Goal: Task Accomplishment & Management: Use online tool/utility

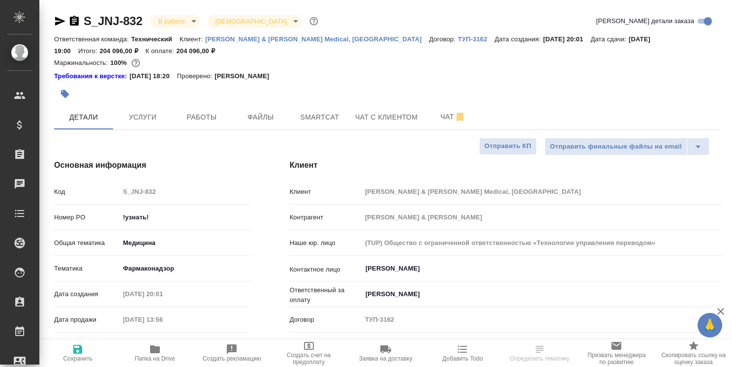
select select "RU"
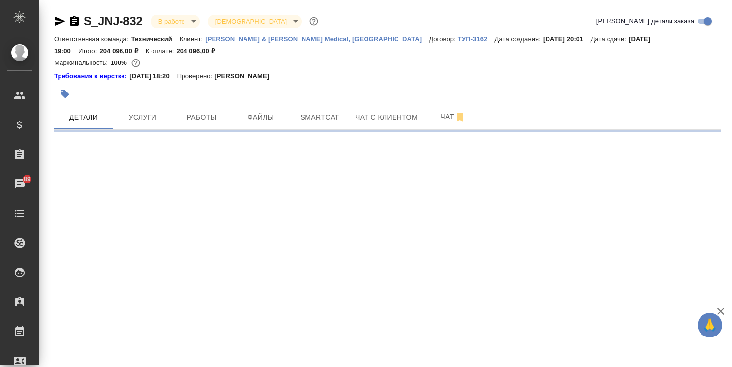
select select "RU"
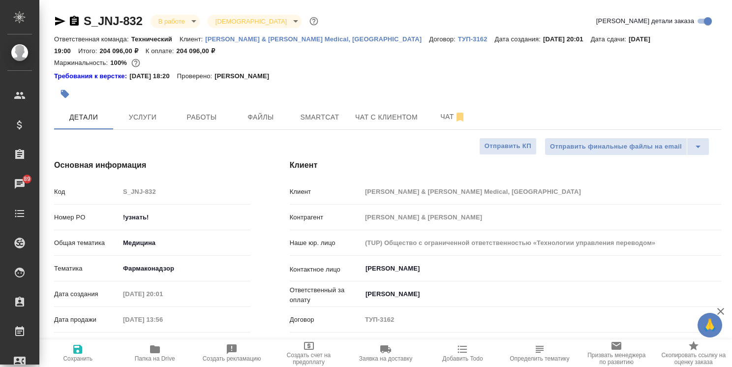
type textarea "x"
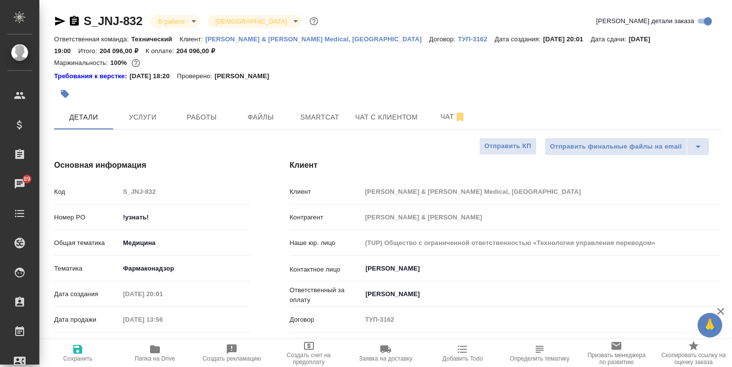
type textarea "x"
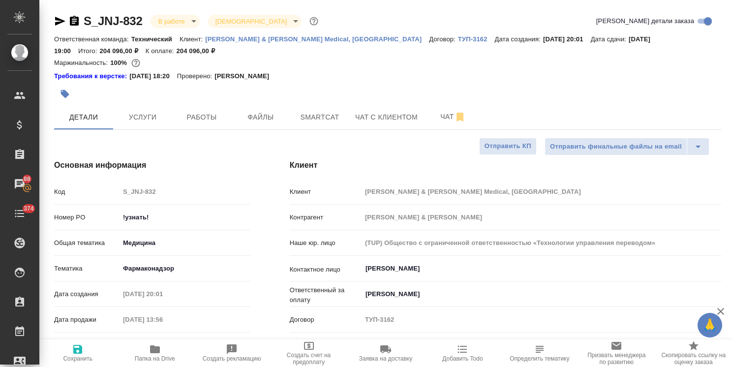
type textarea "x"
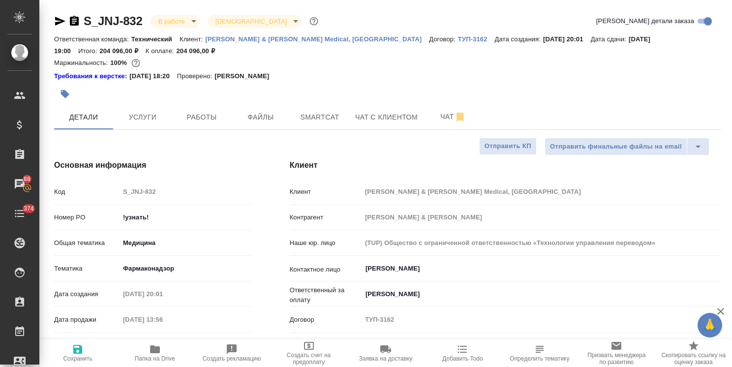
type textarea "x"
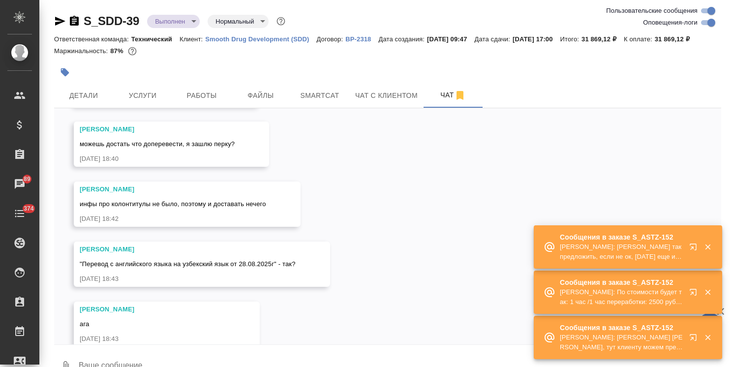
scroll to position [14322, 0]
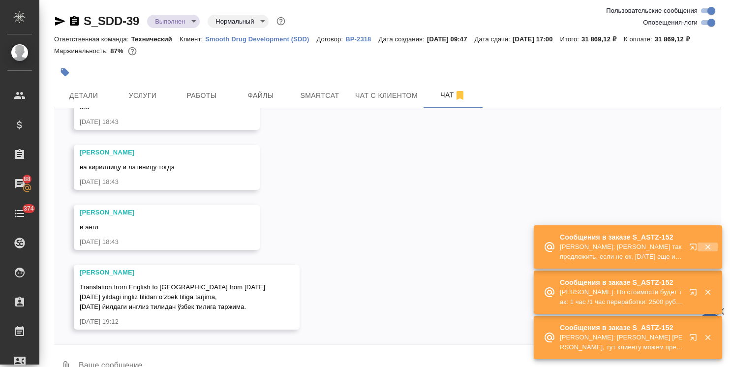
click at [710, 247] on icon "button" at bounding box center [708, 247] width 9 height 9
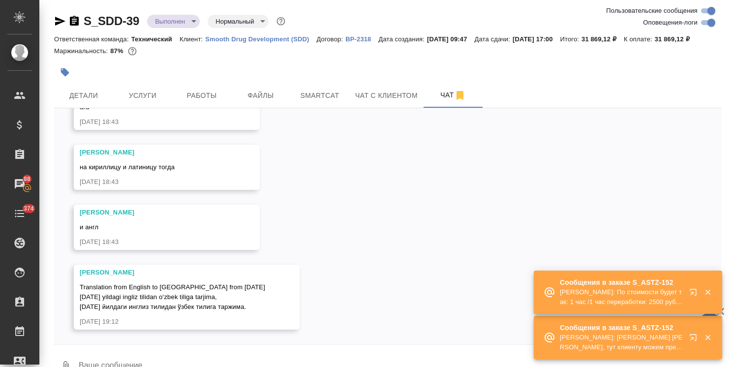
click at [713, 292] on button "button" at bounding box center [708, 292] width 20 height 9
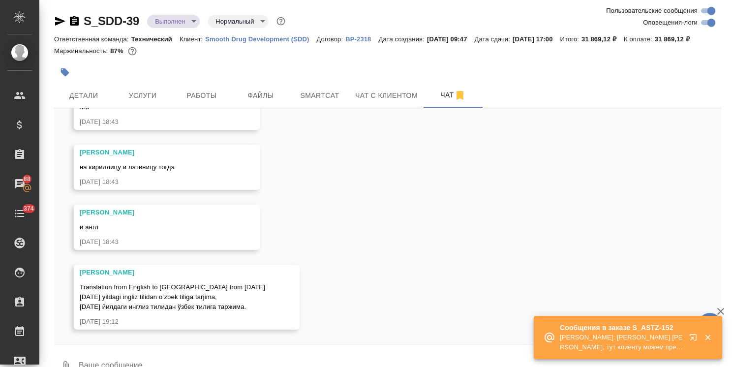
click at [709, 340] on icon "button" at bounding box center [708, 337] width 9 height 9
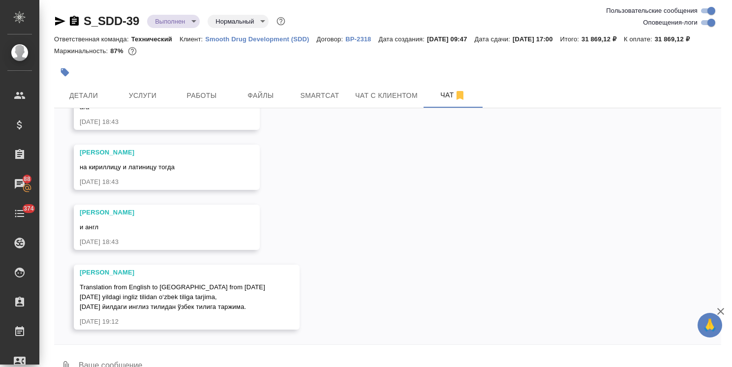
click at [720, 310] on icon "button" at bounding box center [721, 311] width 7 height 7
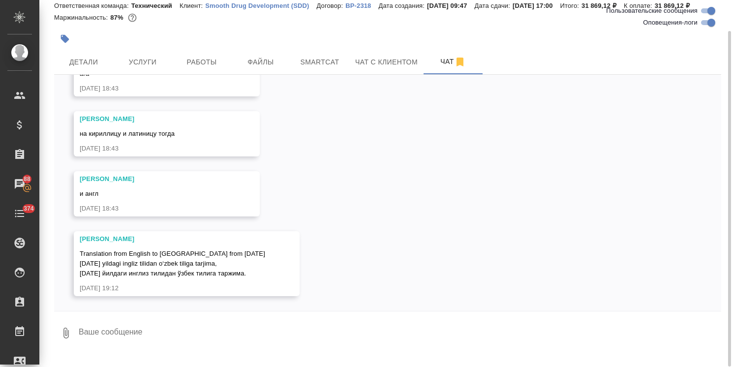
click at [175, 335] on textarea at bounding box center [400, 332] width 644 height 33
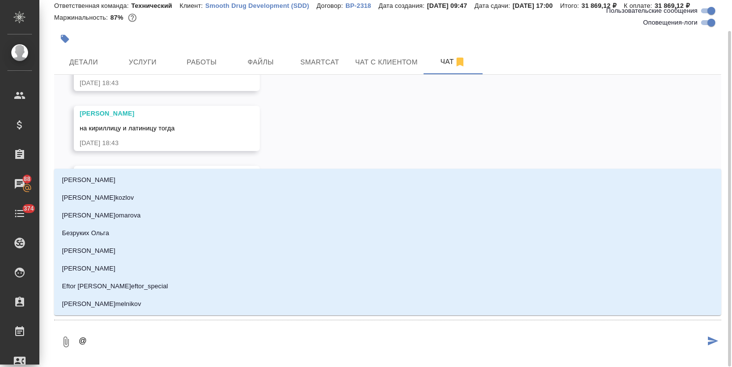
type textarea "@p"
type input "p"
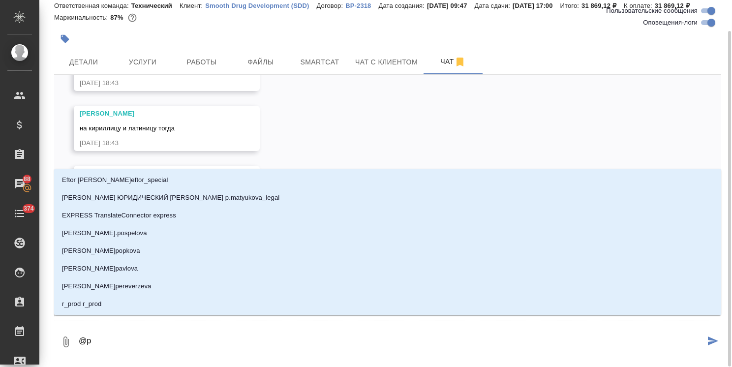
type textarea "@pf"
type input "pf"
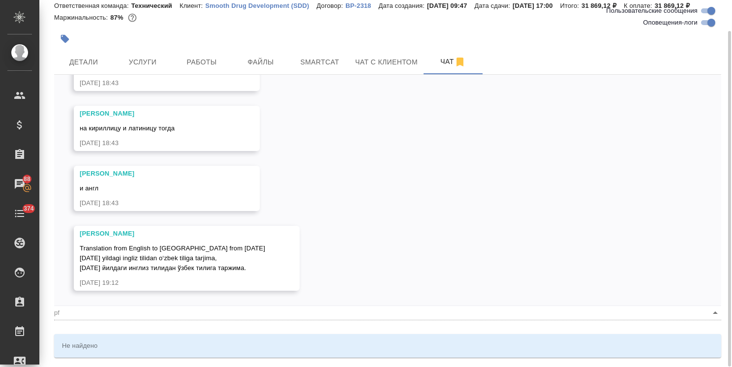
type textarea "@p"
type input "p"
type textarea "@"
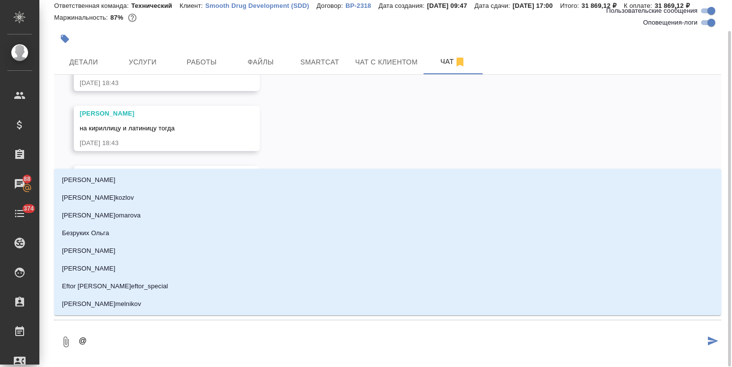
type textarea "@p"
type input "p"
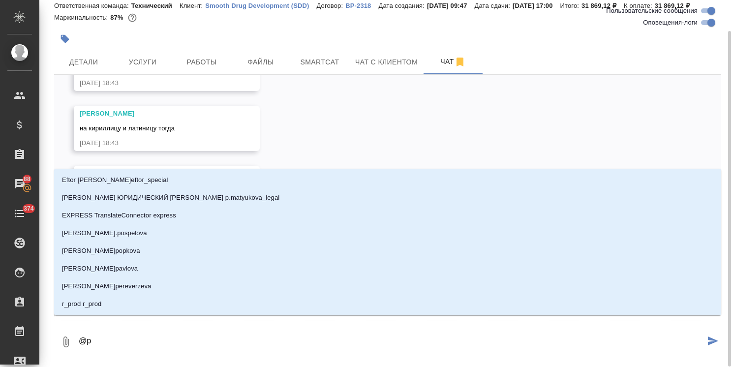
type textarea "@"
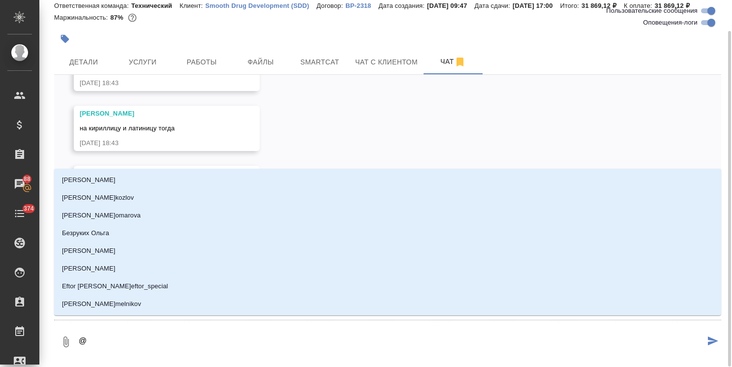
type textarea "@з"
type input "з"
type textarea "@за"
type input "за"
type textarea "@заб"
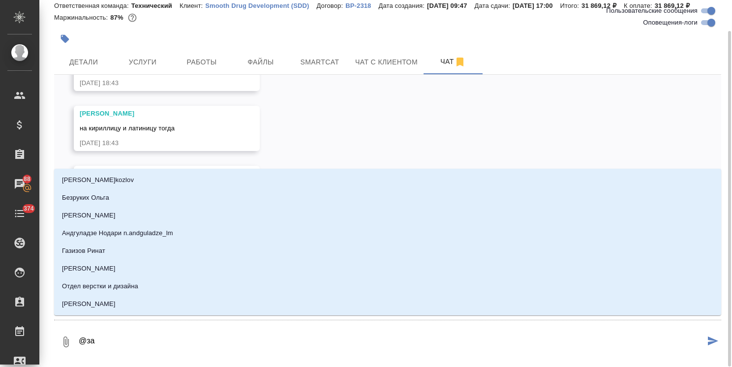
type input "заб"
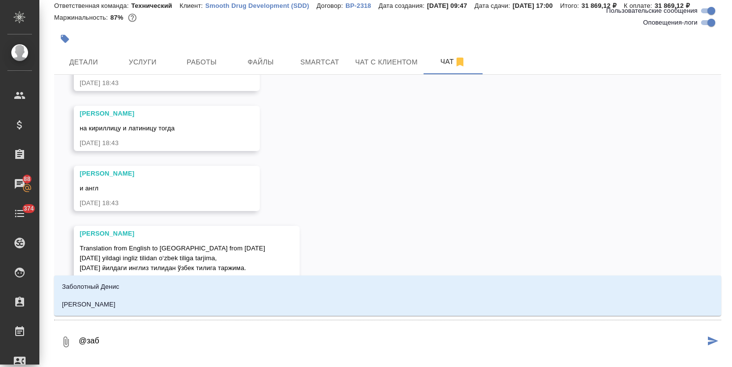
click at [165, 308] on li "Заборова Александра" at bounding box center [387, 305] width 667 height 18
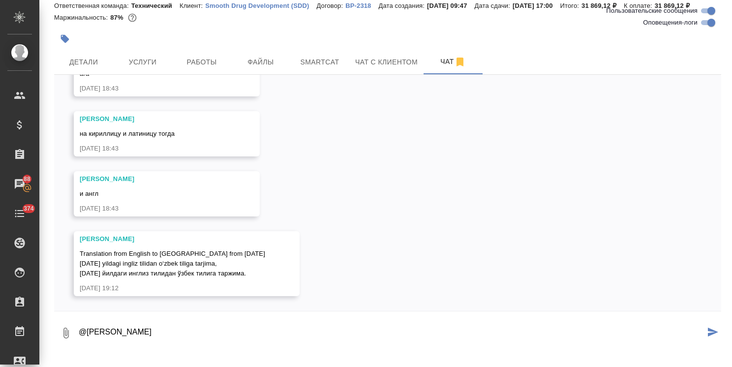
type textarea "@Заборова Александра"
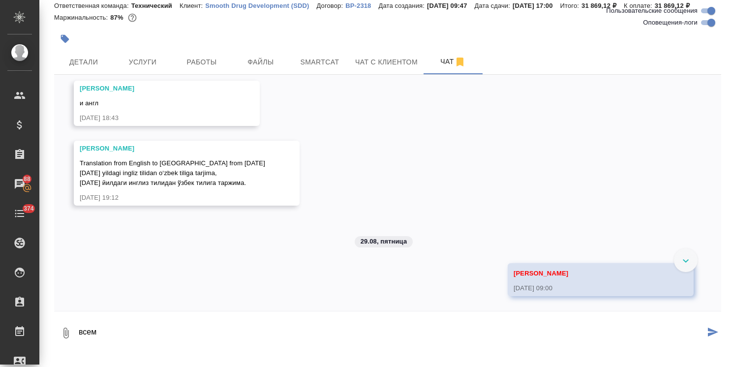
scroll to position [14413, 0]
type textarea "всем доброе утро"
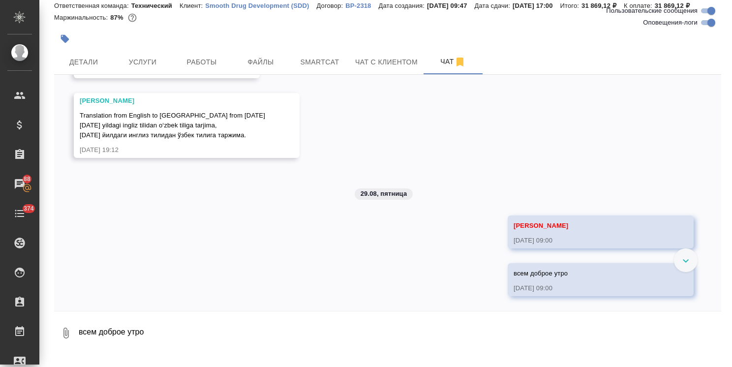
scroll to position [14460, 0]
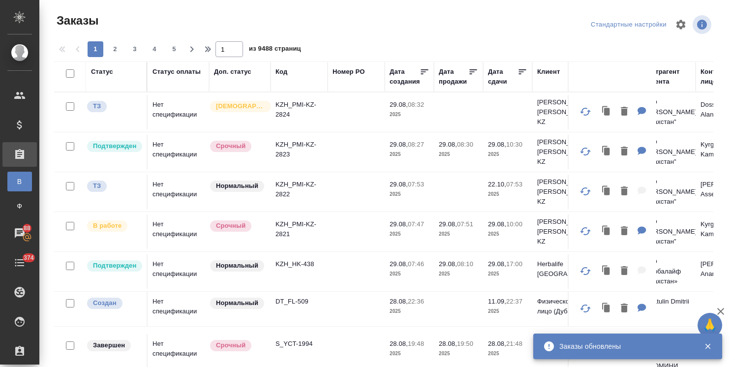
click at [701, 339] on div "Заказы обновлены" at bounding box center [627, 347] width 189 height 26
click at [721, 314] on icon "button" at bounding box center [721, 312] width 12 height 12
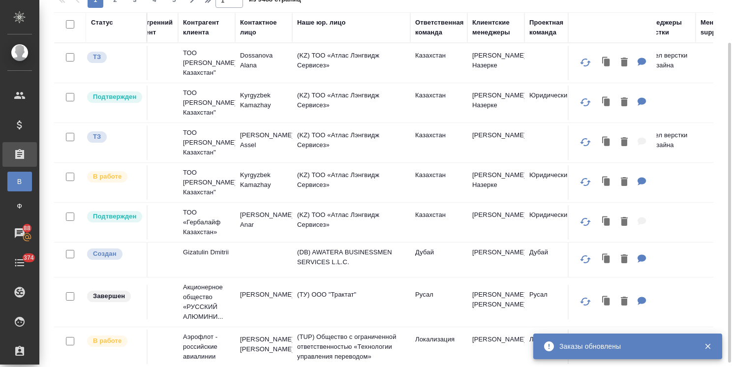
scroll to position [0, 479]
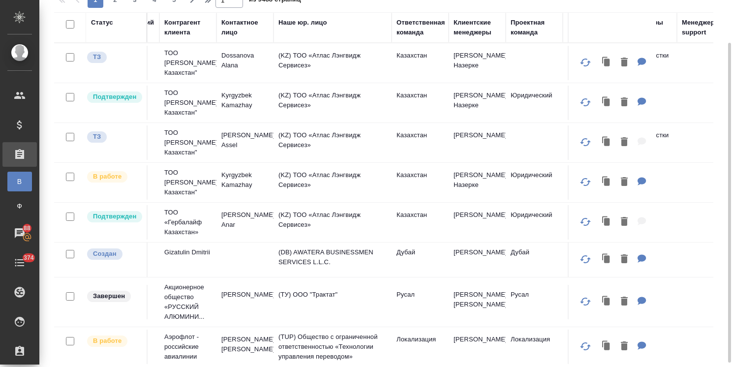
click at [465, 30] on div "Клиентские менеджеры" at bounding box center [477, 28] width 47 height 20
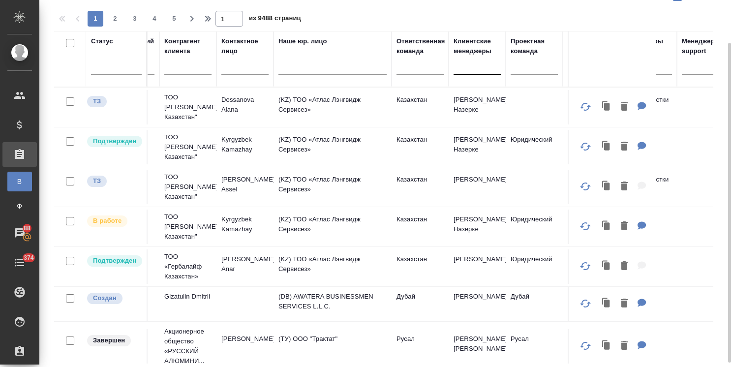
click at [462, 67] on div at bounding box center [477, 65] width 47 height 14
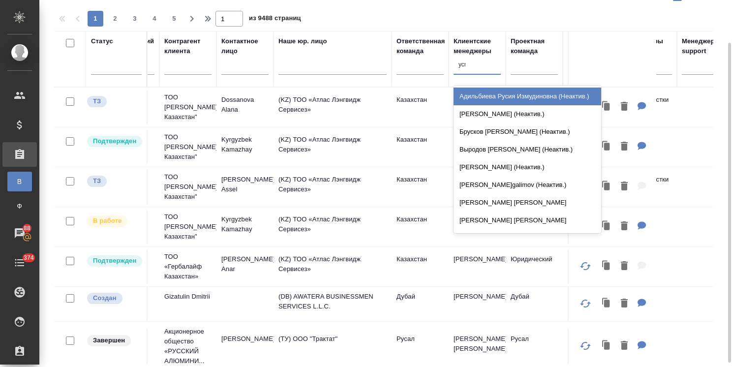
type input "усма"
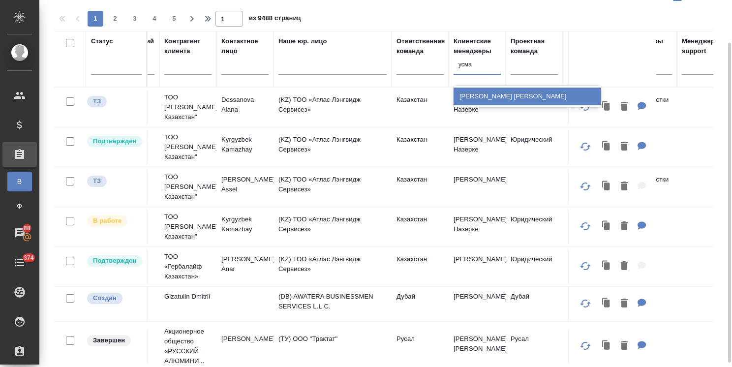
click at [464, 89] on div "[PERSON_NAME]" at bounding box center [528, 97] width 148 height 18
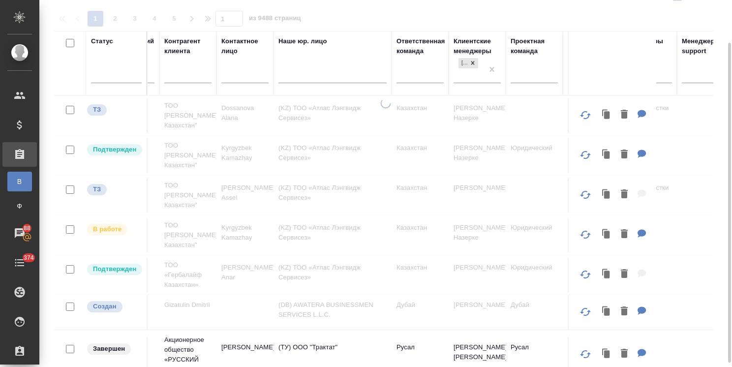
click at [111, 62] on div "Статус" at bounding box center [116, 63] width 51 height 54
click at [118, 75] on div at bounding box center [116, 73] width 51 height 14
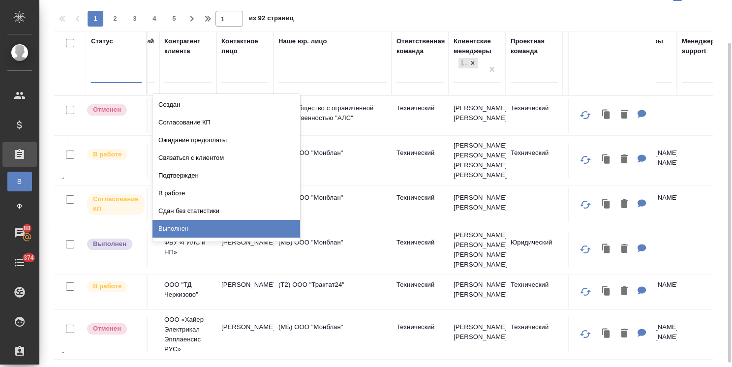
click at [180, 228] on div "Выполнен" at bounding box center [227, 229] width 148 height 18
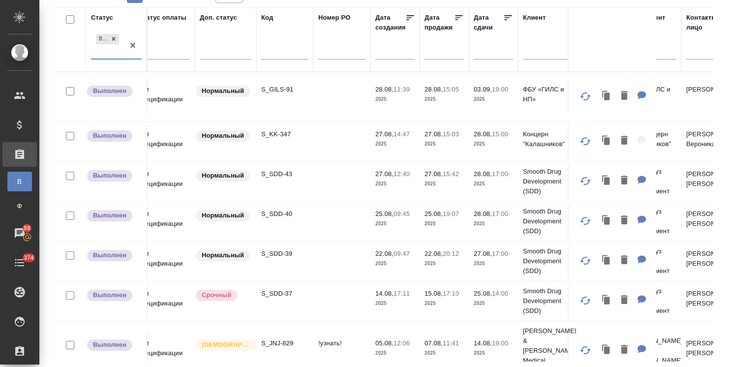
scroll to position [0, 0]
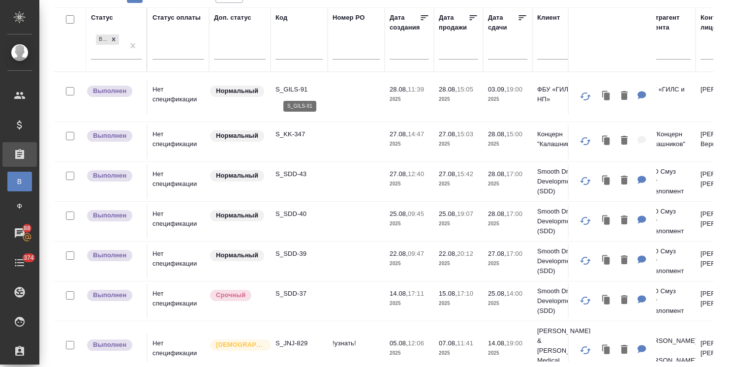
click at [294, 88] on p "S_GILS-91" at bounding box center [299, 90] width 47 height 10
click at [299, 131] on p "S_KK-347" at bounding box center [299, 134] width 47 height 10
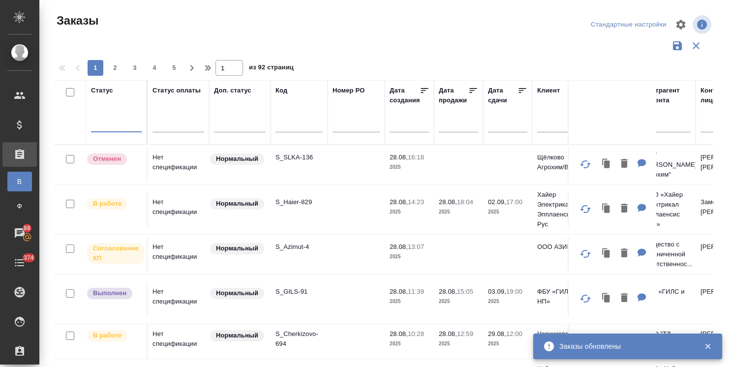
click at [133, 123] on div at bounding box center [116, 122] width 51 height 14
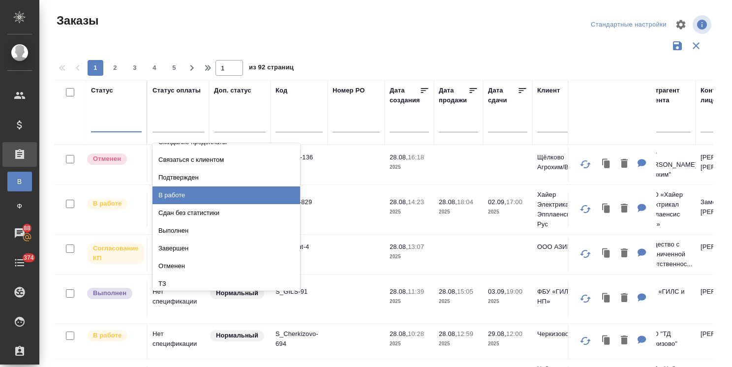
scroll to position [69, 0]
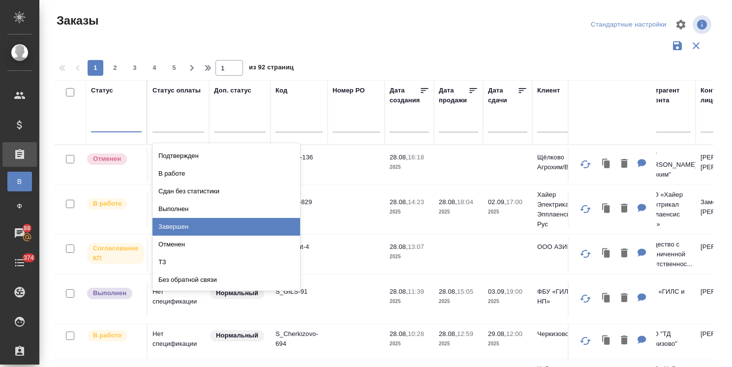
click at [181, 229] on div "Завершен" at bounding box center [227, 227] width 148 height 18
click at [189, 114] on div at bounding box center [179, 123] width 52 height 19
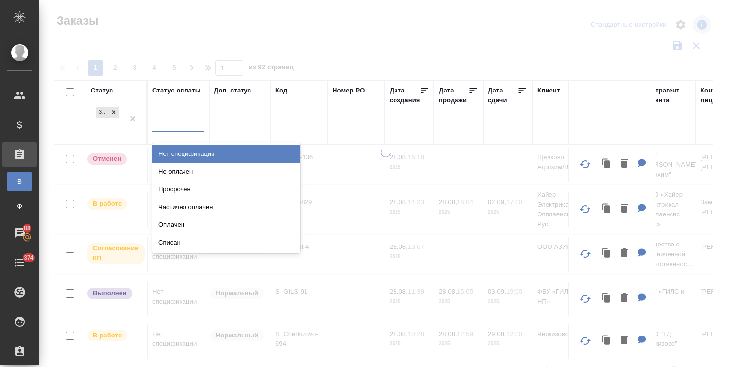
click at [196, 158] on div "Нет спецификации" at bounding box center [227, 154] width 148 height 18
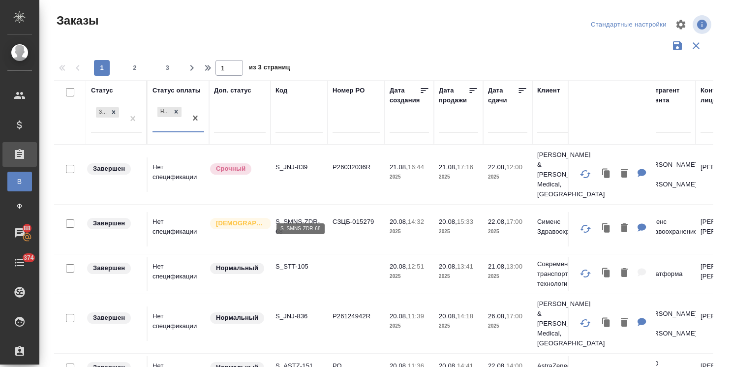
click at [296, 217] on p "S_SMNS-ZDR-68" at bounding box center [299, 227] width 47 height 20
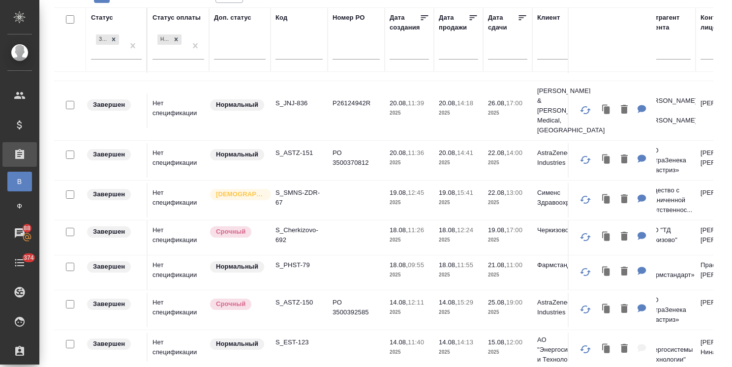
scroll to position [148, 0]
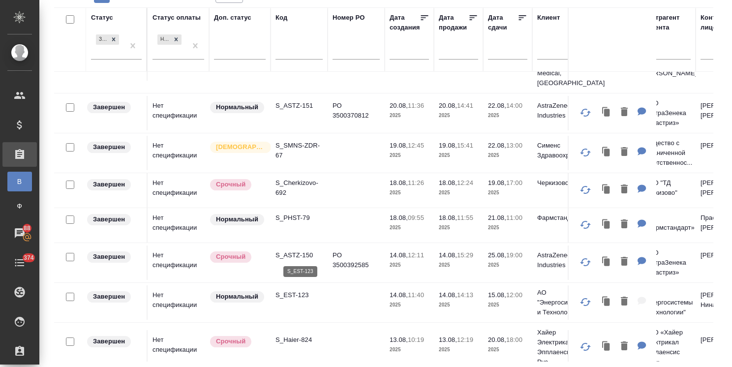
click at [290, 290] on p "S_EST-123" at bounding box center [299, 295] width 47 height 10
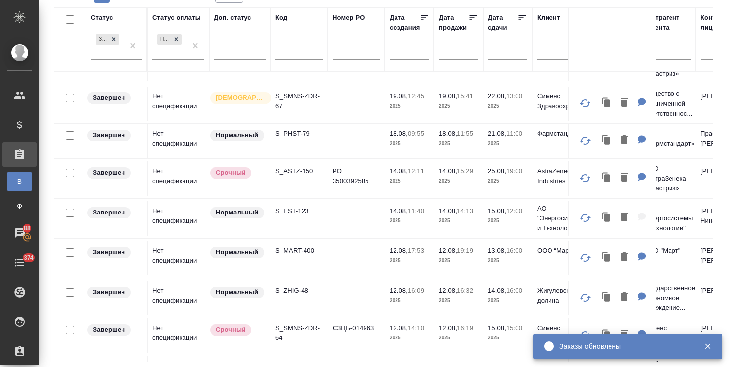
scroll to position [246, 0]
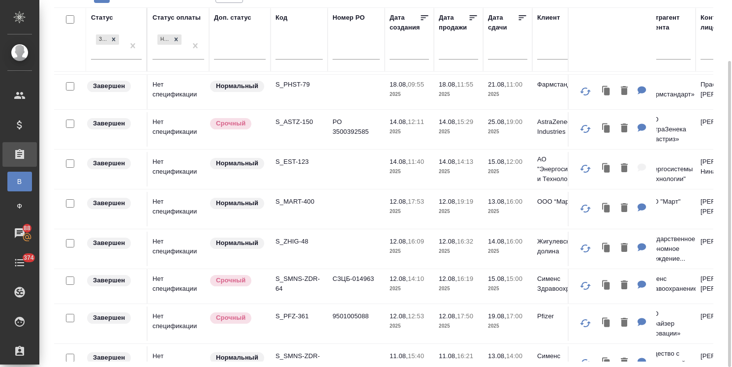
click at [309, 197] on p "S_MART-400" at bounding box center [299, 202] width 47 height 10
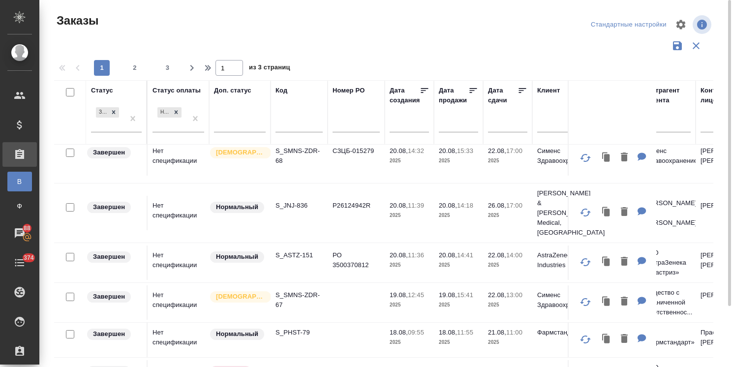
scroll to position [0, 0]
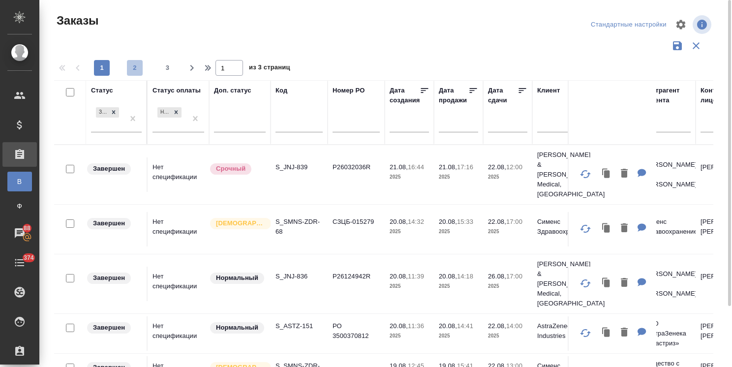
click at [138, 68] on span "2" at bounding box center [135, 68] width 16 height 10
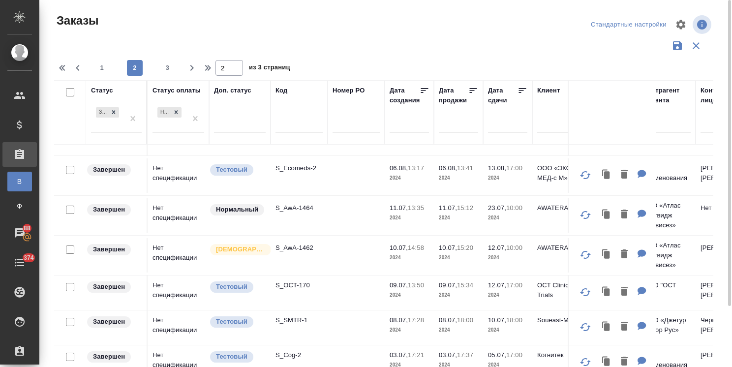
drag, startPoint x: 170, startPoint y: 64, endPoint x: 236, endPoint y: 161, distance: 117.4
click at [170, 64] on span "3" at bounding box center [168, 68] width 16 height 10
type input "3"
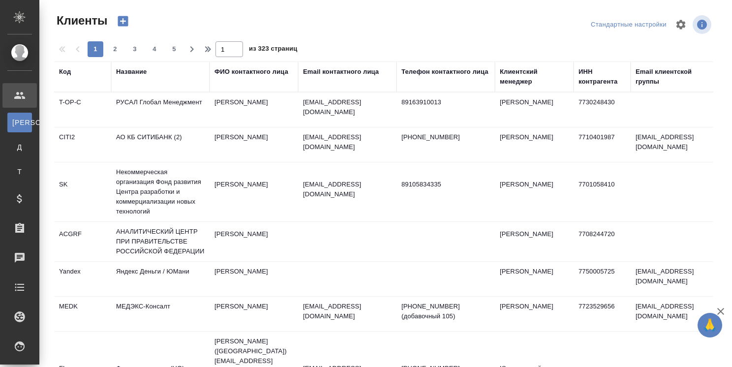
select select "RU"
click at [520, 84] on div "Клиентский менеджер" at bounding box center [534, 77] width 69 height 20
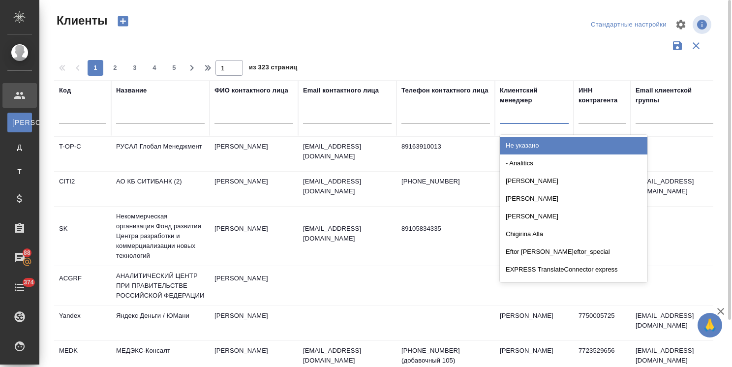
click at [518, 114] on div at bounding box center [534, 114] width 69 height 14
type input "усма"
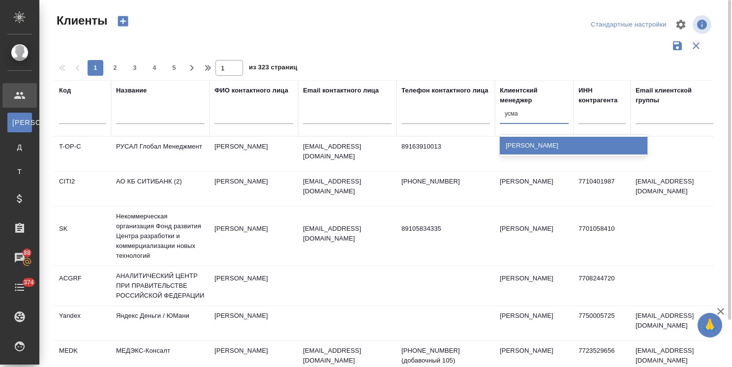
click at [522, 141] on div "[PERSON_NAME]" at bounding box center [574, 146] width 148 height 18
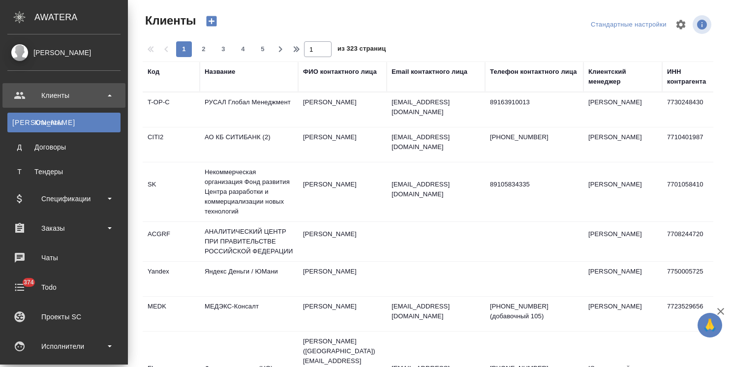
select select "RU"
click at [94, 198] on div "Спецификации" at bounding box center [63, 198] width 113 height 15
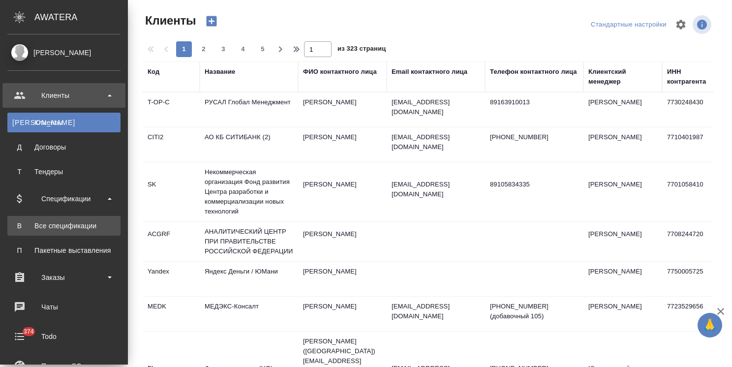
click at [70, 227] on div "Все спецификации" at bounding box center [63, 226] width 103 height 10
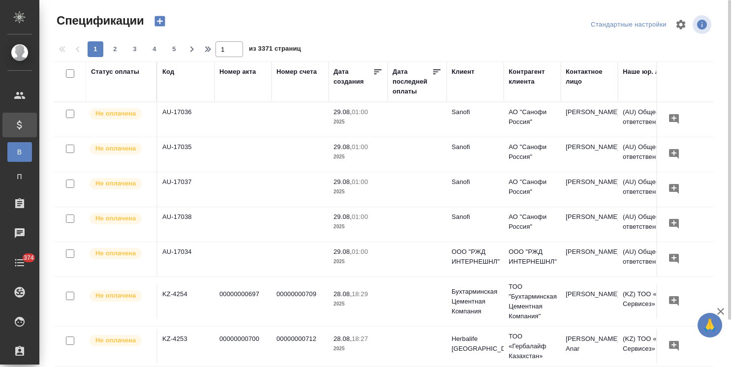
click at [163, 23] on icon "button" at bounding box center [160, 21] width 10 height 10
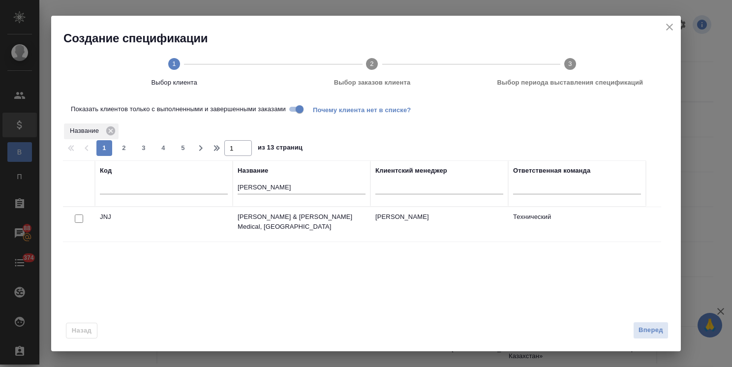
click at [80, 218] on input "checkbox" at bounding box center [79, 219] width 8 height 8
checkbox input "true"
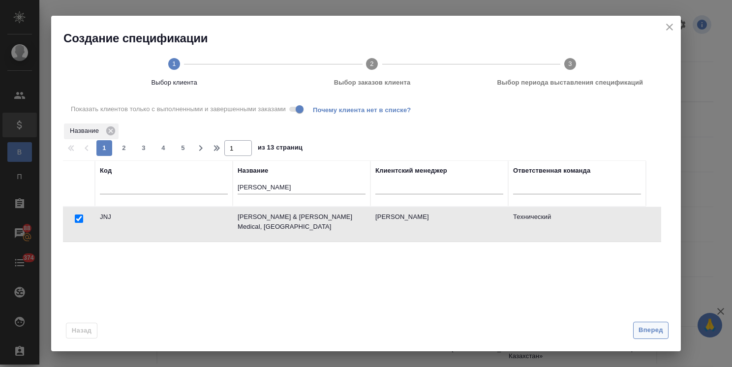
click at [642, 331] on span "Вперед" at bounding box center [651, 330] width 25 height 11
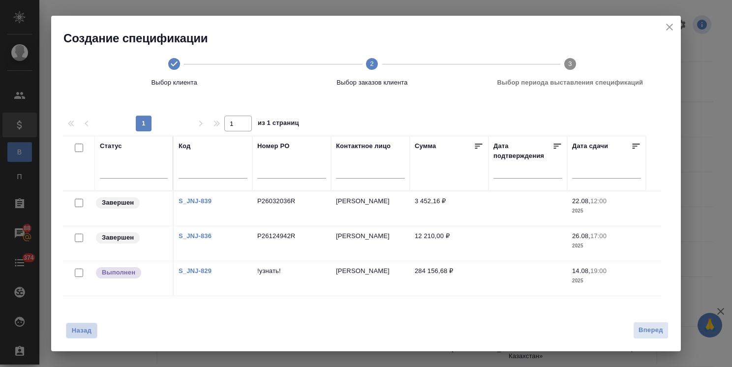
click at [81, 332] on span "Назад" at bounding box center [81, 331] width 21 height 10
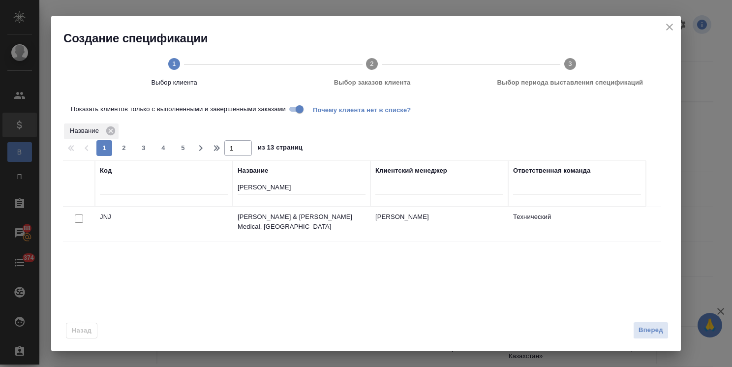
drag, startPoint x: 265, startPoint y: 188, endPoint x: 229, endPoint y: 186, distance: 36.0
click at [229, 186] on tr "Код Название john Клиентский менеджер Ответственная команда" at bounding box center [354, 183] width 583 height 46
type input "chery"
click at [80, 218] on input "checkbox" at bounding box center [79, 219] width 8 height 8
checkbox input "true"
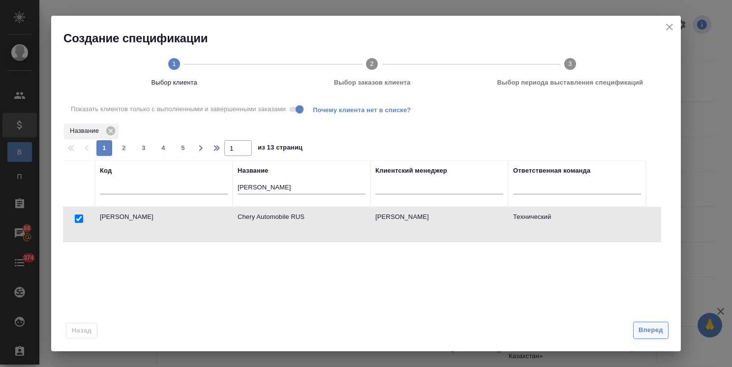
click at [661, 335] on span "Вперед" at bounding box center [651, 330] width 25 height 11
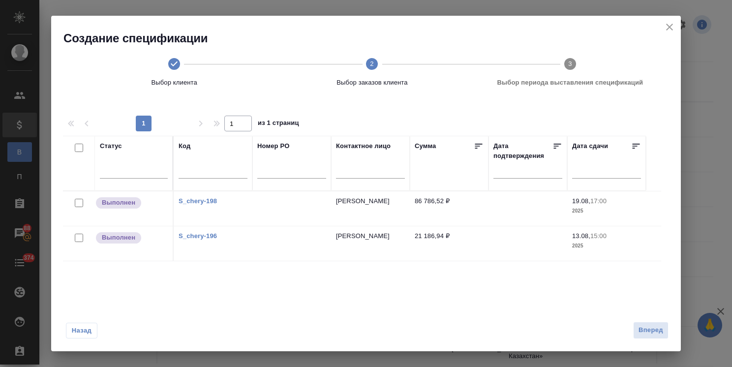
click at [87, 334] on span "Назад" at bounding box center [81, 331] width 21 height 10
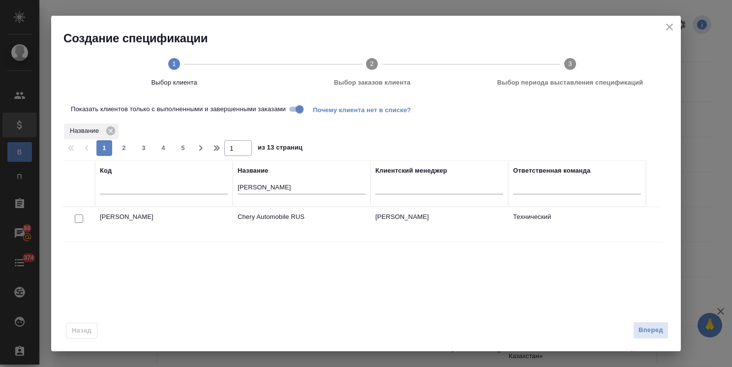
drag, startPoint x: 280, startPoint y: 194, endPoint x: 239, endPoint y: 188, distance: 41.3
click at [239, 188] on input "chery" at bounding box center [302, 188] width 128 height 12
type input "c"
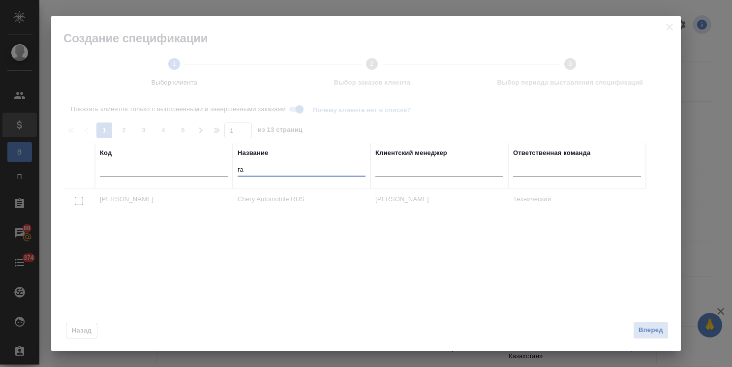
type input "гак"
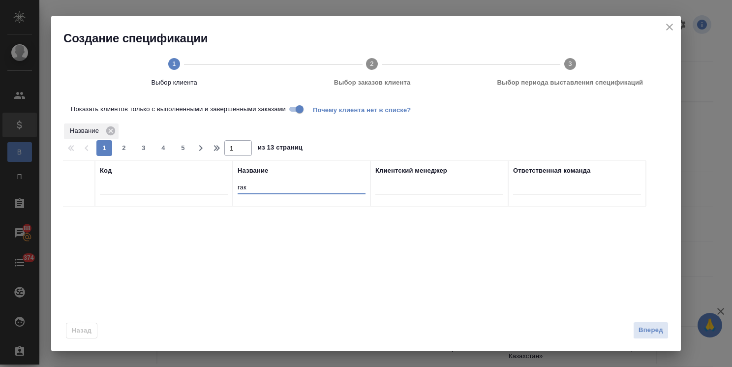
drag, startPoint x: 260, startPoint y: 186, endPoint x: 223, endPoint y: 186, distance: 36.9
click at [223, 186] on tr "Код Название гак Клиентский менеджер Ответственная команда" at bounding box center [354, 183] width 583 height 46
type input "astraz"
click at [77, 218] on input "checkbox" at bounding box center [79, 219] width 8 height 8
checkbox input "true"
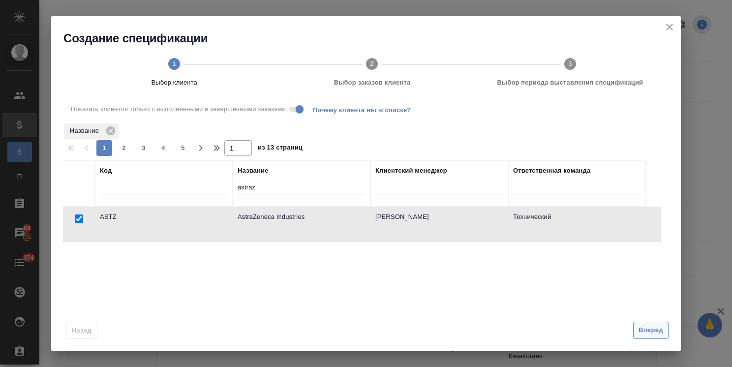
click at [654, 330] on span "Вперед" at bounding box center [651, 330] width 25 height 11
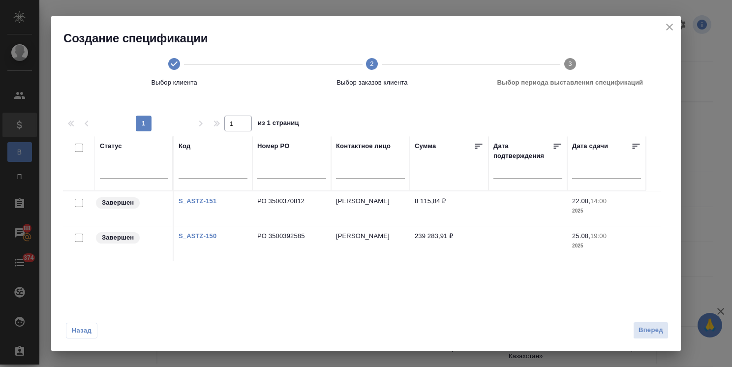
click at [214, 201] on link "S_ASTZ-151" at bounding box center [198, 200] width 38 height 7
click at [81, 326] on span "Назад" at bounding box center [81, 331] width 21 height 10
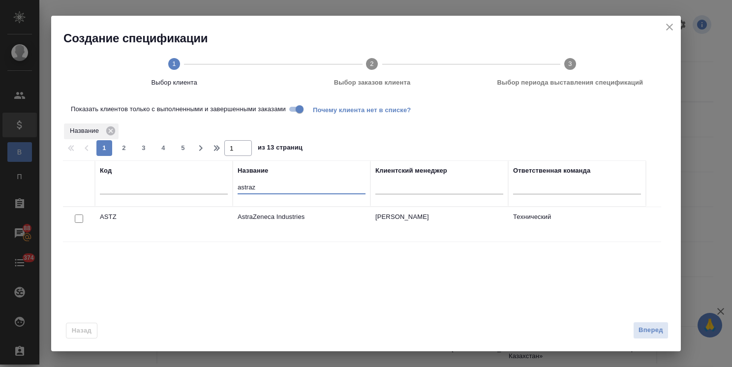
drag, startPoint x: 261, startPoint y: 189, endPoint x: 214, endPoint y: 184, distance: 47.6
click at [214, 184] on tr "Код Название astraz Клиентский менеджер Ответственная команда" at bounding box center [354, 183] width 583 height 46
type input "компл"
click at [81, 223] on input "checkbox" at bounding box center [79, 219] width 8 height 8
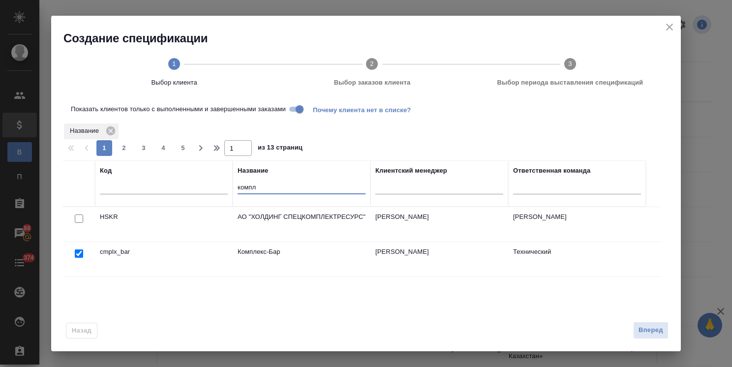
checkbox input "true"
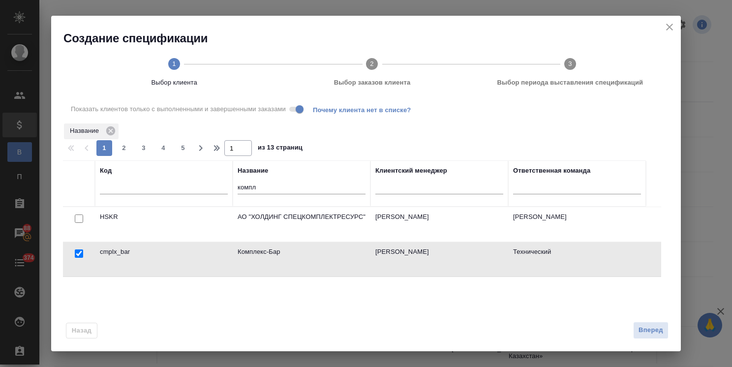
click at [656, 331] on span "Вперед" at bounding box center [651, 330] width 25 height 11
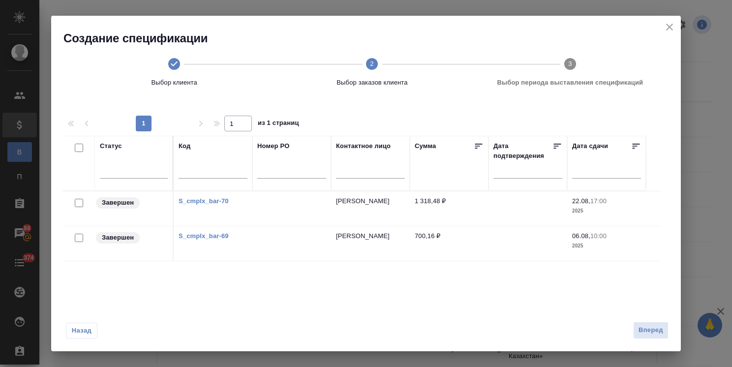
click at [82, 149] on input "checkbox" at bounding box center [79, 148] width 8 height 8
checkbox input "true"
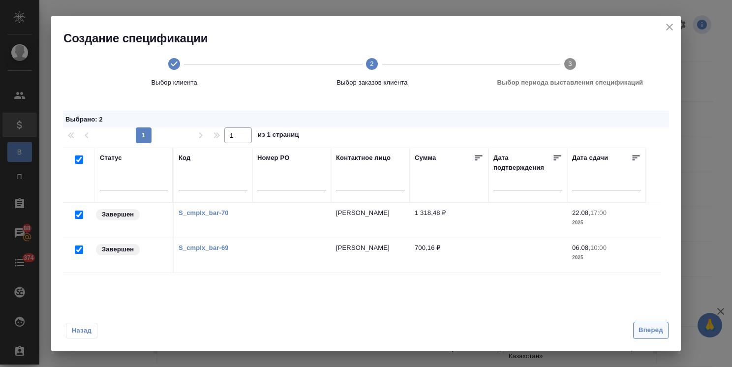
click at [659, 332] on span "Вперед" at bounding box center [651, 330] width 25 height 11
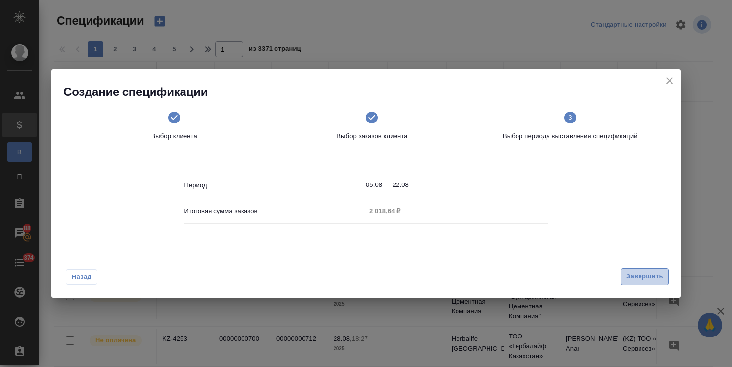
click at [644, 276] on span "Завершить" at bounding box center [645, 276] width 37 height 11
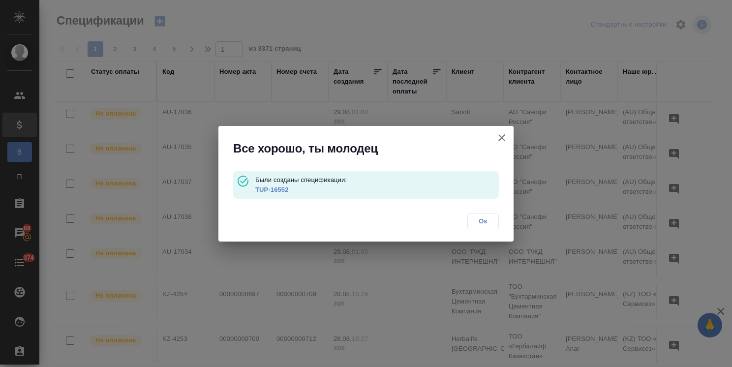
click at [284, 189] on link "TUP-16552" at bounding box center [271, 189] width 33 height 7
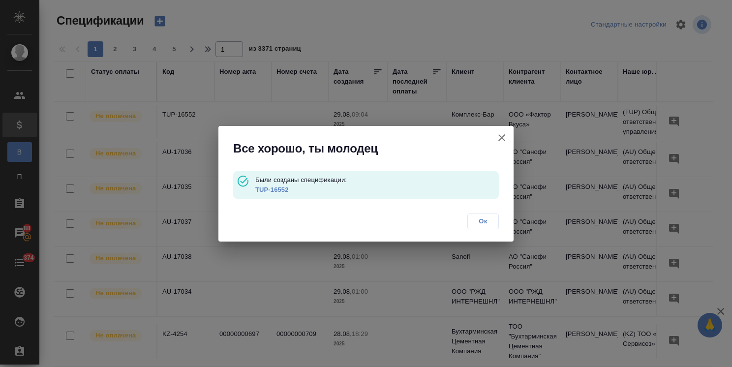
click at [500, 136] on icon "button" at bounding box center [502, 137] width 7 height 7
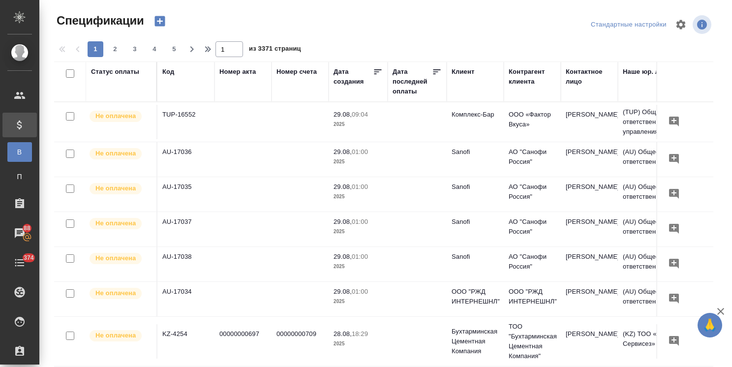
click at [161, 20] on icon "button" at bounding box center [160, 21] width 10 height 10
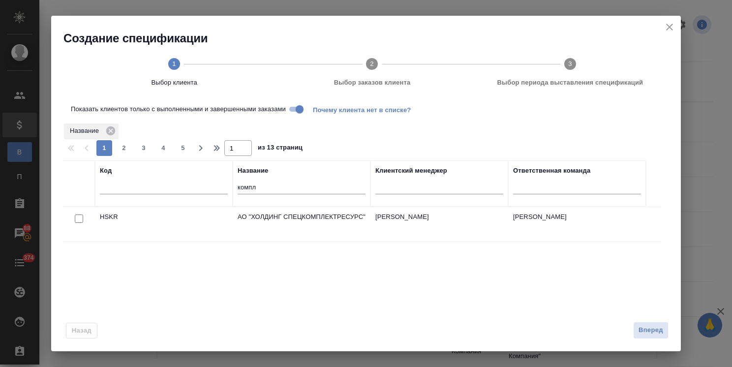
drag, startPoint x: 277, startPoint y: 188, endPoint x: 188, endPoint y: 190, distance: 88.6
click at [188, 190] on tr "Код Название компл Клиентский менеджер Ответственная команда" at bounding box center [354, 183] width 583 height 46
type input "калаш"
click at [78, 218] on input "checkbox" at bounding box center [79, 219] width 8 height 8
checkbox input "true"
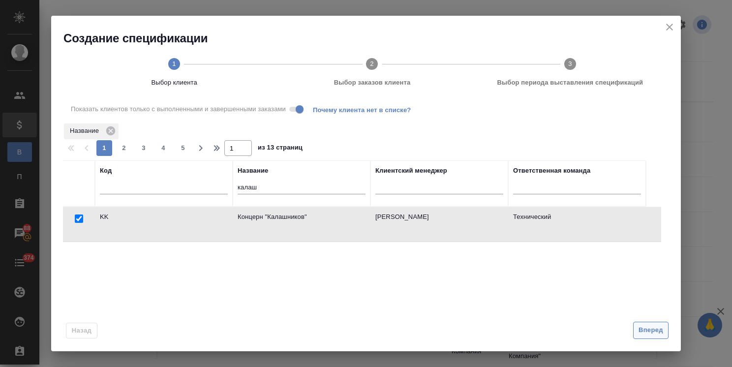
click at [655, 337] on button "Вперед" at bounding box center [650, 330] width 35 height 17
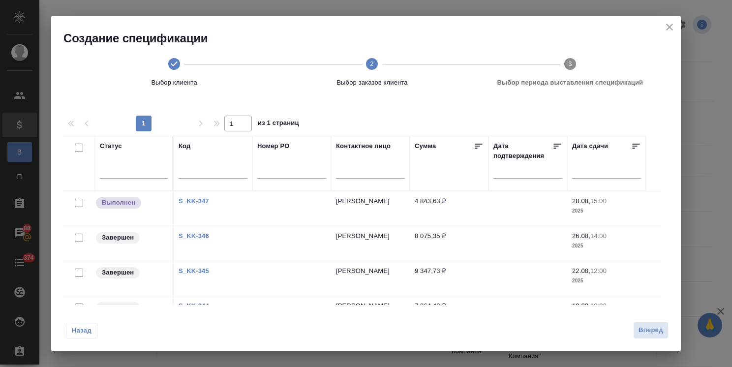
click at [85, 332] on span "Назад" at bounding box center [81, 331] width 21 height 10
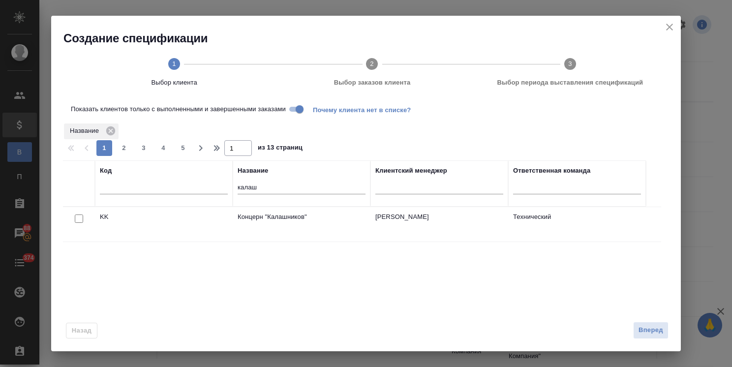
click at [80, 218] on input "checkbox" at bounding box center [79, 219] width 8 height 8
checkbox input "true"
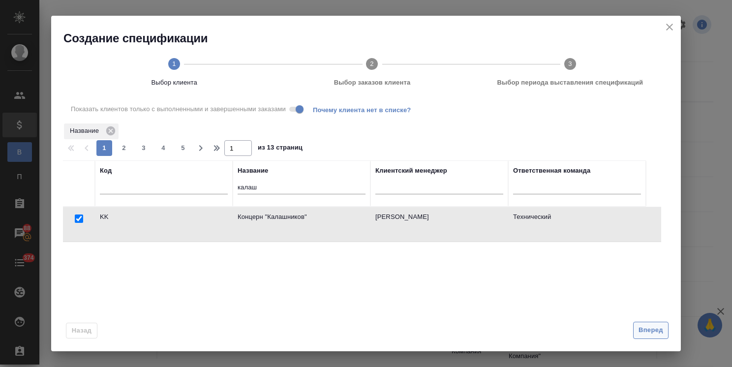
click at [644, 333] on span "Вперед" at bounding box center [651, 330] width 25 height 11
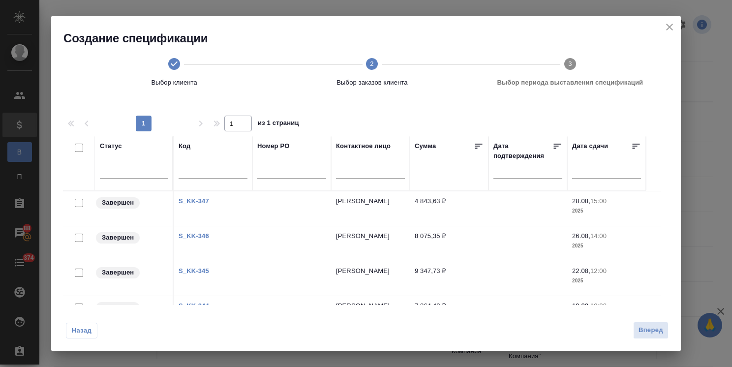
click at [78, 149] on input "checkbox" at bounding box center [79, 148] width 8 height 8
checkbox input "true"
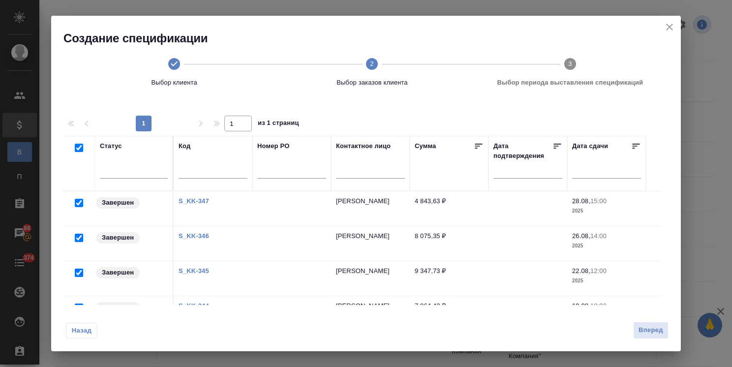
checkbox input "true"
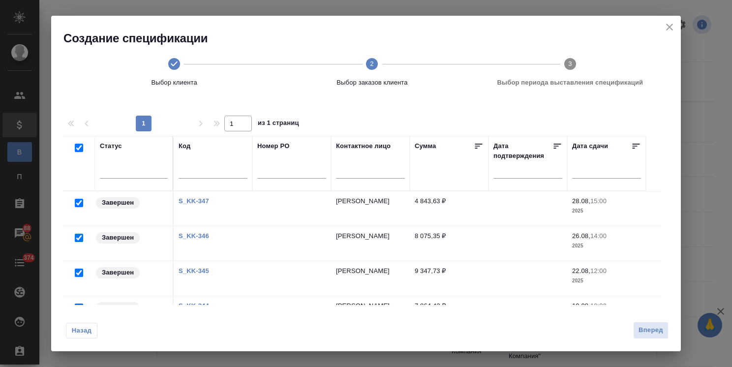
checkbox input "true"
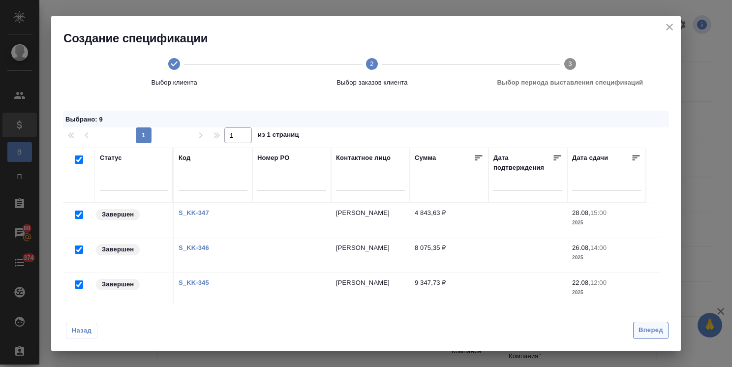
click at [653, 328] on span "Вперед" at bounding box center [651, 330] width 25 height 11
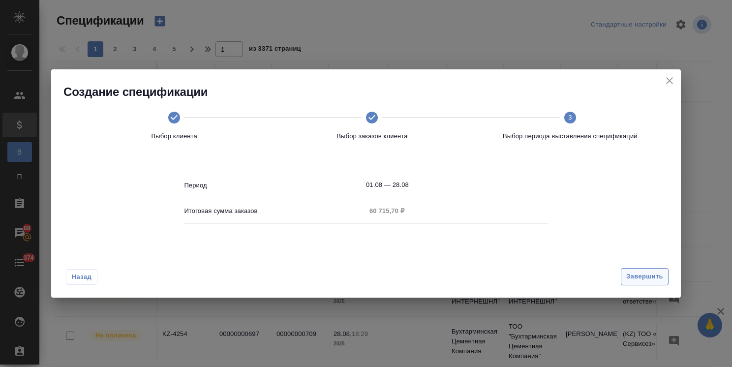
click at [646, 279] on span "Завершить" at bounding box center [645, 276] width 37 height 11
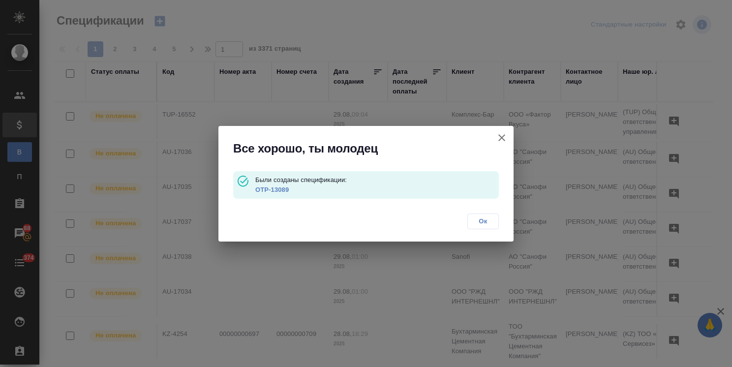
click at [282, 187] on link "OTP-13089" at bounding box center [271, 189] width 33 height 7
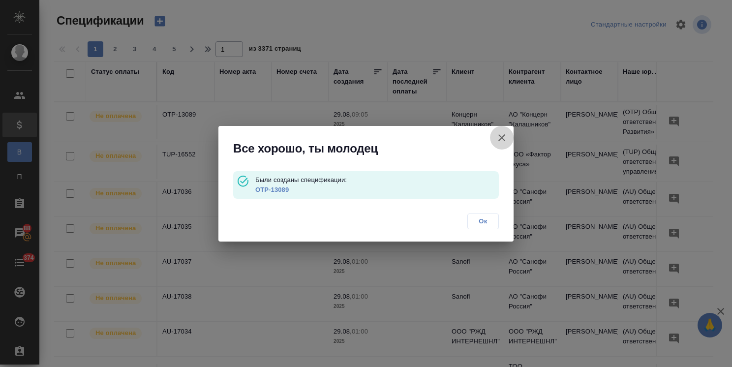
click at [506, 139] on icon "button" at bounding box center [502, 138] width 12 height 12
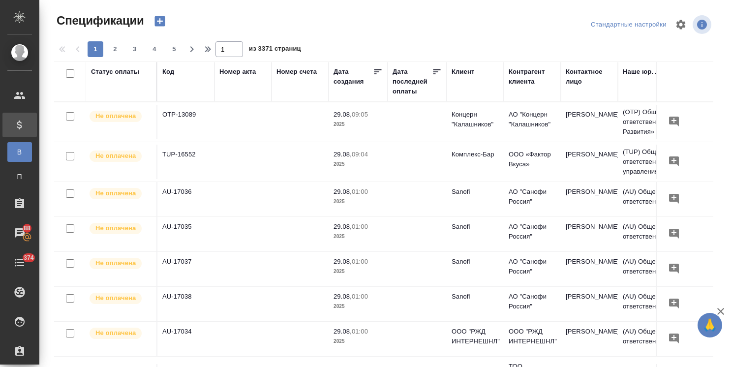
click at [163, 22] on icon "button" at bounding box center [160, 21] width 10 height 10
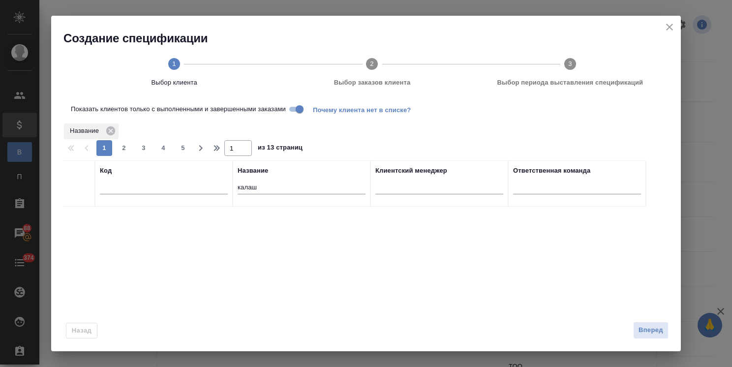
drag, startPoint x: 263, startPoint y: 188, endPoint x: 219, endPoint y: 182, distance: 44.2
click at [219, 182] on tr "Код Название калаш Клиентский менеджер Ответственная команда" at bounding box center [354, 183] width 583 height 46
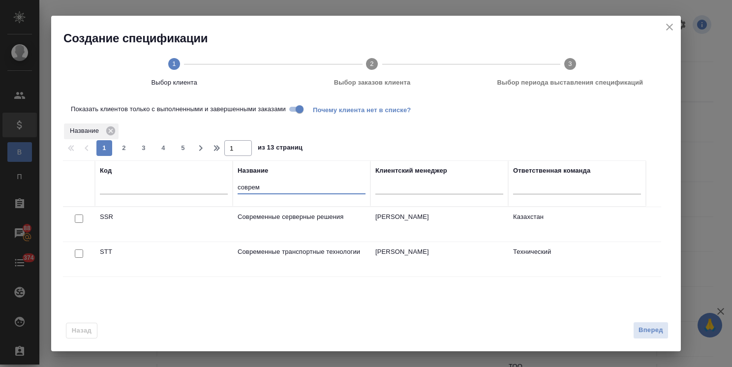
type input "соврем"
click at [81, 223] on input "checkbox" at bounding box center [79, 219] width 8 height 8
checkbox input "true"
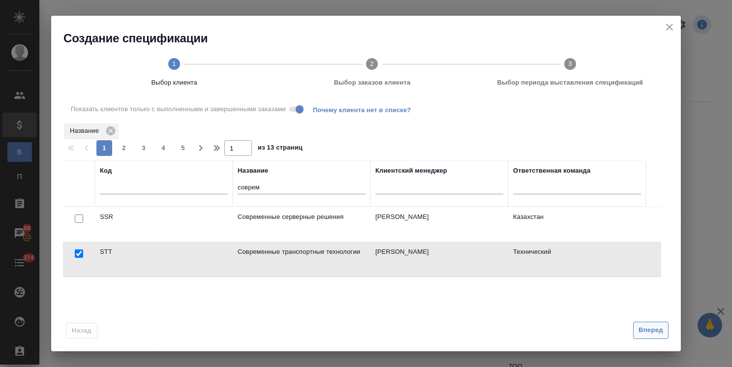
click at [646, 326] on span "Вперед" at bounding box center [651, 330] width 25 height 11
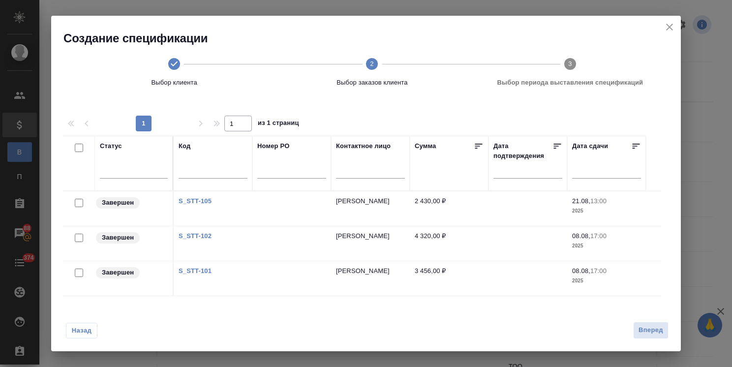
click at [79, 150] on input "checkbox" at bounding box center [79, 148] width 8 height 8
checkbox input "true"
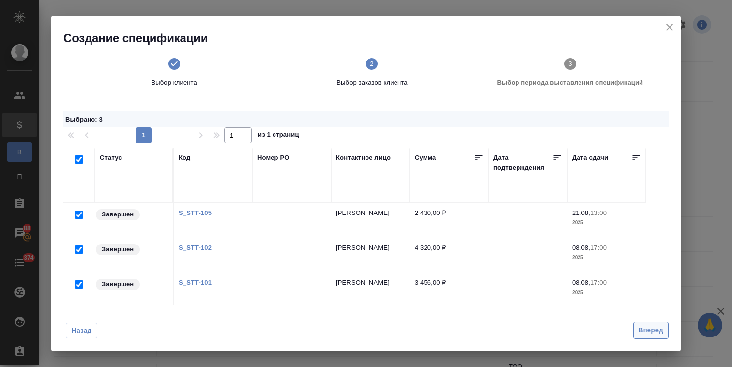
click at [645, 334] on span "Вперед" at bounding box center [651, 330] width 25 height 11
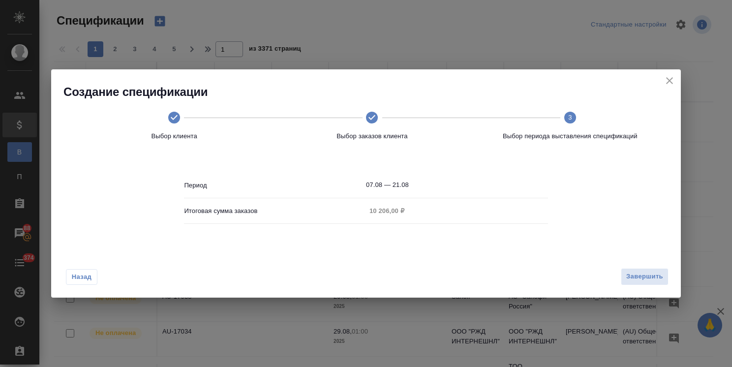
click at [654, 335] on div "Создание спецификации Выбор клиента Выбор заказов клиента 3 Выбор периода выста…" at bounding box center [366, 183] width 732 height 367
click at [639, 271] on button "Завершить" at bounding box center [645, 276] width 48 height 17
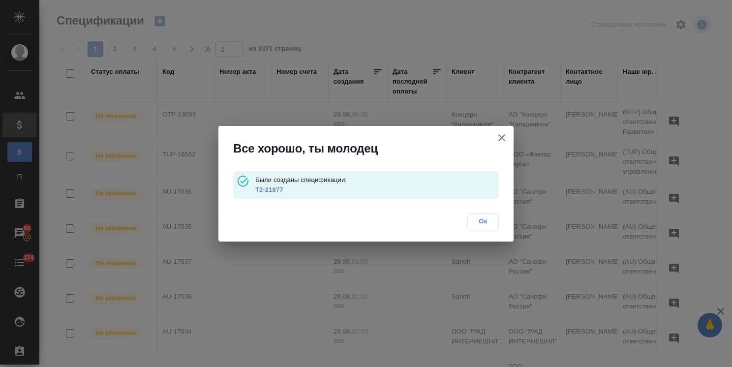
click at [266, 189] on link "Т2-21877" at bounding box center [269, 189] width 28 height 7
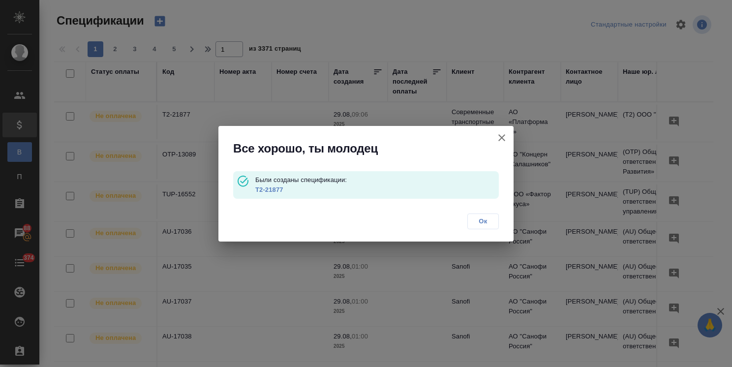
click at [501, 137] on icon "button" at bounding box center [502, 137] width 7 height 7
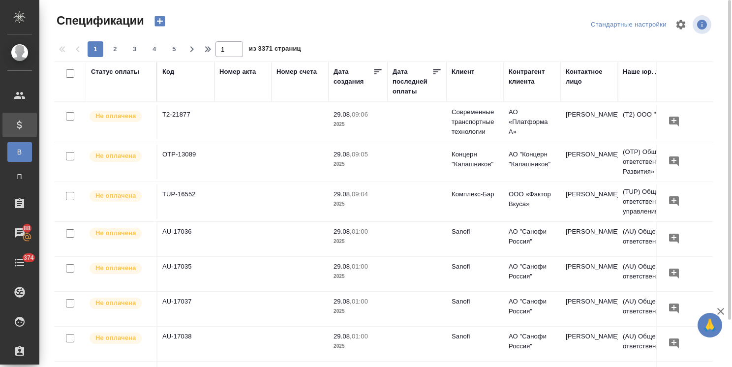
click at [159, 18] on icon "button" at bounding box center [160, 21] width 10 height 10
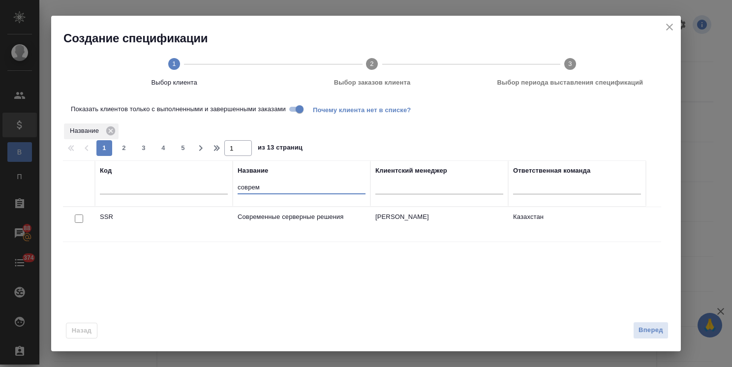
drag, startPoint x: 264, startPoint y: 191, endPoint x: 209, endPoint y: 189, distance: 54.7
click at [209, 189] on tr "Код Название соврем Клиентский менеджер Ответственная команда" at bounding box center [354, 183] width 583 height 46
type input "черки"
click at [79, 219] on input "checkbox" at bounding box center [79, 219] width 8 height 8
checkbox input "true"
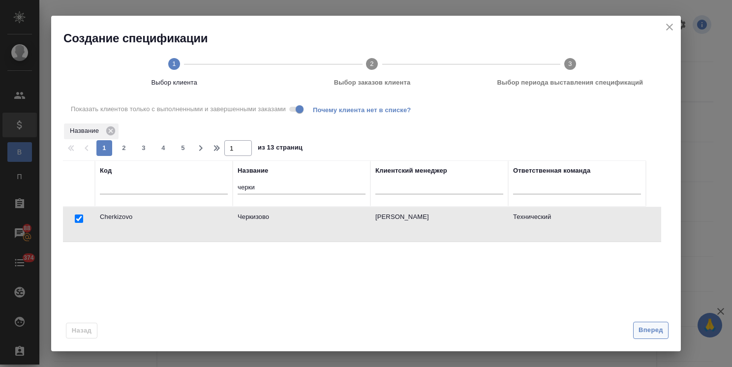
click at [657, 331] on span "Вперед" at bounding box center [651, 330] width 25 height 11
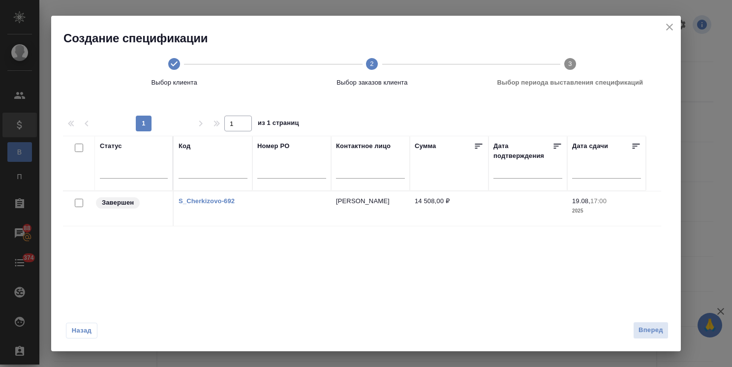
click at [78, 203] on input "checkbox" at bounding box center [79, 203] width 8 height 8
checkbox input "true"
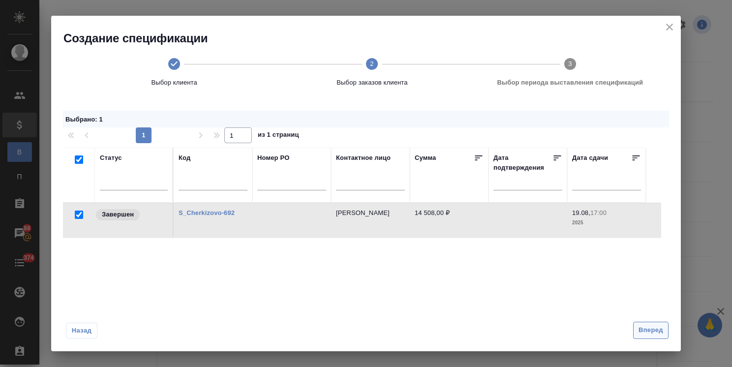
click at [647, 327] on span "Вперед" at bounding box center [651, 330] width 25 height 11
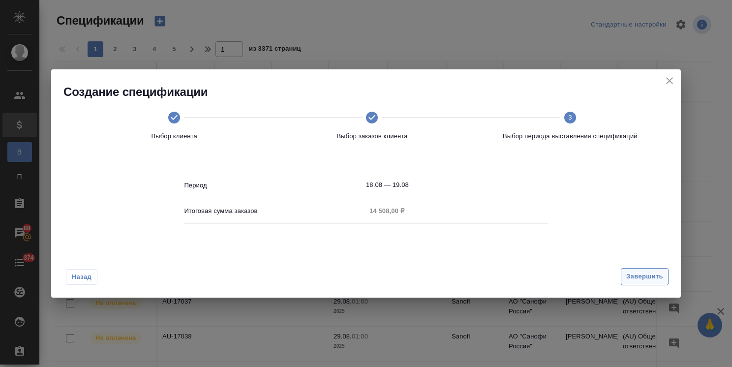
click at [629, 279] on span "Завершить" at bounding box center [645, 276] width 37 height 11
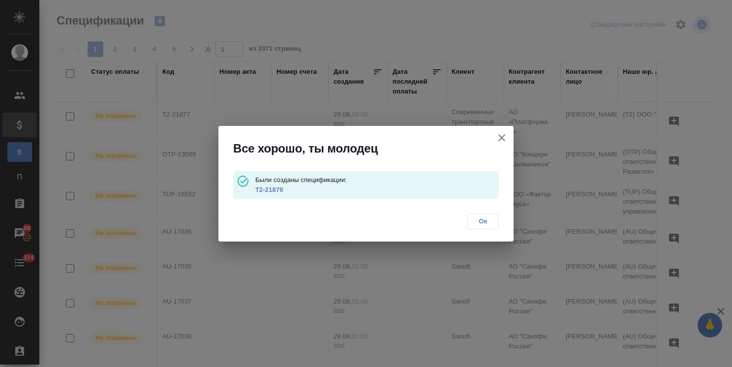
click at [273, 192] on link "Т2-21878" at bounding box center [269, 189] width 28 height 7
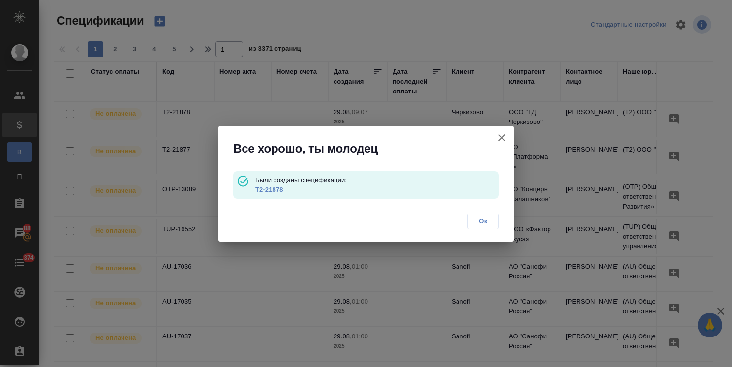
click at [499, 135] on icon "button" at bounding box center [502, 137] width 7 height 7
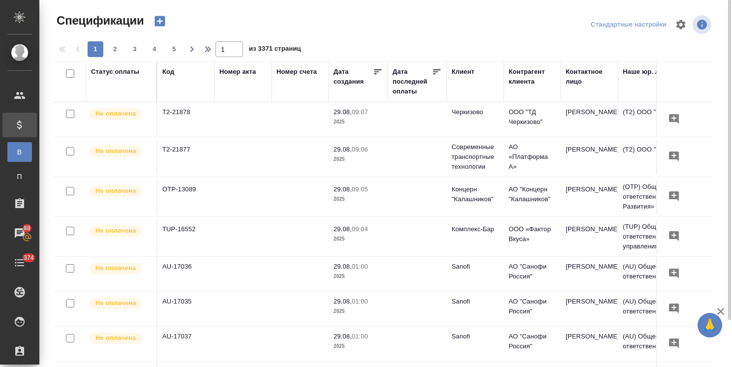
click at [157, 21] on icon "button" at bounding box center [160, 21] width 14 height 14
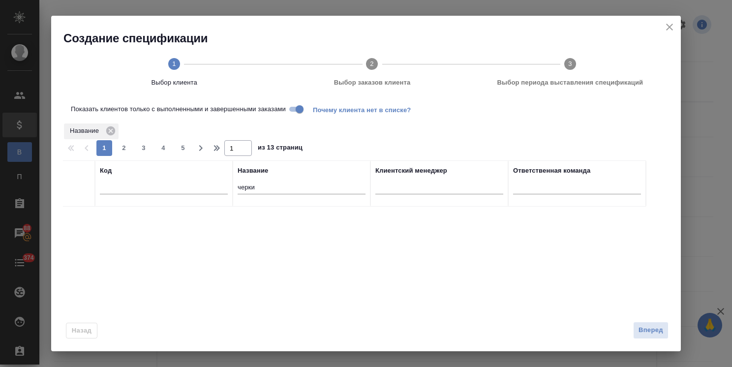
drag, startPoint x: 236, startPoint y: 188, endPoint x: 218, endPoint y: 188, distance: 18.2
click at [225, 188] on tr "Код Название черки Клиентский менеджер Ответственная команда" at bounding box center [354, 183] width 583 height 46
type input "хайер"
click at [76, 223] on div at bounding box center [79, 219] width 22 height 14
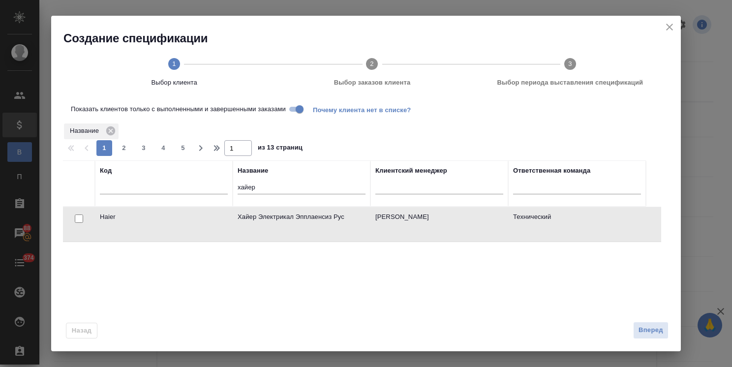
click at [74, 217] on div at bounding box center [79, 219] width 22 height 14
click at [77, 221] on input "checkbox" at bounding box center [79, 219] width 8 height 8
checkbox input "true"
click at [650, 331] on span "Вперед" at bounding box center [651, 330] width 25 height 11
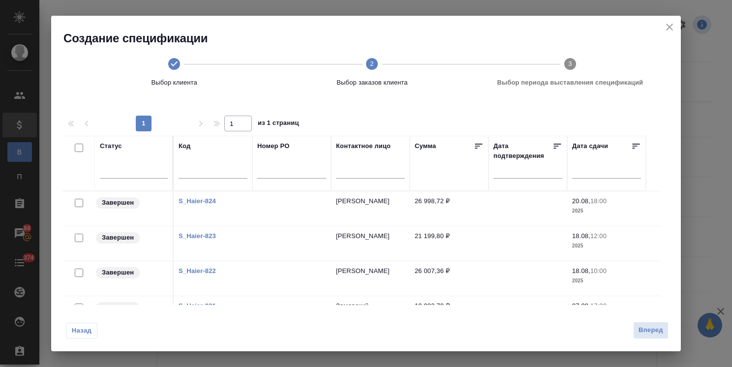
drag, startPoint x: 77, startPoint y: 147, endPoint x: 236, endPoint y: 221, distance: 176.1
click at [77, 147] on input "checkbox" at bounding box center [79, 148] width 8 height 8
checkbox input "true"
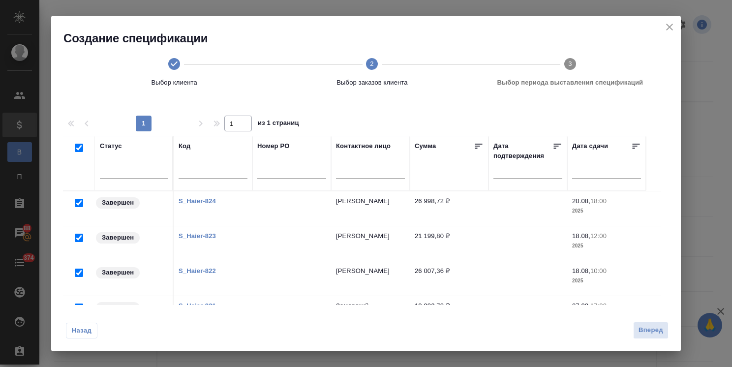
checkbox input "true"
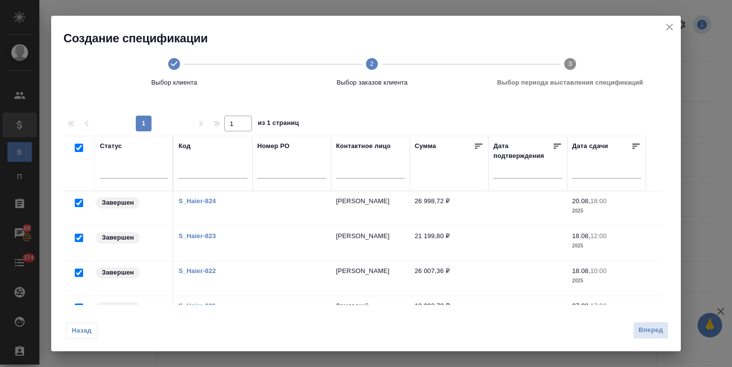
checkbox input "true"
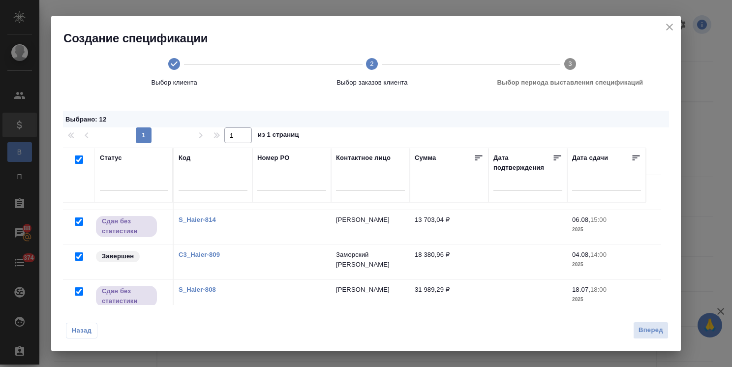
scroll to position [210, 0]
click at [82, 216] on input "checkbox" at bounding box center [79, 220] width 8 height 8
checkbox input "false"
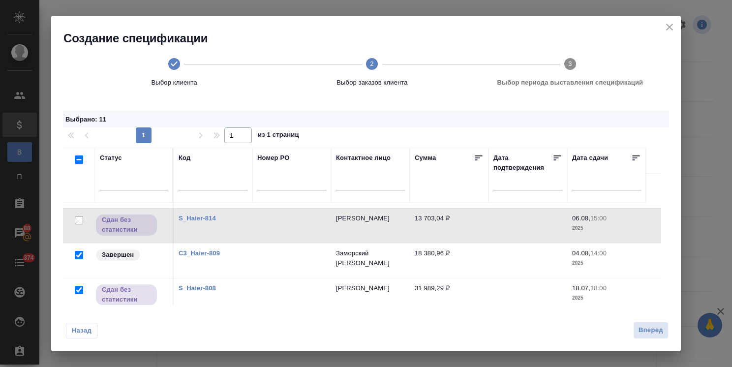
click at [79, 286] on input "checkbox" at bounding box center [79, 290] width 8 height 8
checkbox input "false"
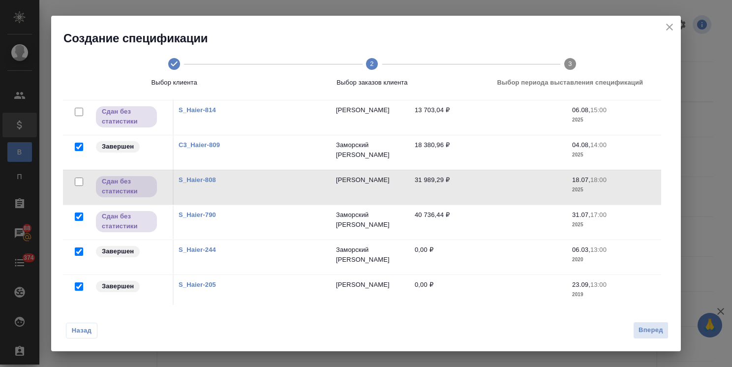
scroll to position [116, 0]
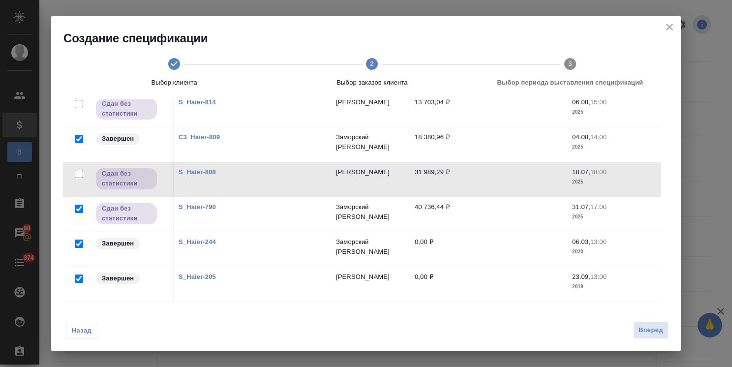
click at [80, 205] on input "checkbox" at bounding box center [79, 209] width 8 height 8
checkbox input "false"
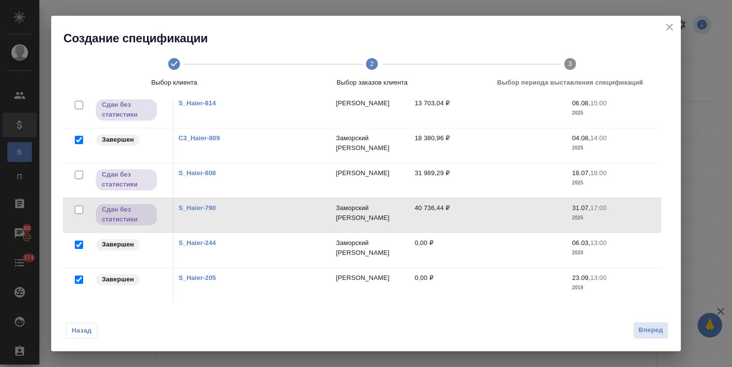
scroll to position [210, 0]
click at [78, 240] on input "checkbox" at bounding box center [79, 244] width 8 height 8
checkbox input "false"
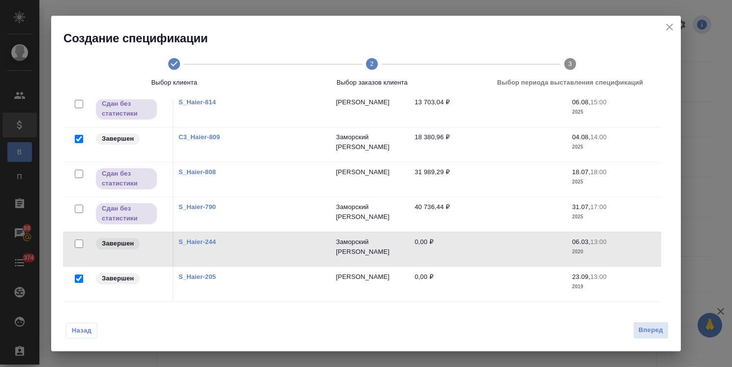
click at [77, 275] on input "checkbox" at bounding box center [79, 279] width 8 height 8
checkbox input "false"
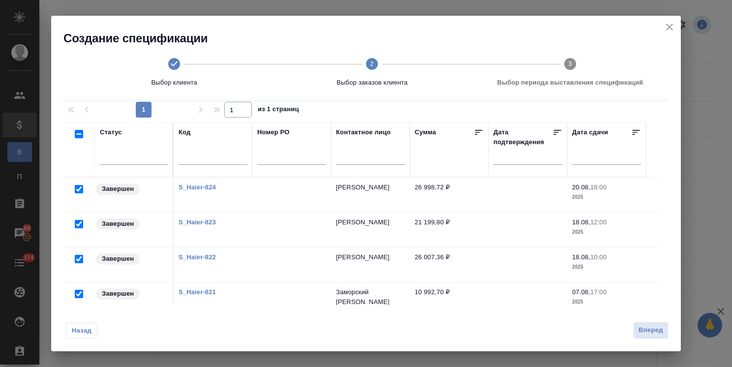
scroll to position [0, 0]
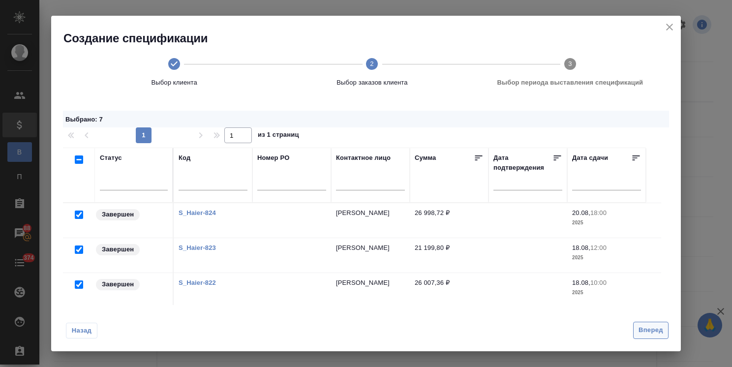
click at [649, 331] on span "Вперед" at bounding box center [651, 330] width 25 height 11
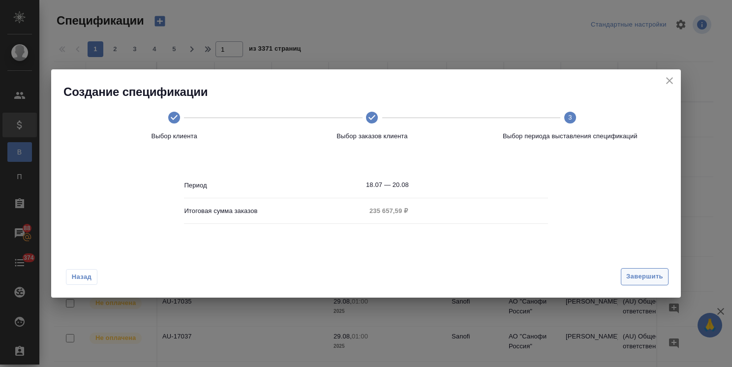
click at [640, 280] on span "Завершить" at bounding box center [645, 276] width 37 height 11
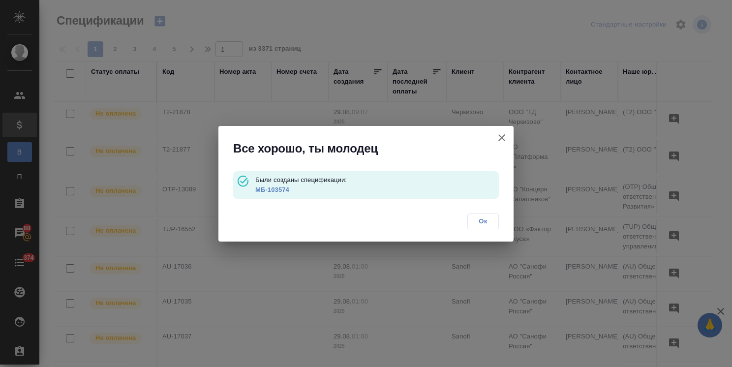
click at [277, 191] on link "МБ-103574" at bounding box center [272, 189] width 34 height 7
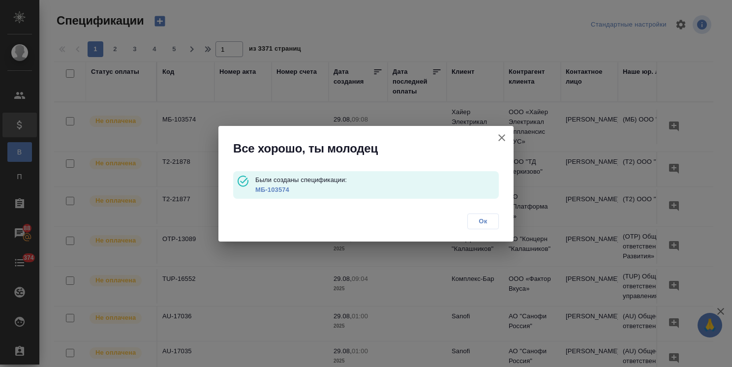
click at [501, 136] on icon "button" at bounding box center [502, 137] width 7 height 7
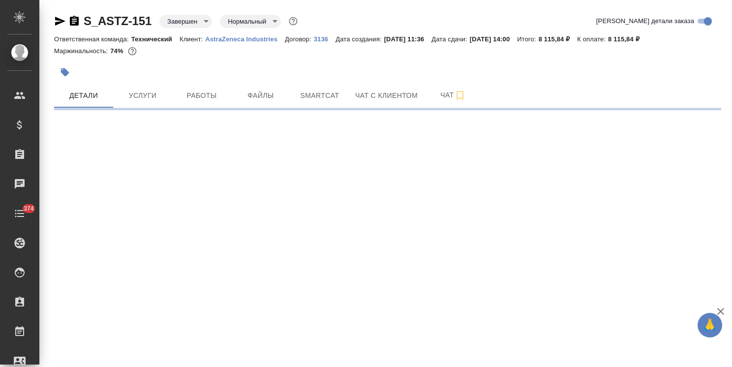
select select "RU"
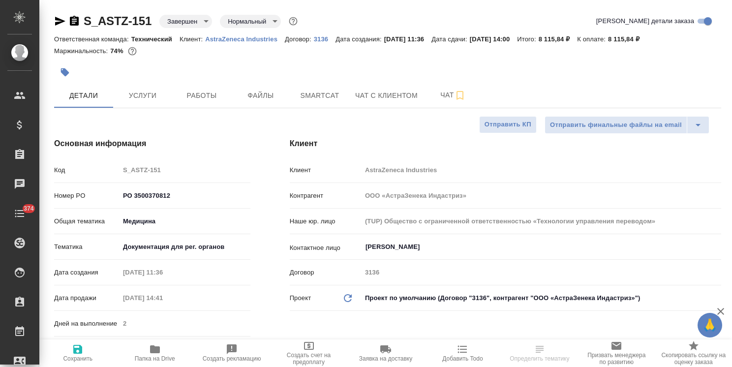
type textarea "x"
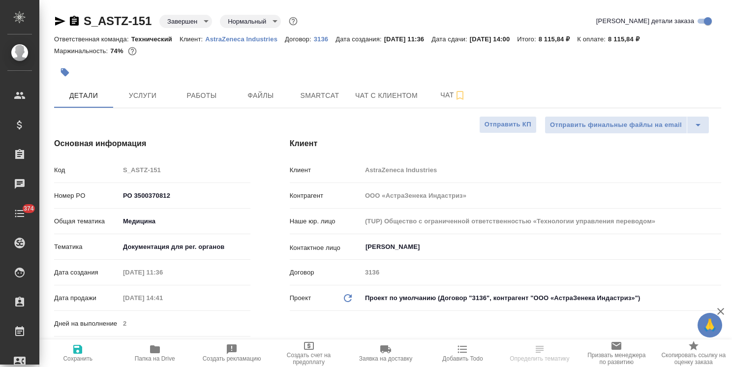
type textarea "x"
click at [319, 37] on p "3136" at bounding box center [325, 38] width 22 height 7
type textarea "x"
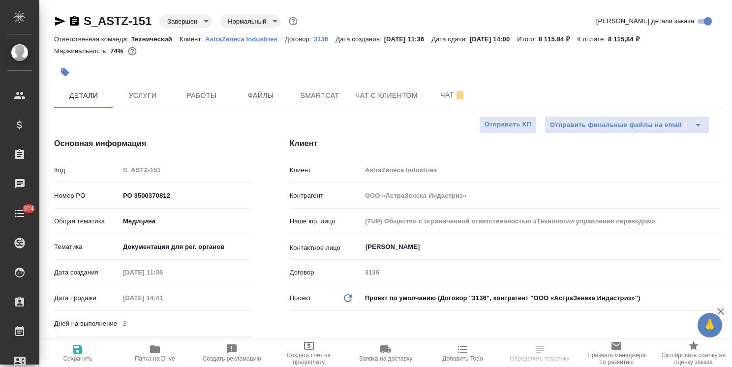
type textarea "x"
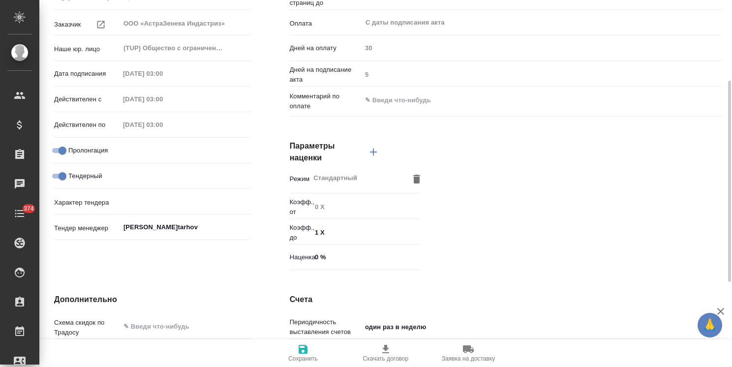
scroll to position [295, 0]
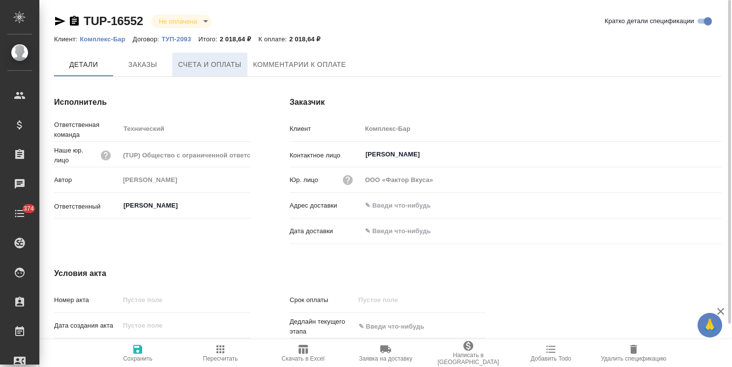
click at [220, 68] on span "Счета и оплаты" at bounding box center [209, 65] width 63 height 12
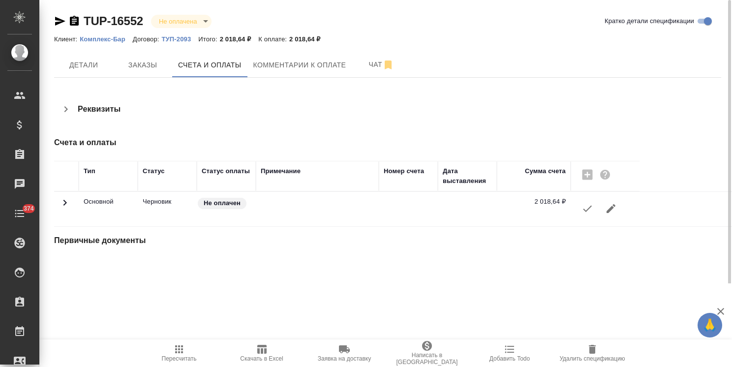
click at [586, 208] on icon "button" at bounding box center [588, 209] width 12 height 12
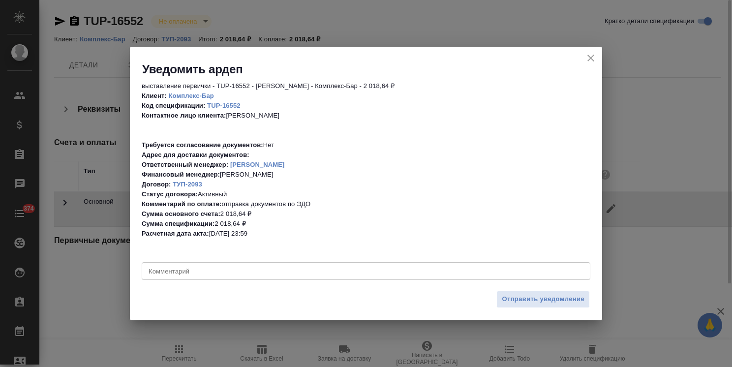
click at [514, 299] on span "Отправить уведомление" at bounding box center [543, 299] width 83 height 11
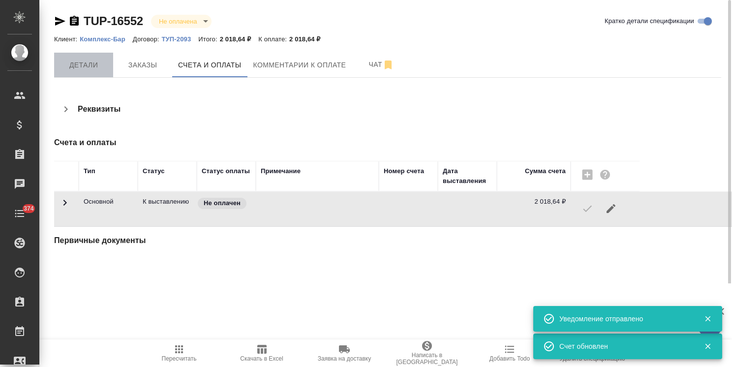
click at [85, 67] on span "Детали" at bounding box center [83, 65] width 47 height 12
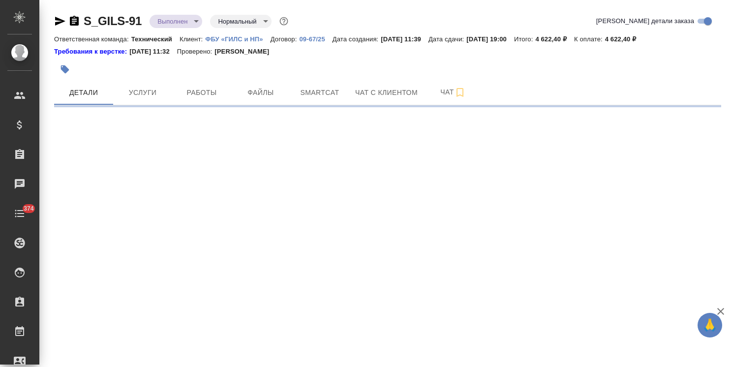
select select "RU"
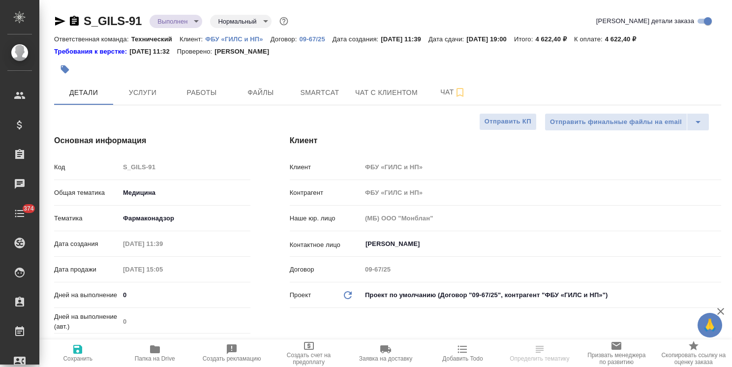
type textarea "x"
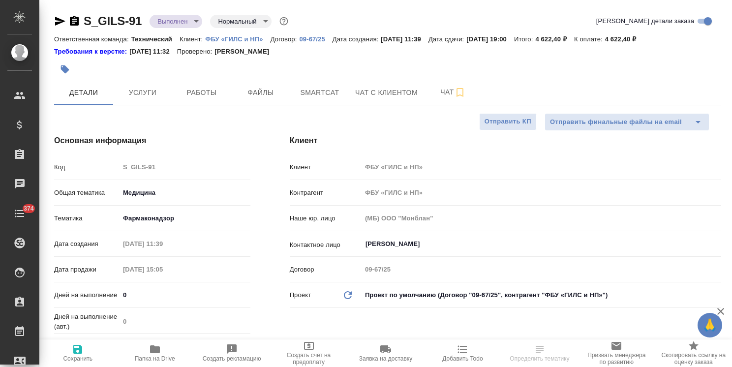
type textarea "x"
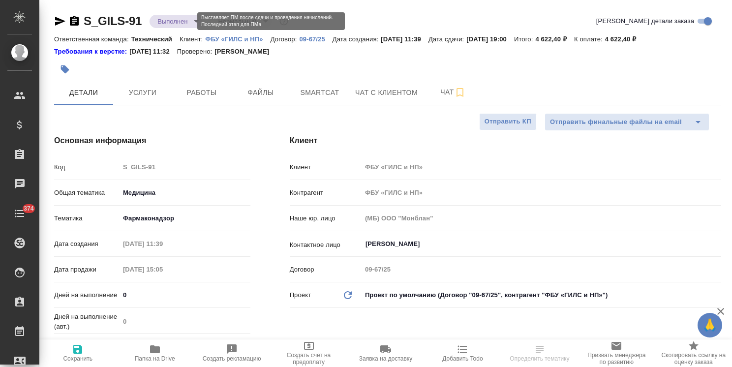
type textarea "x"
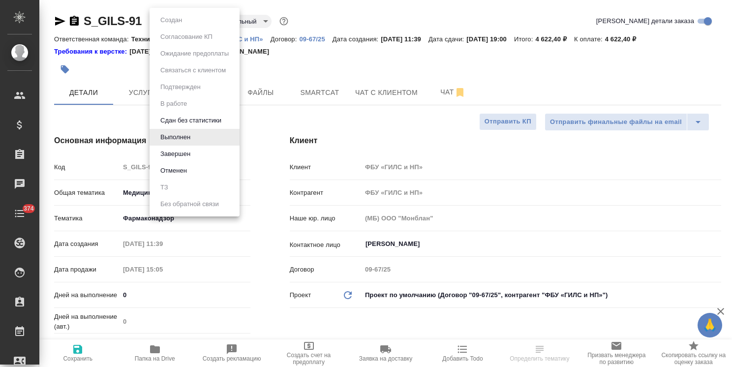
click at [189, 22] on body "🙏 .cls-1 fill:#fff; AWATERA Usmanova Olga Клиенты Спецификации Заказы Чаты 374 …" at bounding box center [366, 183] width 732 height 367
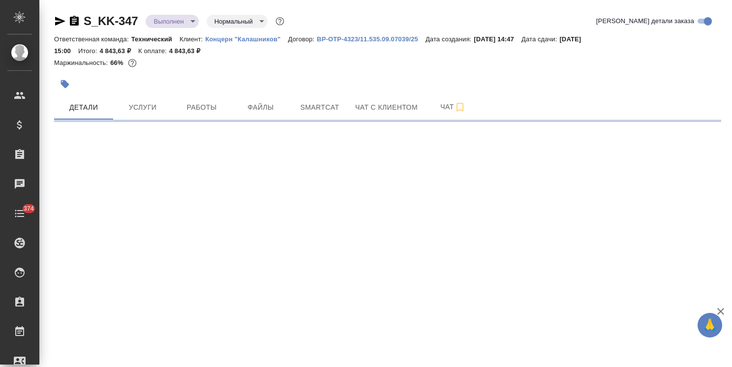
click at [168, 19] on body "🙏 .cls-1 fill:#fff; AWATERA [PERSON_NAME] Спецификации Заказы Чаты 374 Todo Про…" at bounding box center [366, 183] width 732 height 367
select select "RU"
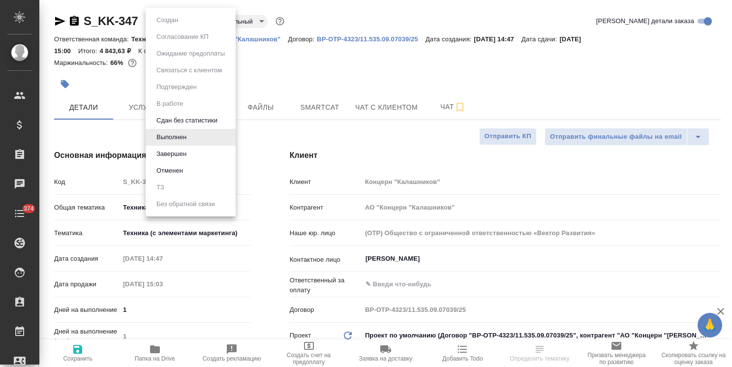
type textarea "x"
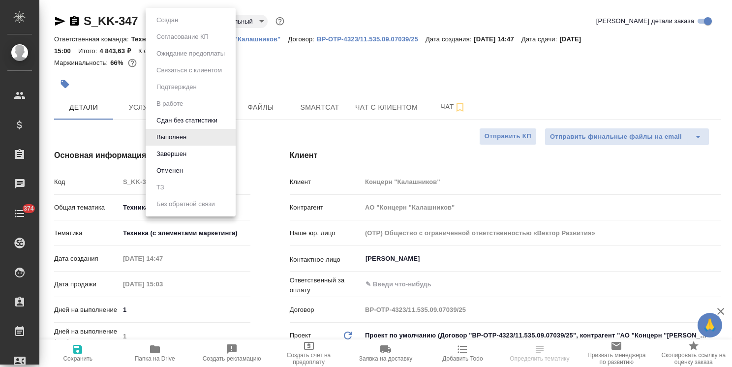
type textarea "x"
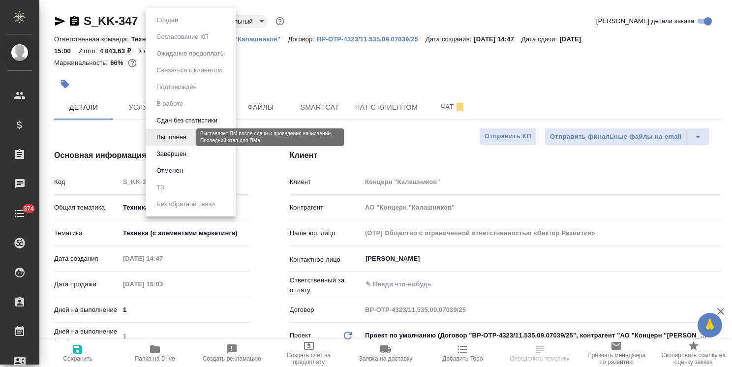
click at [172, 26] on button "Завершен" at bounding box center [168, 20] width 28 height 11
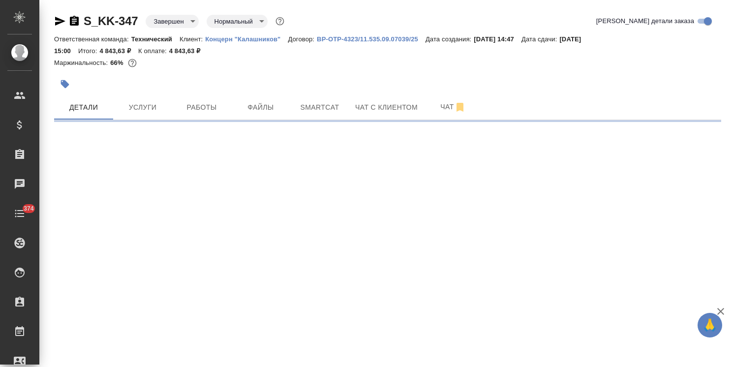
select select "RU"
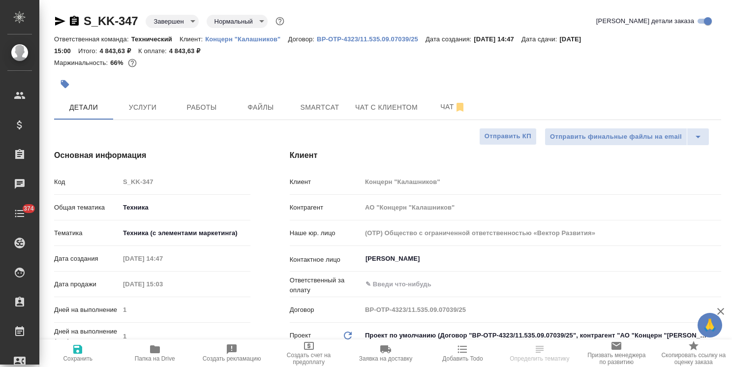
type textarea "x"
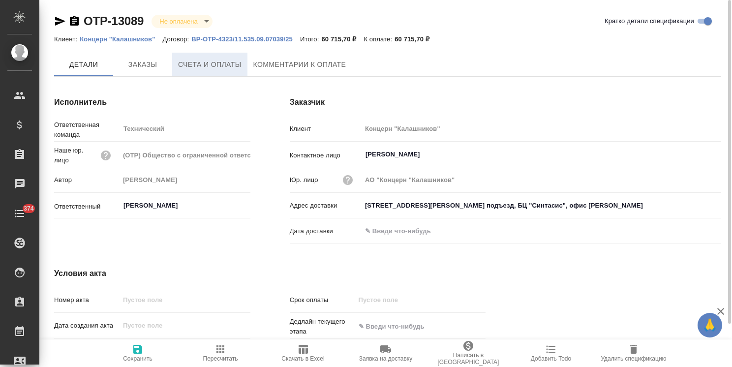
click at [222, 63] on span "Счета и оплаты" at bounding box center [209, 65] width 63 height 12
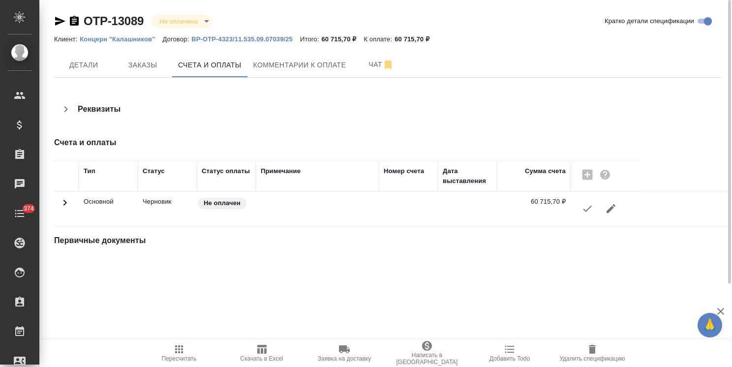
click at [585, 215] on button "button" at bounding box center [588, 209] width 24 height 24
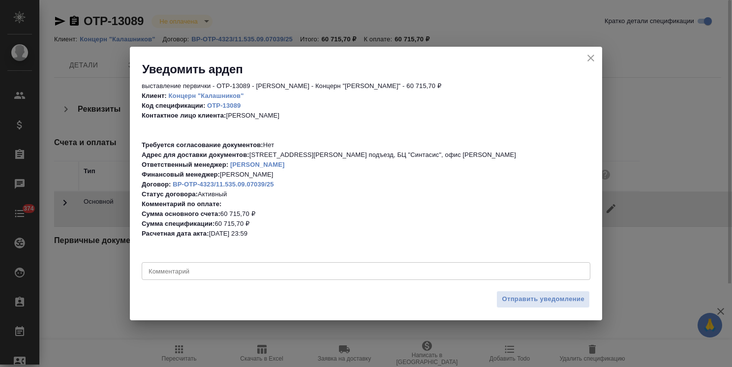
click at [519, 300] on span "Отправить уведомление" at bounding box center [543, 299] width 83 height 11
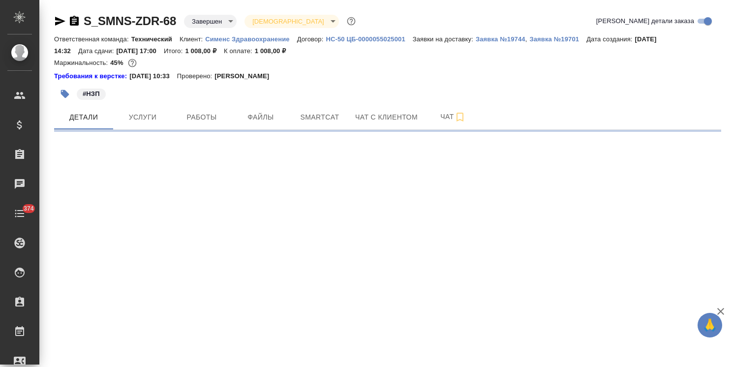
select select "RU"
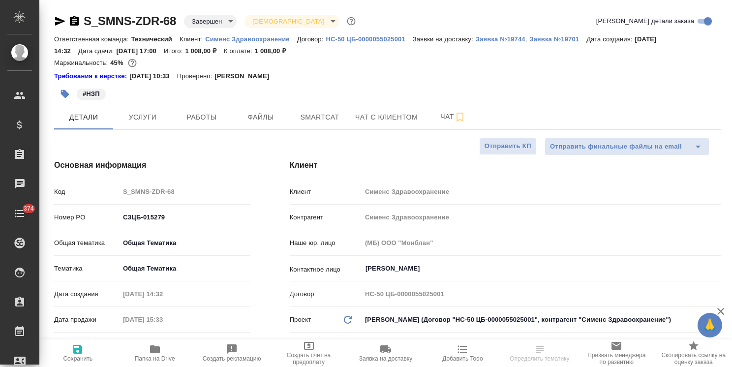
type textarea "x"
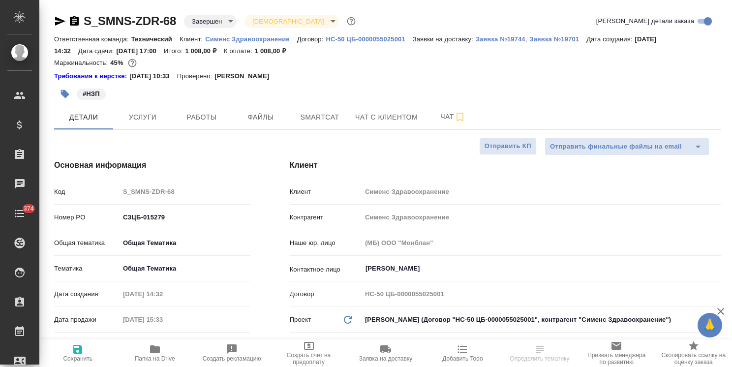
type textarea "x"
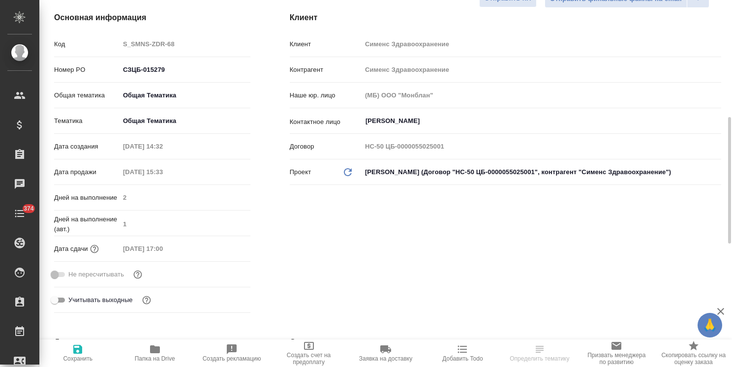
scroll to position [295, 0]
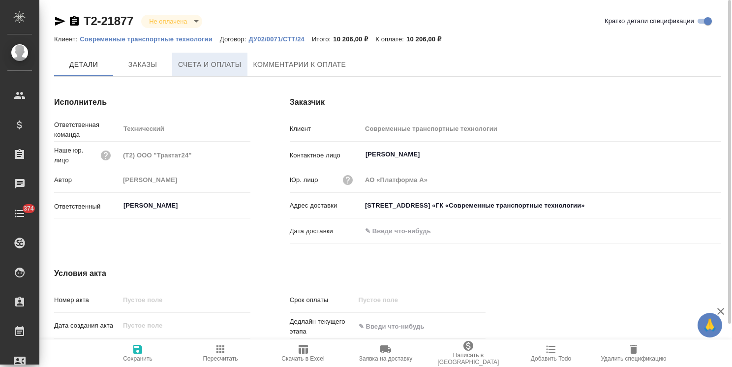
click at [226, 64] on span "Счета и оплаты" at bounding box center [209, 65] width 63 height 12
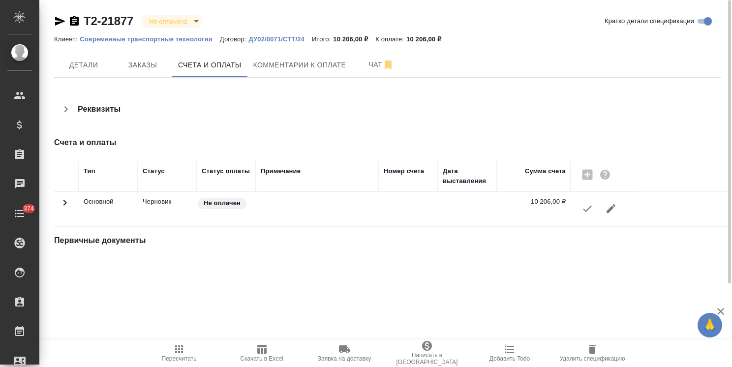
click at [593, 212] on icon "button" at bounding box center [588, 209] width 12 height 12
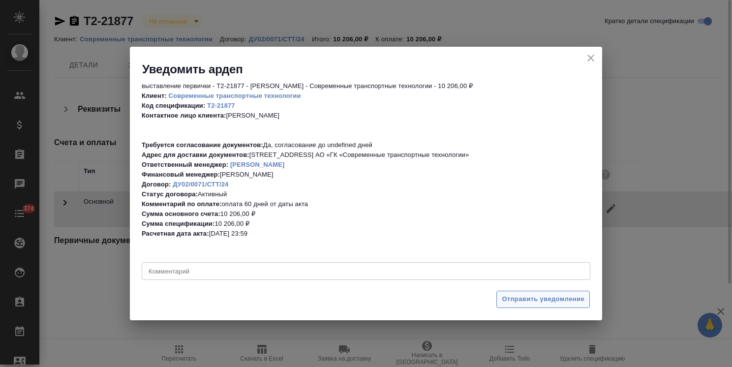
click at [534, 302] on span "Отправить уведомление" at bounding box center [543, 299] width 83 height 11
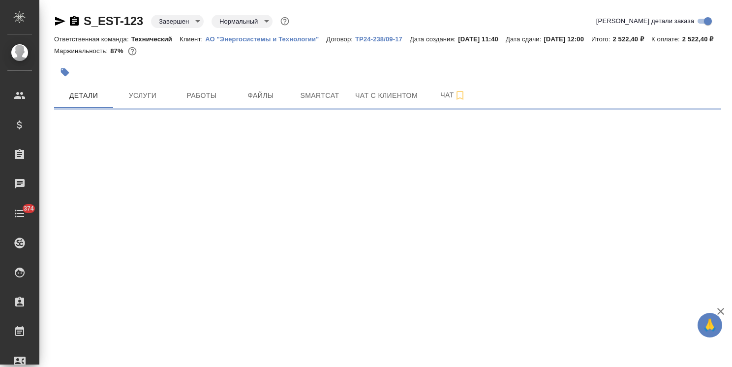
select select "RU"
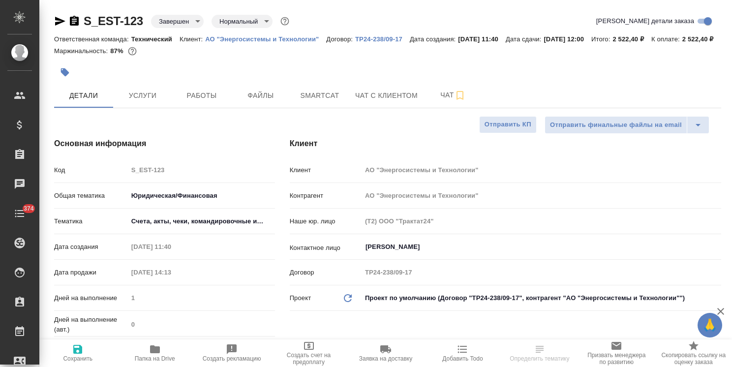
type textarea "x"
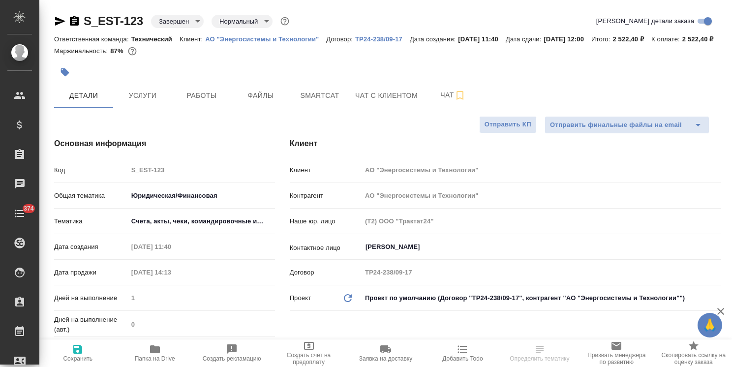
type textarea "x"
drag, startPoint x: 728, startPoint y: 145, endPoint x: 583, endPoint y: 60, distance: 168.1
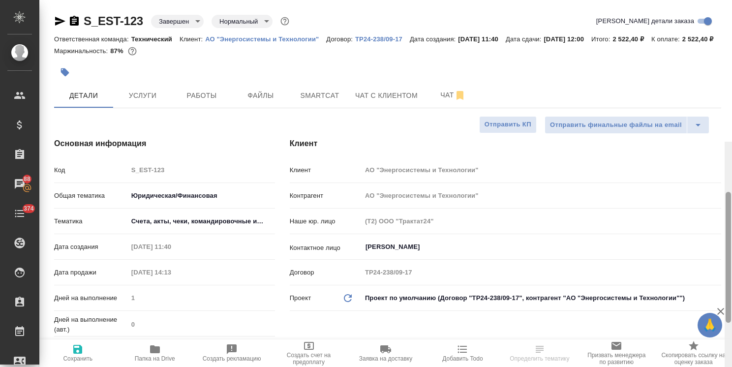
click at [722, 39] on div "S_EST-123 Завершен closed Нормальный normal Кратко детали заказа Ответственная …" at bounding box center [385, 183] width 693 height 367
click at [392, 42] on p "ТР24-238/09-17" at bounding box center [382, 38] width 55 height 7
select select "RU"
type textarea "x"
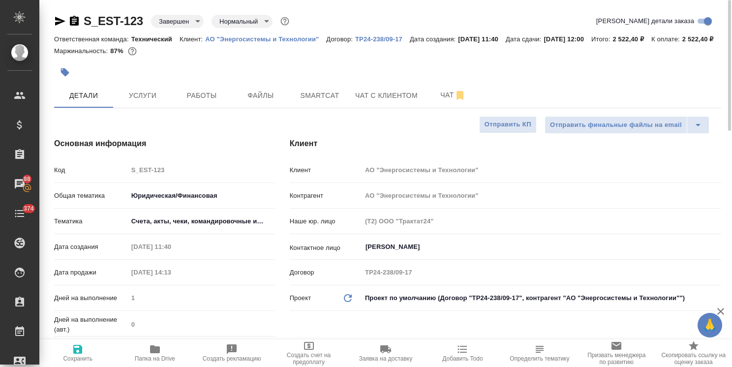
type textarea "x"
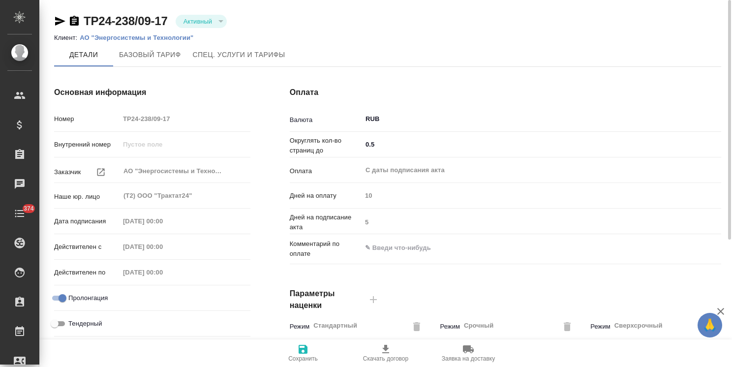
type input "без ТП"
drag, startPoint x: 728, startPoint y: 233, endPoint x: 707, endPoint y: 1, distance: 233.3
click at [707, 6] on div "ТР24-238/09-17 Активный active Клиент: АО "Энергосистемы и Технологии" [PERSON_…" at bounding box center [385, 183] width 693 height 367
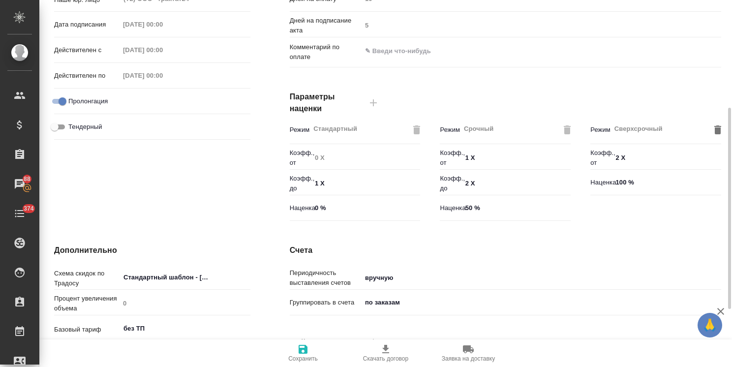
scroll to position [295, 0]
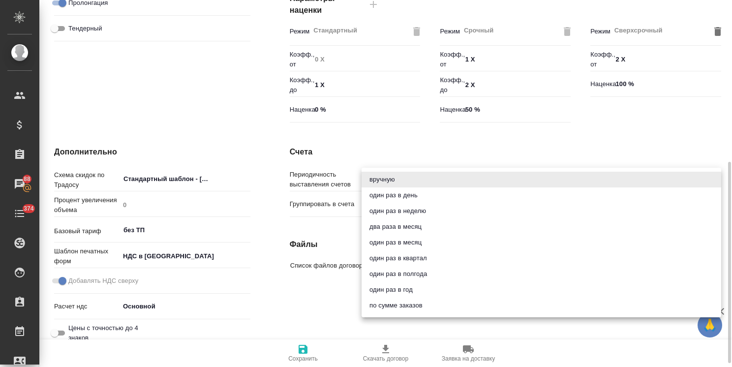
click at [397, 178] on body "🙏 .cls-1 fill:#fff; AWATERA [PERSON_NAME] Спецификации Заказы 88 Чаты 374 Todo …" at bounding box center [366, 183] width 732 height 367
click at [393, 193] on li "один раз в день" at bounding box center [542, 196] width 360 height 16
type input "onceDay"
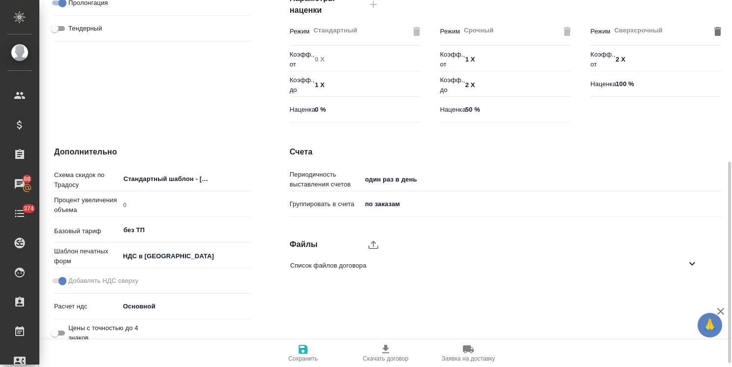
click at [303, 357] on span "Сохранить" at bounding box center [303, 358] width 30 height 7
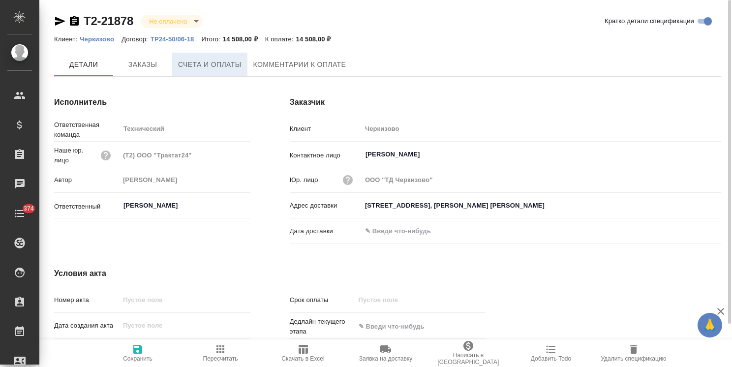
click at [203, 61] on span "Счета и оплаты" at bounding box center [209, 65] width 63 height 12
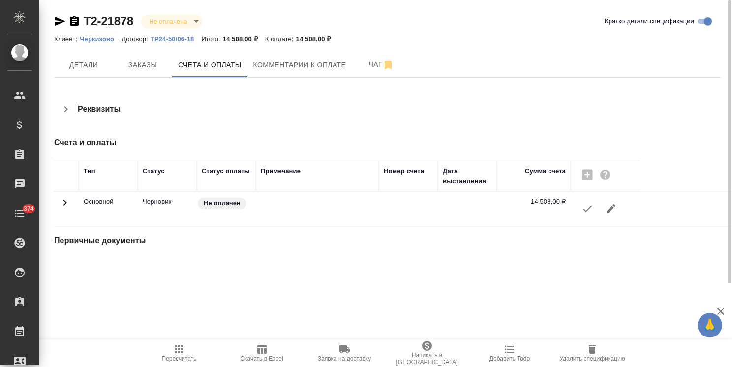
click at [585, 208] on icon "button" at bounding box center [588, 209] width 12 height 12
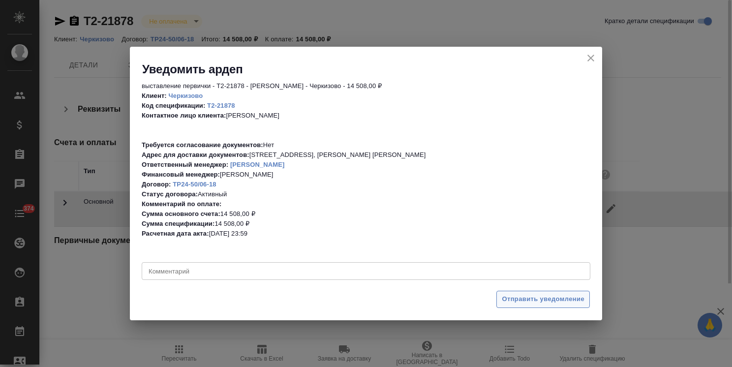
click at [516, 296] on span "Отправить уведомление" at bounding box center [543, 299] width 83 height 11
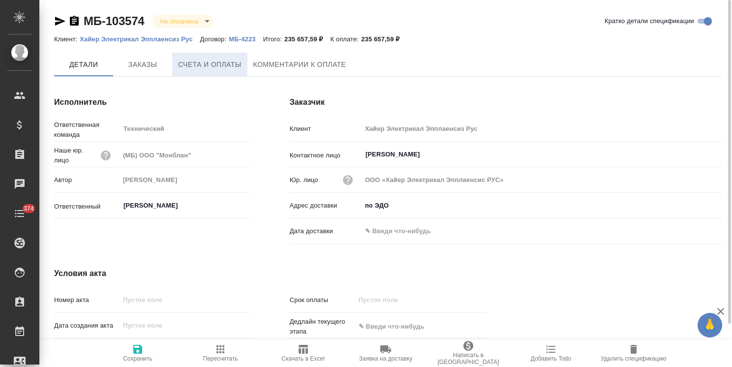
click at [224, 63] on span "Счета и оплаты" at bounding box center [209, 65] width 63 height 12
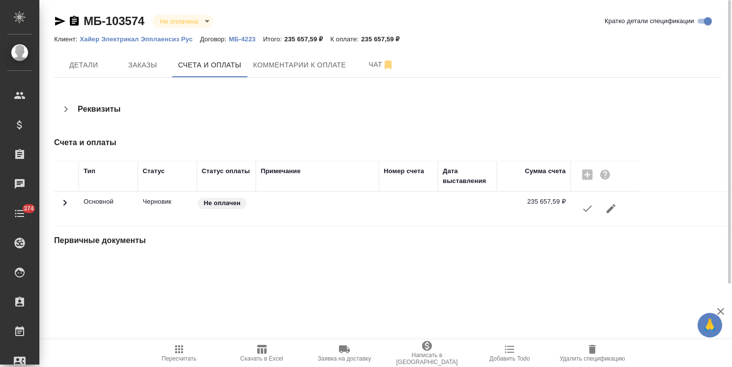
click at [586, 208] on icon "button" at bounding box center [588, 209] width 12 height 12
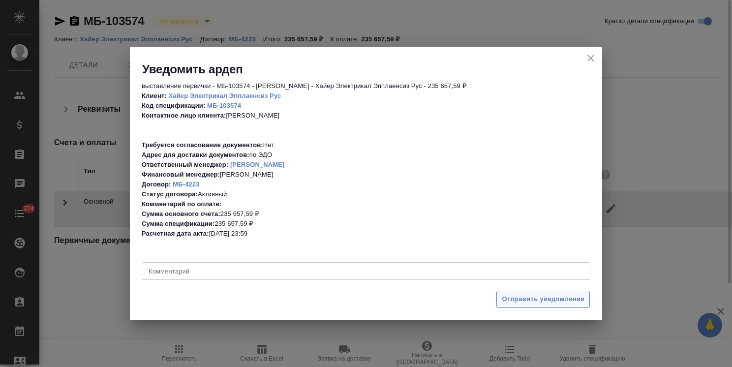
click at [514, 303] on span "Отправить уведомление" at bounding box center [543, 299] width 83 height 11
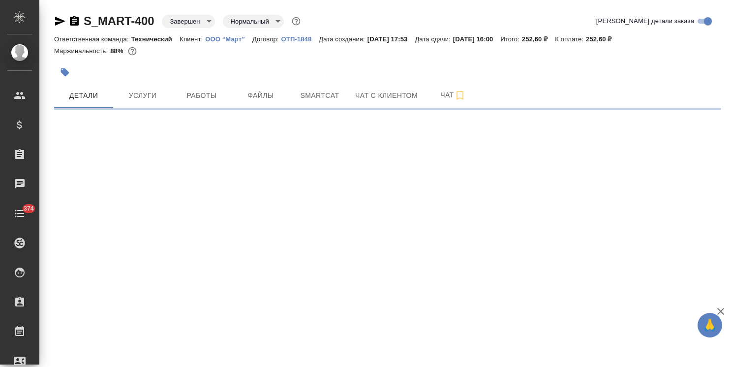
select select "RU"
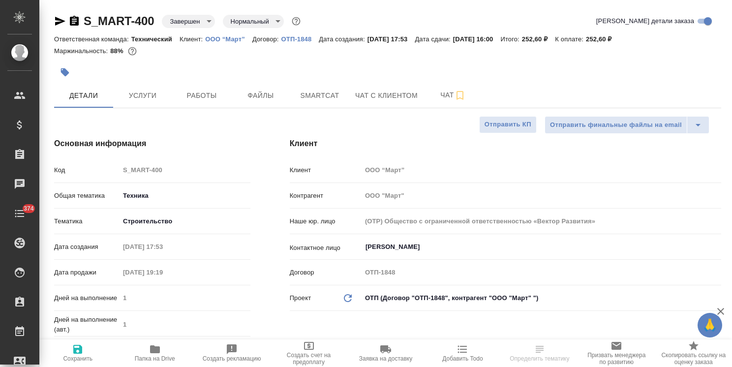
type textarea "x"
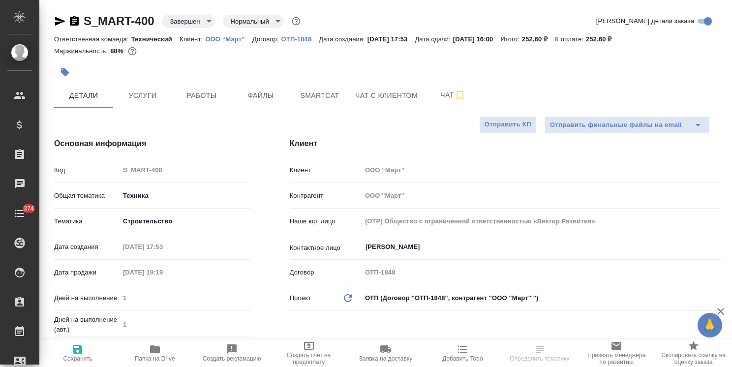
type textarea "x"
click at [304, 38] on p "ОТП-1848" at bounding box center [301, 38] width 38 height 7
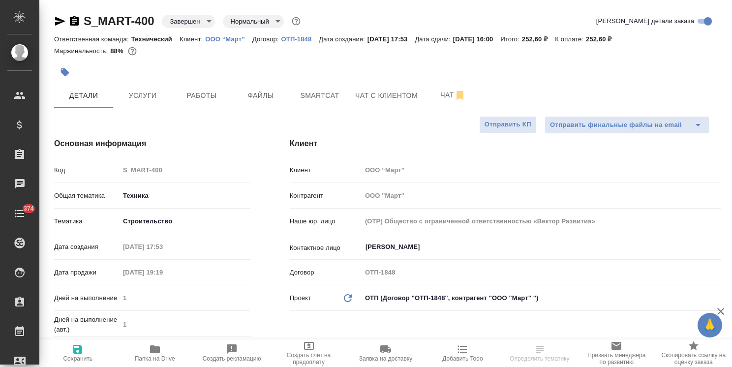
type textarea "x"
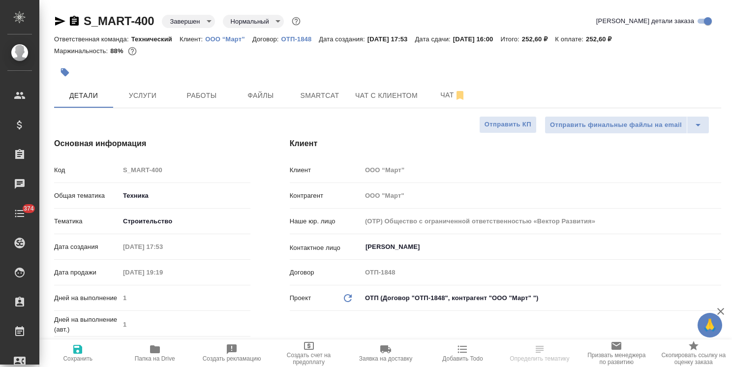
type textarea "x"
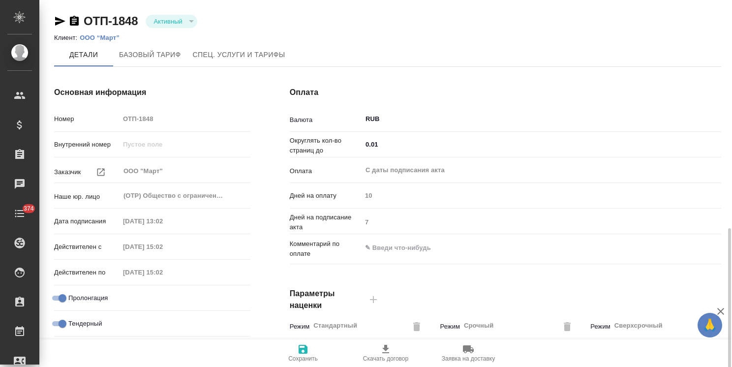
type input "1062 awatera + Marketing"
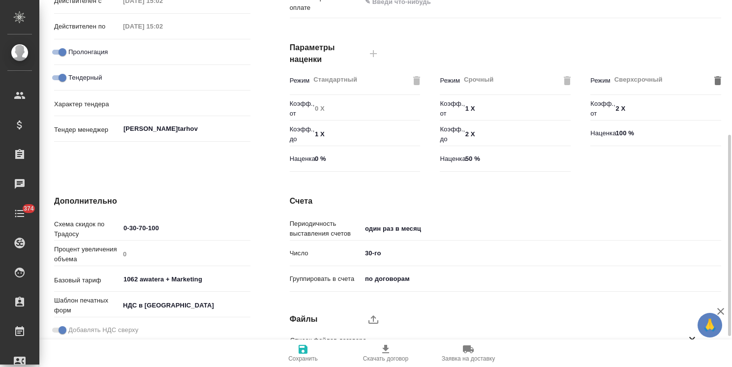
scroll to position [295, 0]
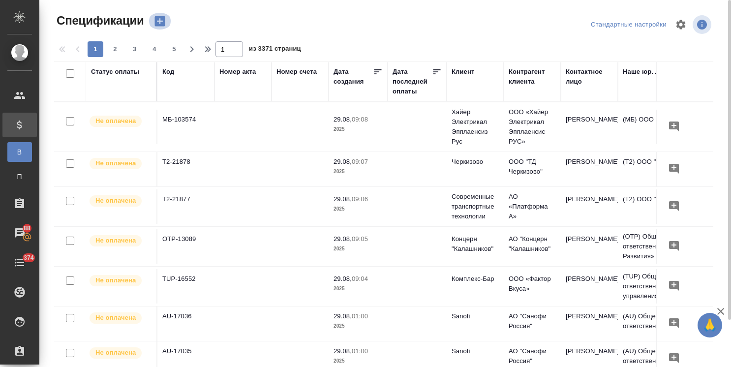
click at [160, 21] on icon "button" at bounding box center [160, 21] width 14 height 14
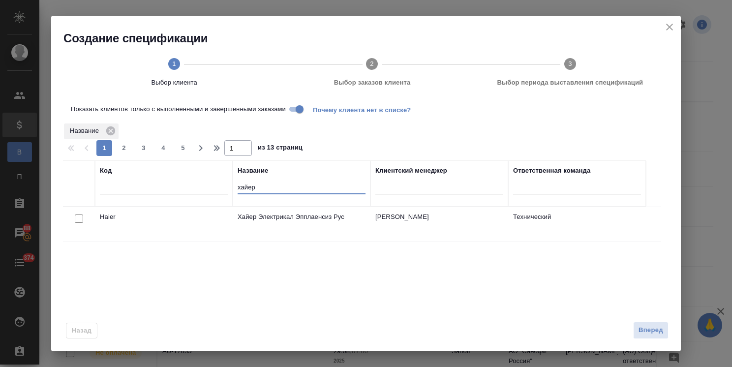
drag, startPoint x: 274, startPoint y: 186, endPoint x: 208, endPoint y: 186, distance: 65.5
click at [208, 186] on tr "Код Название [PERSON_NAME] менеджер Ответственная команда" at bounding box center [354, 183] width 583 height 46
type input "abb"
click at [81, 223] on input "checkbox" at bounding box center [79, 219] width 8 height 8
checkbox input "true"
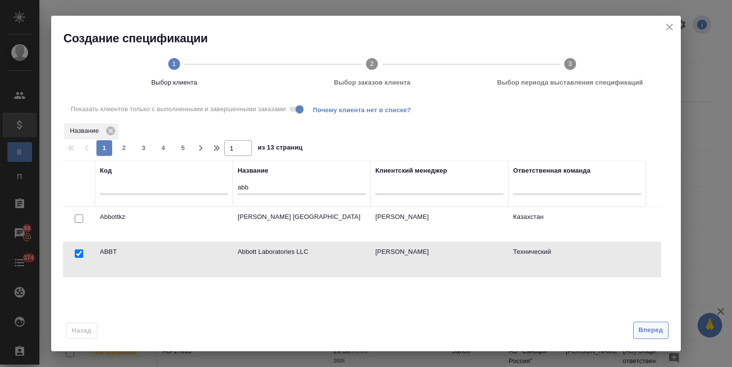
drag, startPoint x: 662, startPoint y: 336, endPoint x: 651, endPoint y: 334, distance: 11.5
click at [661, 336] on span "Вперед" at bounding box center [651, 330] width 25 height 11
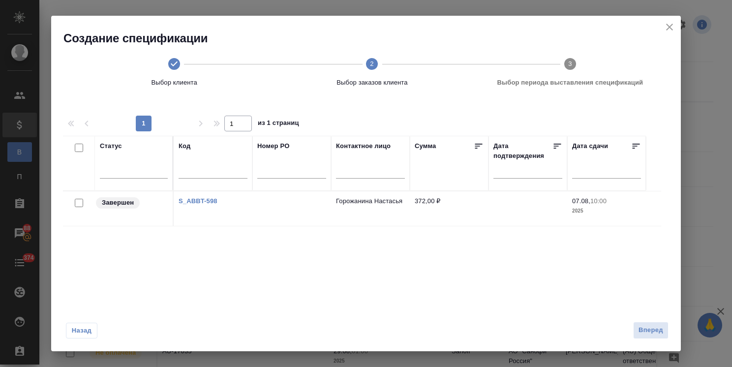
click at [81, 202] on input "checkbox" at bounding box center [79, 203] width 8 height 8
checkbox input "true"
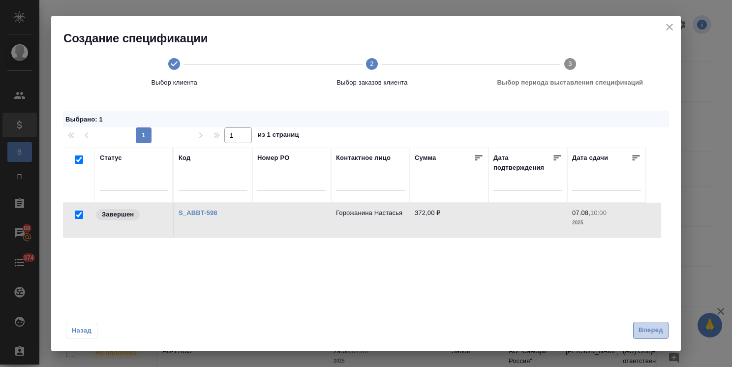
click at [654, 332] on span "Вперед" at bounding box center [651, 330] width 25 height 11
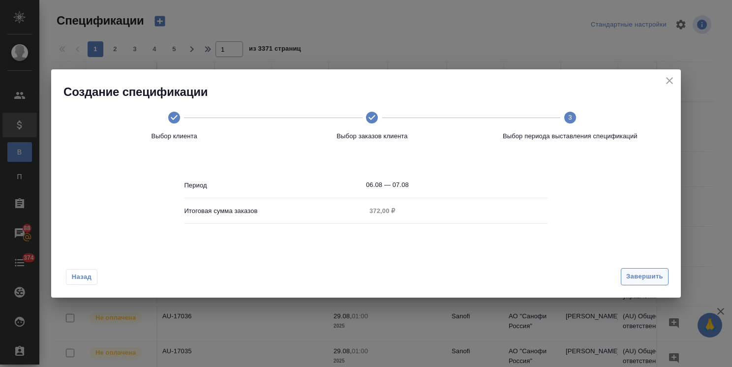
click at [641, 279] on span "Завершить" at bounding box center [645, 276] width 37 height 11
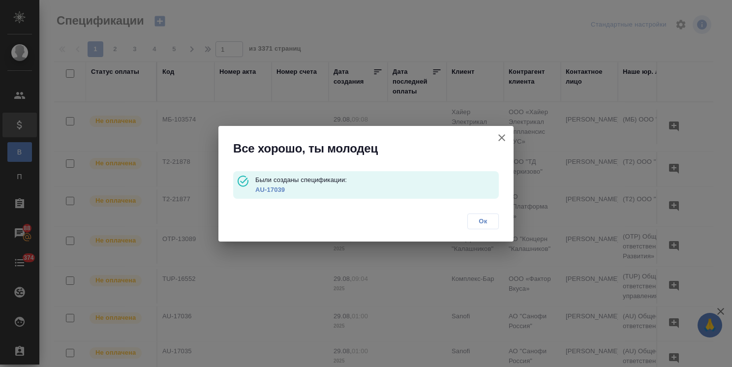
click at [273, 187] on link "AU-17039" at bounding box center [270, 189] width 30 height 7
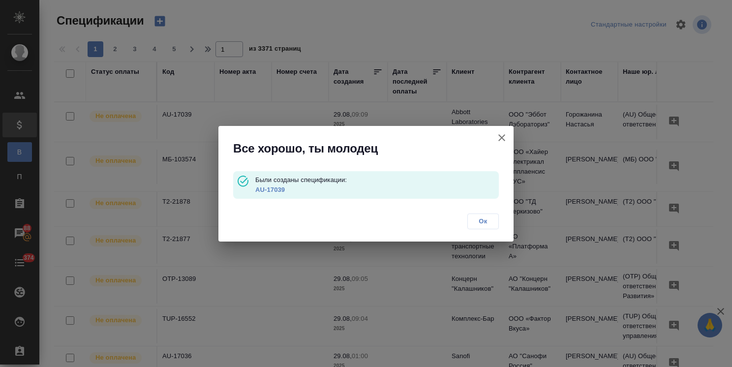
click at [482, 229] on div "Ок" at bounding box center [366, 223] width 295 height 38
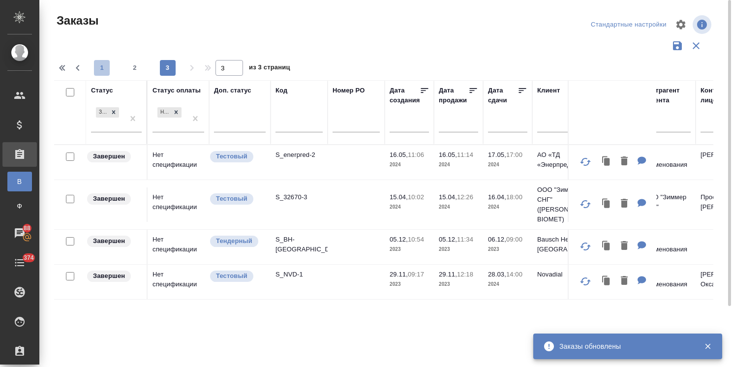
click at [97, 68] on span "1" at bounding box center [102, 68] width 16 height 10
type input "1"
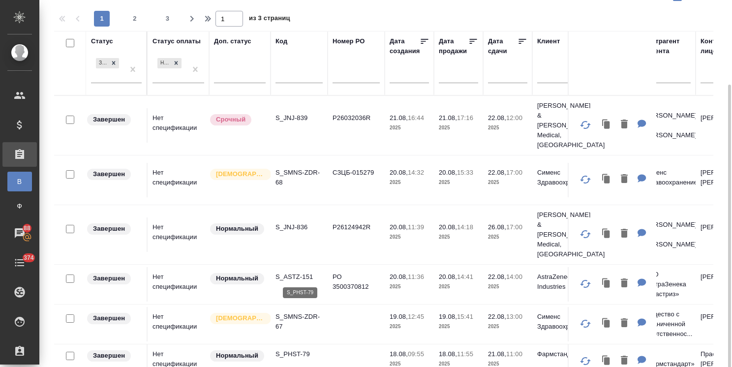
scroll to position [49, 0]
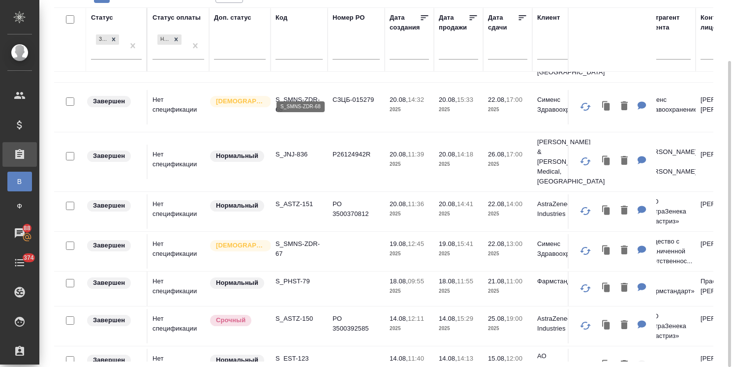
click at [297, 95] on p "S_SMNS-ZDR-68" at bounding box center [299, 105] width 47 height 20
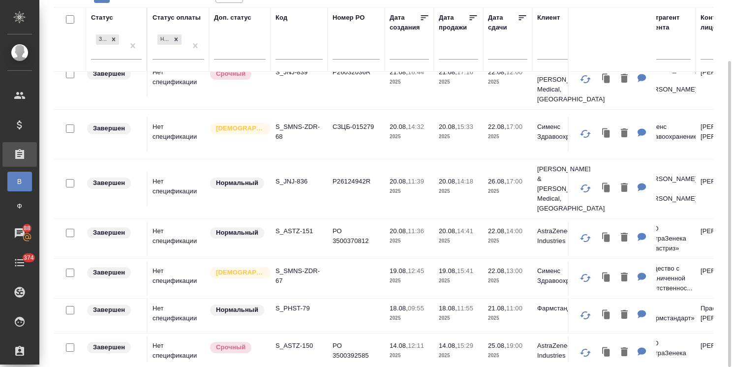
scroll to position [0, 0]
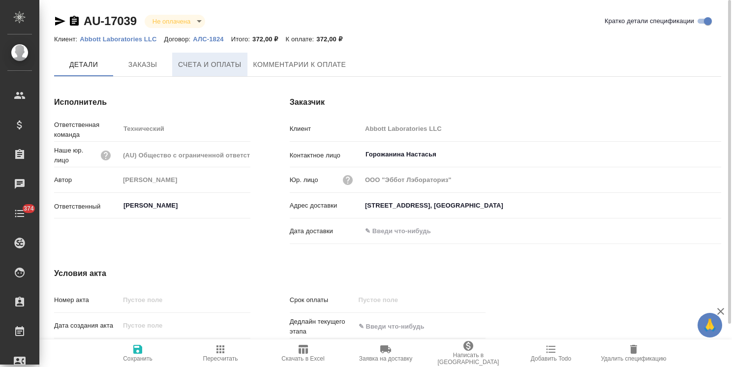
click at [204, 65] on span "Счета и оплаты" at bounding box center [209, 65] width 63 height 12
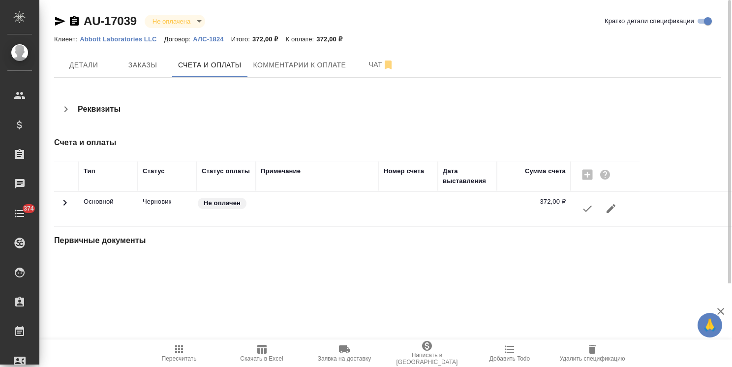
click at [582, 212] on icon "button" at bounding box center [588, 209] width 12 height 12
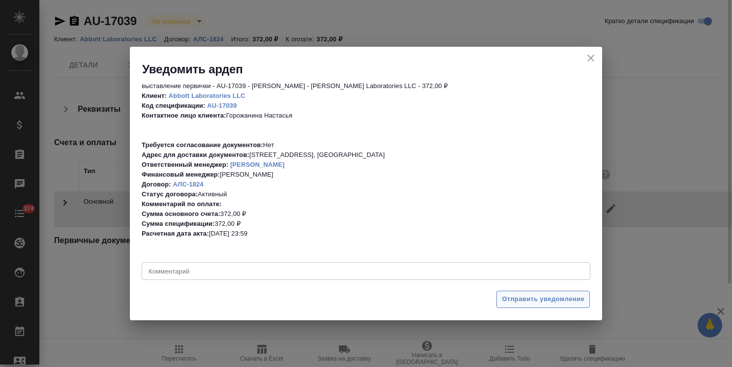
click at [524, 296] on span "Отправить уведомление" at bounding box center [543, 299] width 83 height 11
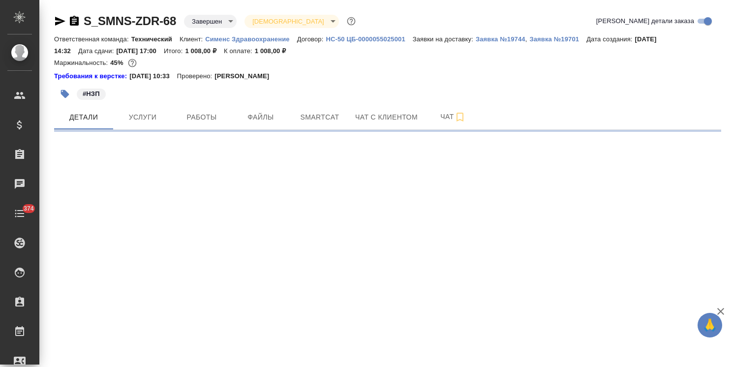
select select "RU"
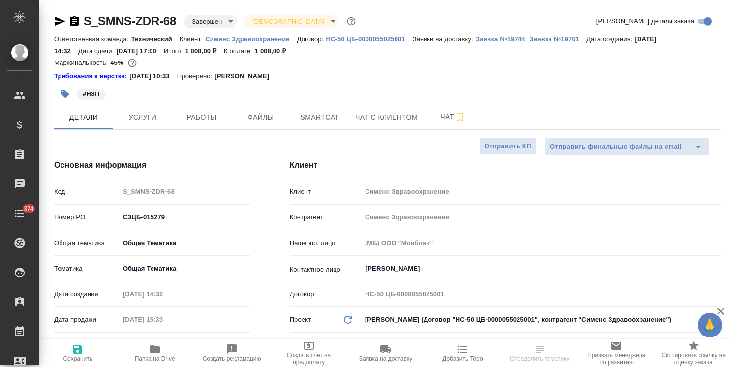
type textarea "x"
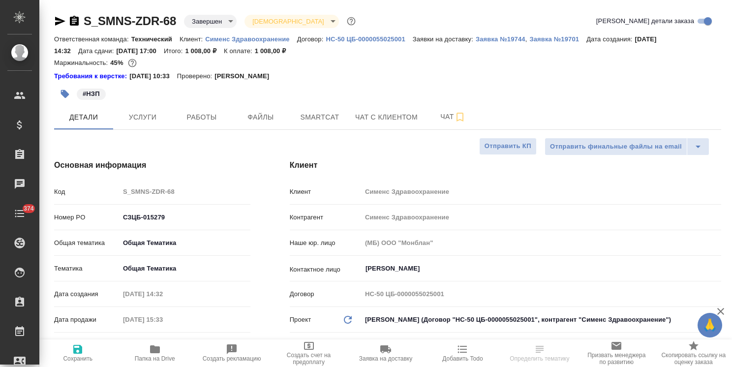
type textarea "x"
click at [392, 39] on p "HC-50 ЦБ-0000055025001" at bounding box center [369, 38] width 87 height 7
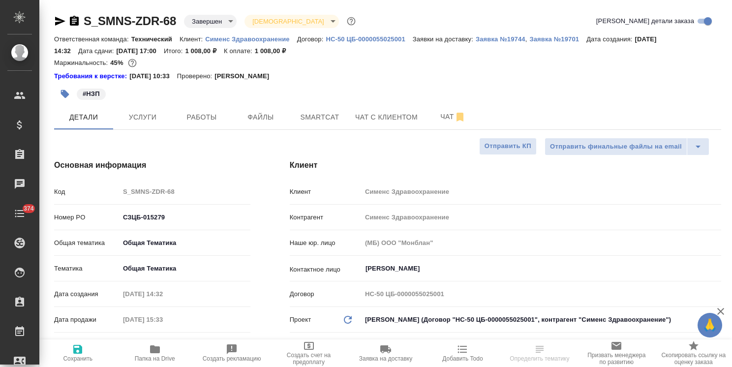
type textarea "x"
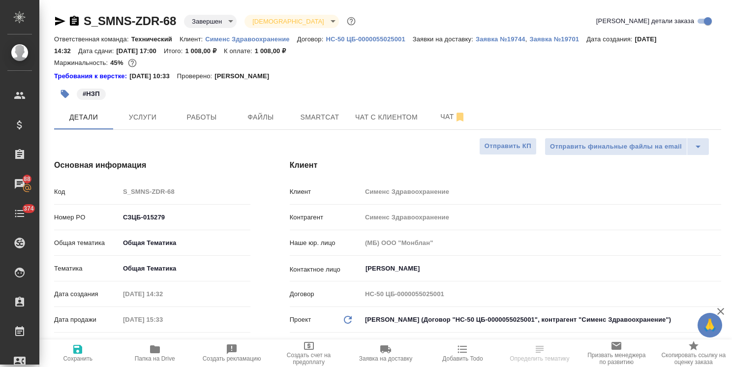
type textarea "x"
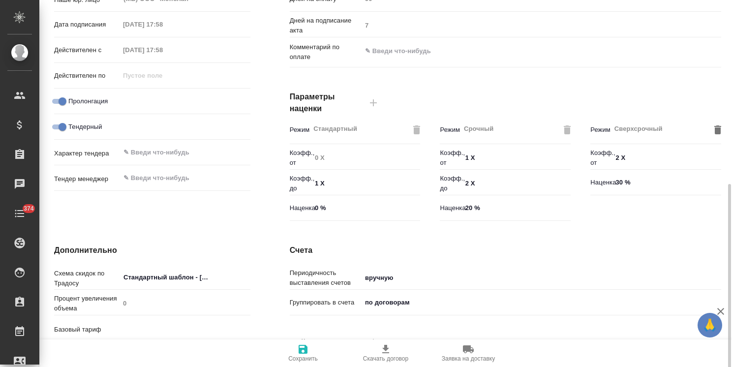
scroll to position [295, 0]
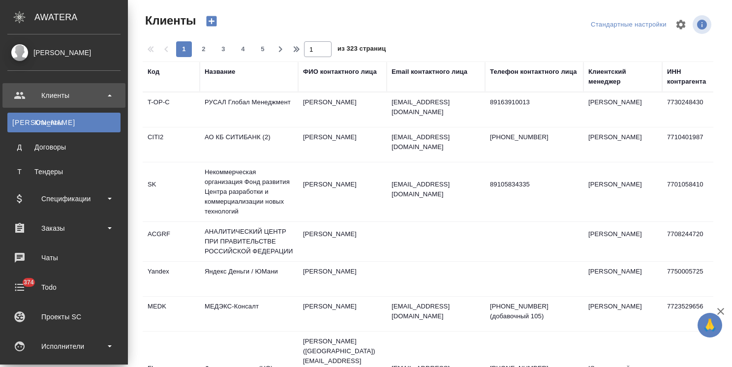
select select "RU"
click at [75, 201] on div "Спецификации" at bounding box center [63, 198] width 113 height 15
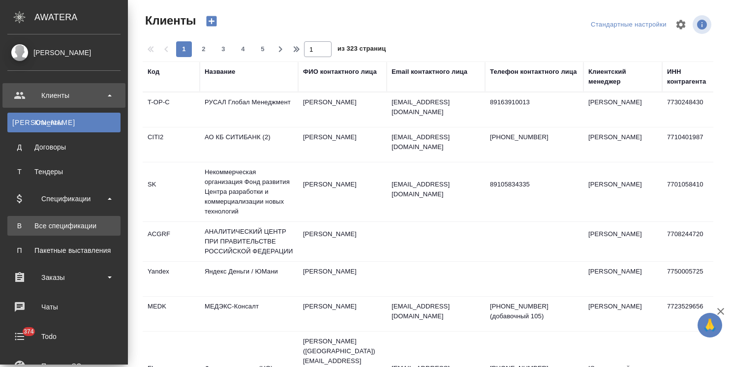
click at [75, 225] on div "Все спецификации" at bounding box center [63, 226] width 103 height 10
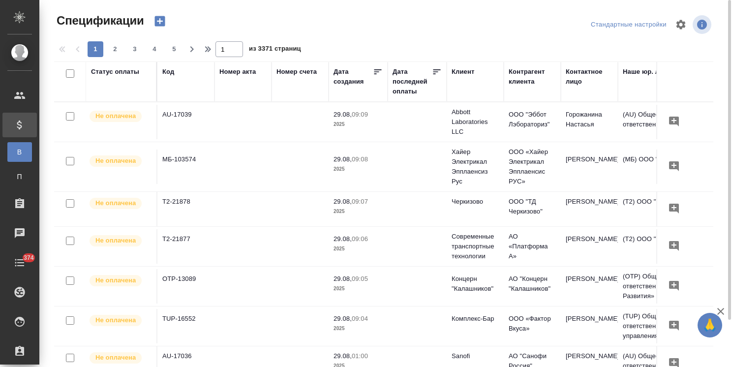
click at [162, 26] on icon "button" at bounding box center [160, 21] width 10 height 10
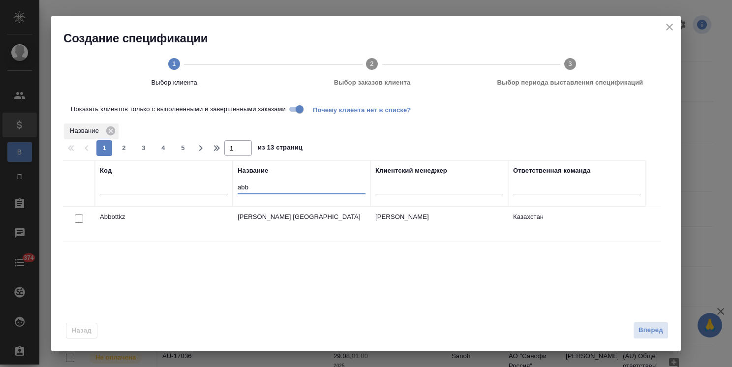
drag, startPoint x: 252, startPoint y: 186, endPoint x: 211, endPoint y: 182, distance: 41.5
click at [211, 182] on tr "Код Название abb Клиентский менеджер Ответственная команда" at bounding box center [354, 183] width 583 height 46
type input "гилс"
click at [83, 219] on input "checkbox" at bounding box center [79, 219] width 8 height 8
checkbox input "true"
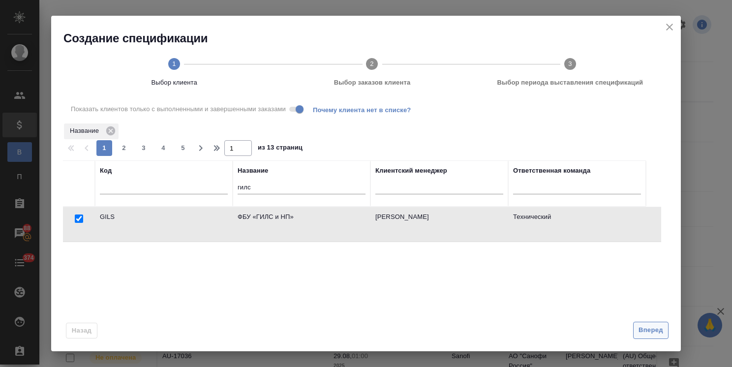
click at [666, 336] on button "Вперед" at bounding box center [650, 330] width 35 height 17
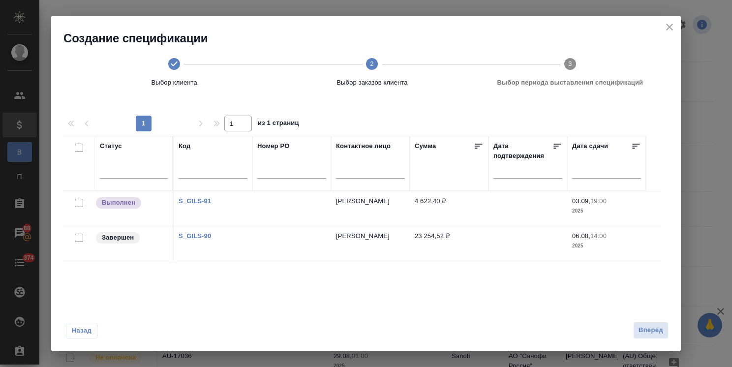
click at [80, 238] on input "checkbox" at bounding box center [79, 238] width 8 height 8
checkbox input "true"
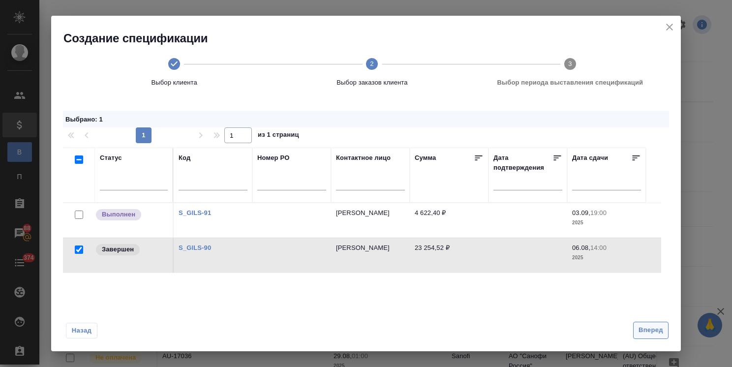
click at [653, 333] on span "Вперед" at bounding box center [651, 330] width 25 height 11
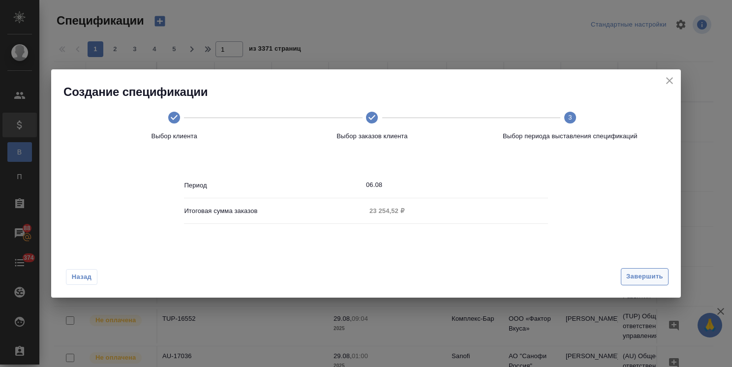
click at [632, 274] on span "Завершить" at bounding box center [645, 276] width 37 height 11
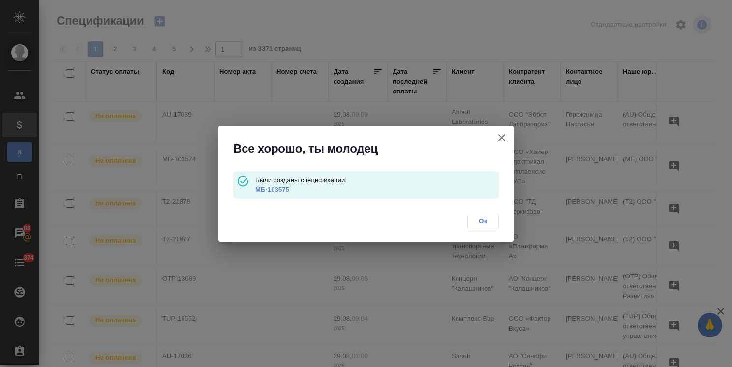
click at [273, 190] on link "МБ-103575" at bounding box center [272, 189] width 34 height 7
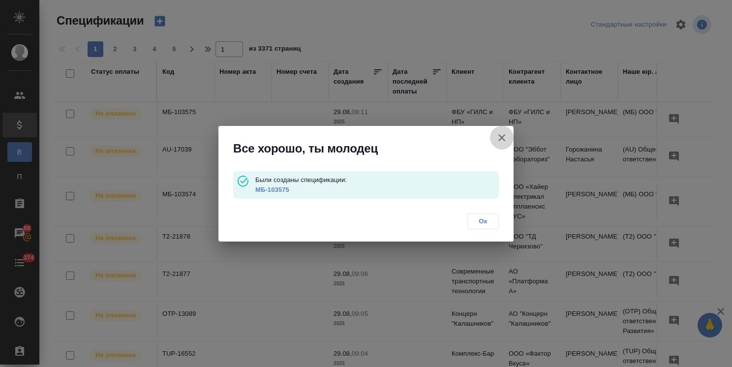
click at [502, 137] on icon "button" at bounding box center [502, 137] width 7 height 7
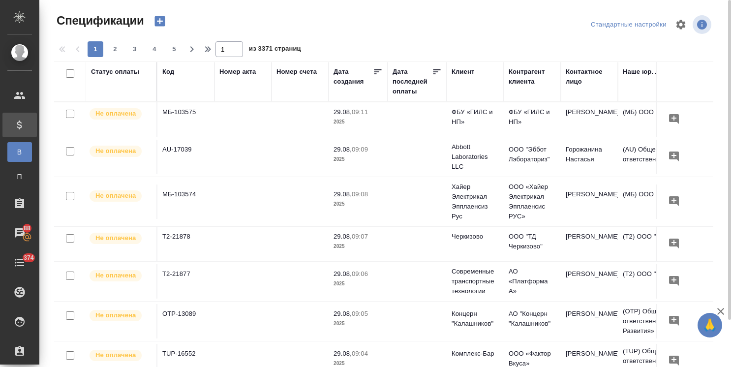
click at [163, 23] on icon "button" at bounding box center [160, 21] width 10 height 10
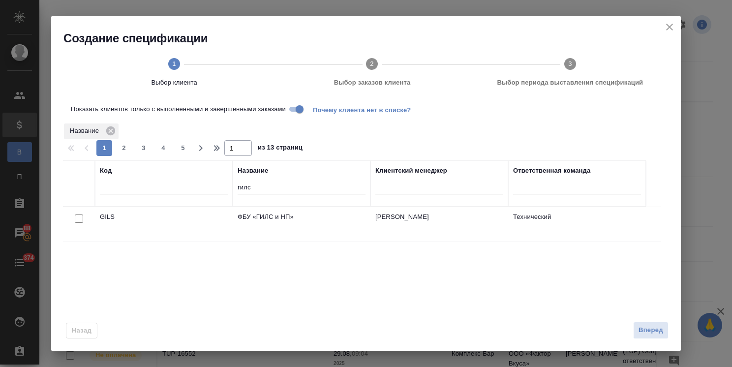
click at [203, 187] on tr "Код Название гилс Клиентский менеджер Ответственная команда" at bounding box center [354, 183] width 583 height 46
type input "john"
click at [82, 218] on input "checkbox" at bounding box center [79, 219] width 8 height 8
checkbox input "true"
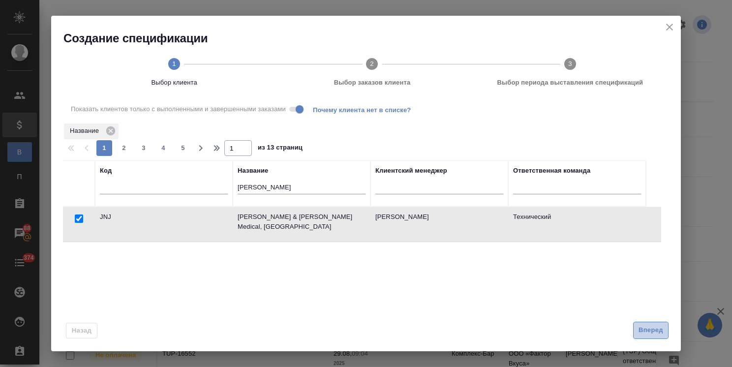
click at [646, 328] on span "Вперед" at bounding box center [651, 330] width 25 height 11
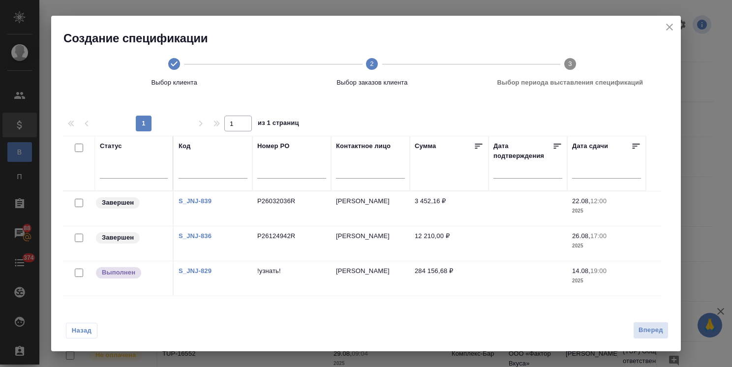
click at [79, 202] on input "checkbox" at bounding box center [79, 203] width 8 height 8
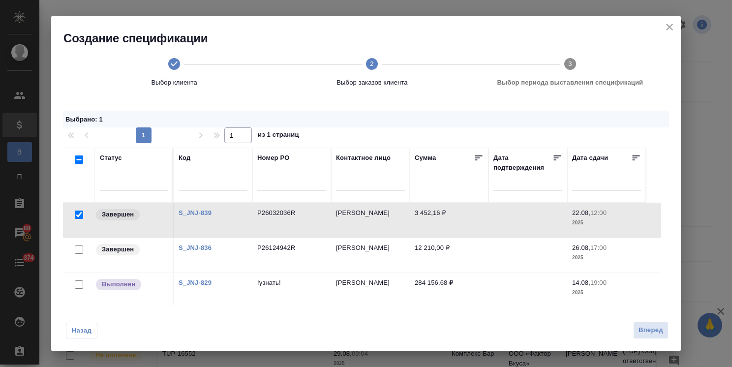
click at [79, 215] on input "checkbox" at bounding box center [79, 215] width 8 height 8
checkbox input "false"
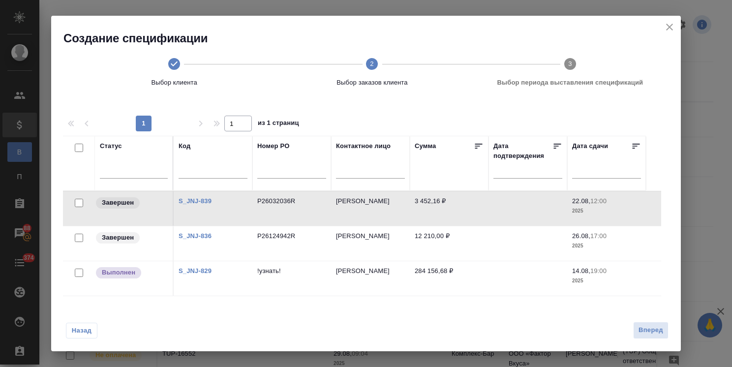
click at [669, 27] on icon "close" at bounding box center [670, 27] width 12 height 12
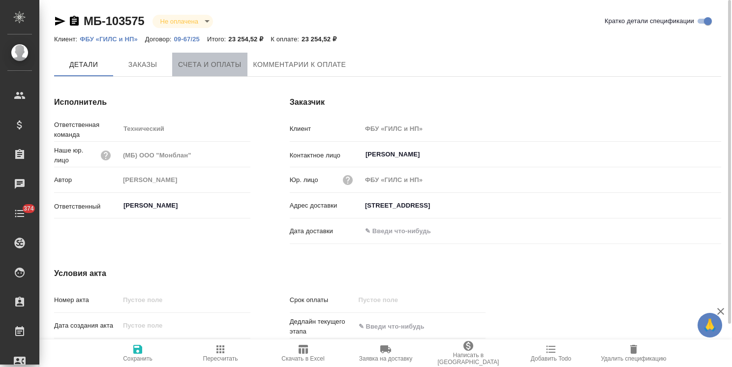
click at [222, 59] on span "Счета и оплаты" at bounding box center [209, 65] width 63 height 12
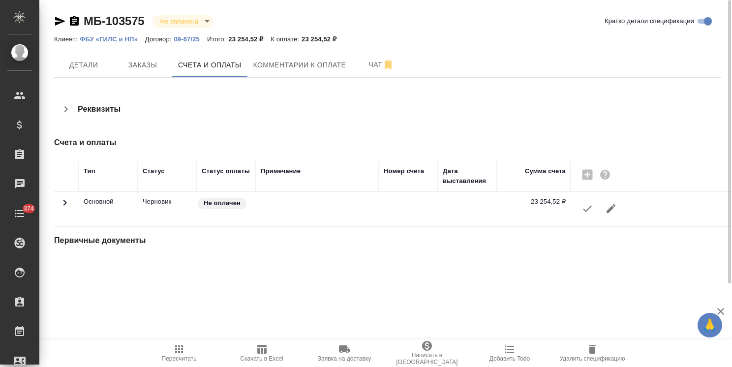
click at [587, 209] on icon "button" at bounding box center [587, 209] width 9 height 6
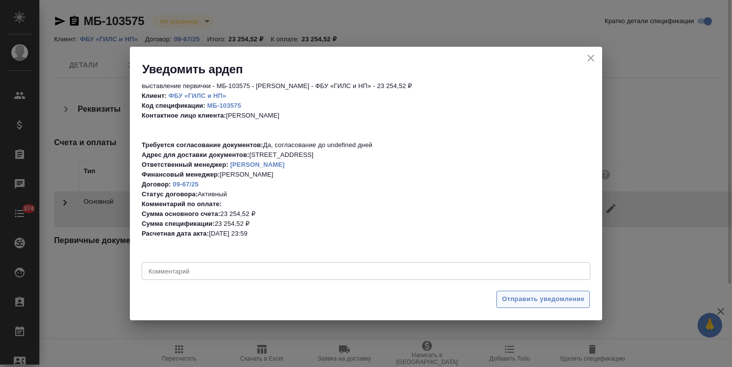
click at [529, 295] on span "Отправить уведомление" at bounding box center [543, 299] width 83 height 11
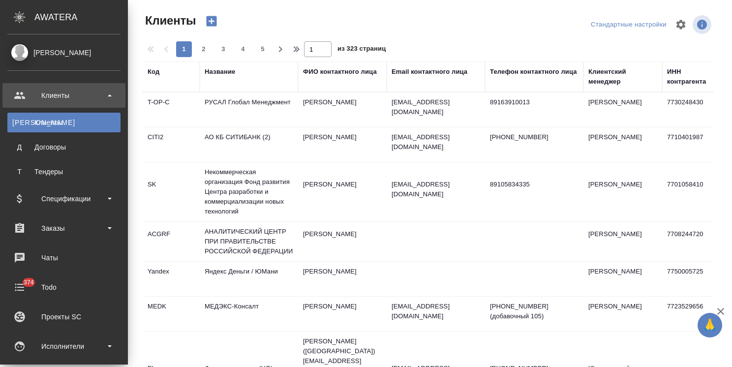
select select "RU"
click at [49, 255] on div "Чаты" at bounding box center [63, 258] width 113 height 15
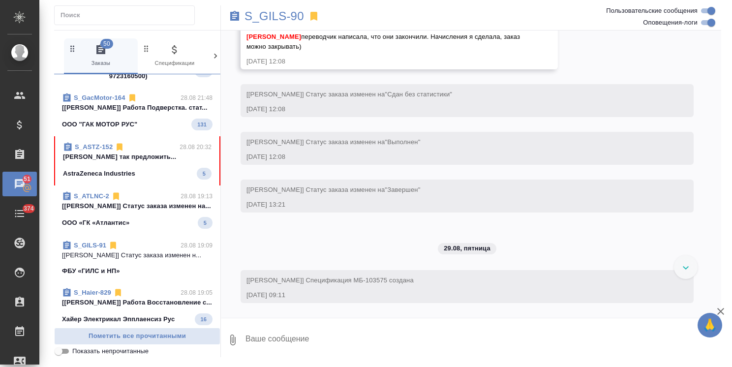
scroll to position [1568, 0]
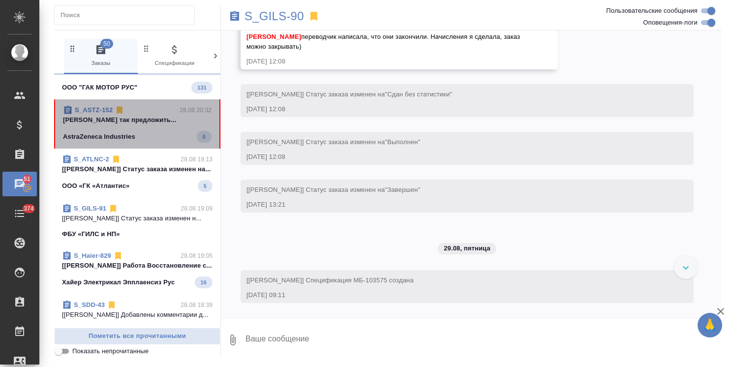
click at [146, 143] on div "AstraZeneca Industries 5" at bounding box center [137, 137] width 149 height 12
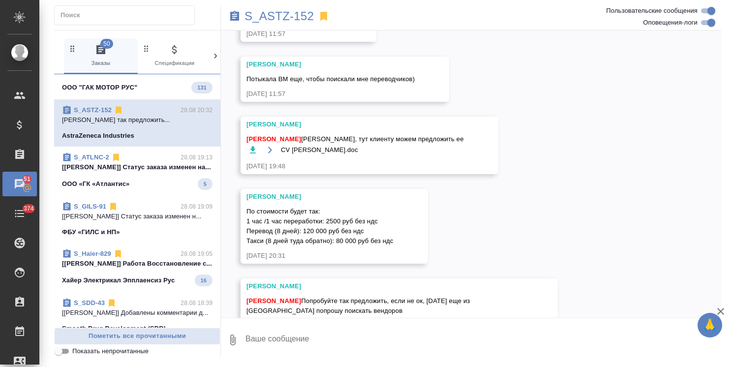
scroll to position [1445, 0]
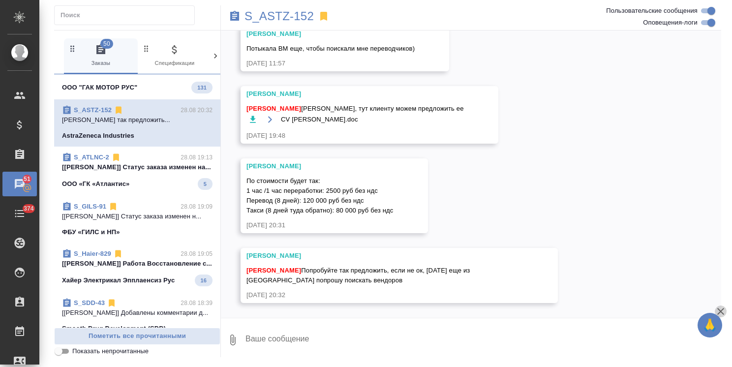
click at [721, 311] on icon "button" at bounding box center [721, 311] width 7 height 7
click at [253, 121] on icon "button" at bounding box center [253, 120] width 10 height 10
click at [289, 331] on textarea at bounding box center [483, 339] width 477 height 33
type textarea "G"
type textarea "Привет! Спасибо, предлагаем."
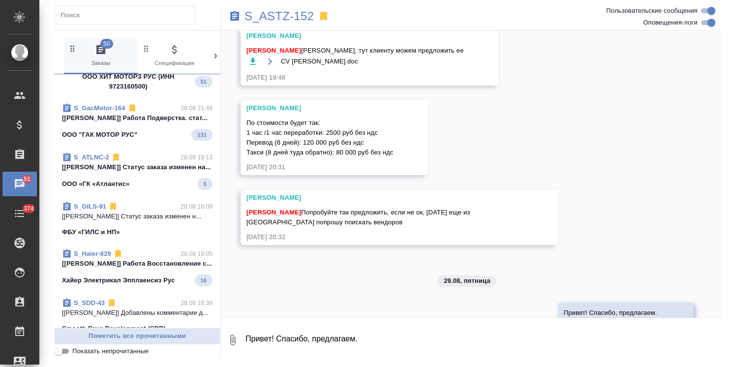
scroll to position [0, 0]
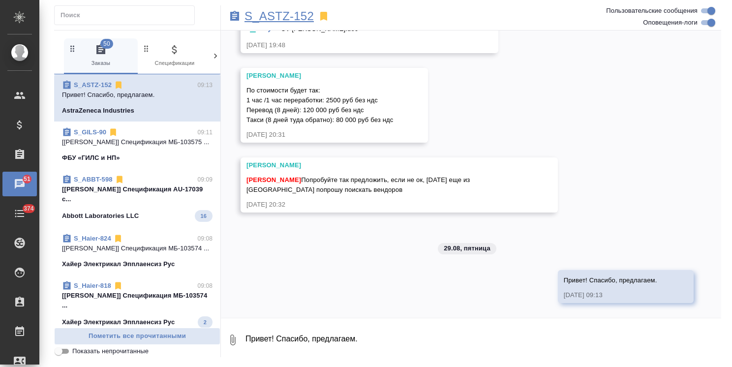
drag, startPoint x: 627, startPoint y: 1, endPoint x: 302, endPoint y: 21, distance: 324.9
click at [302, 21] on p "S_ASTZ-152" at bounding box center [279, 16] width 69 height 10
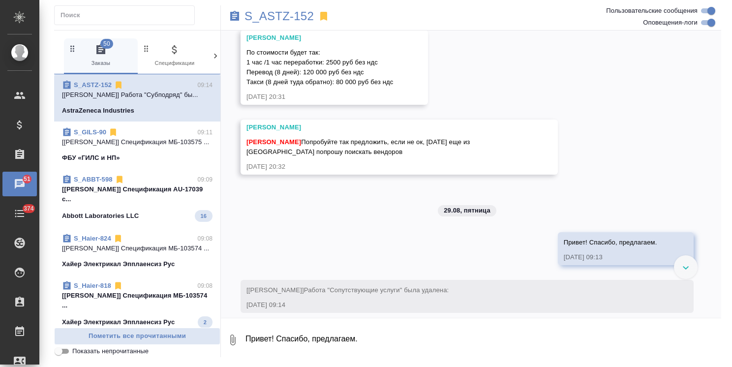
scroll to position [1532, 0]
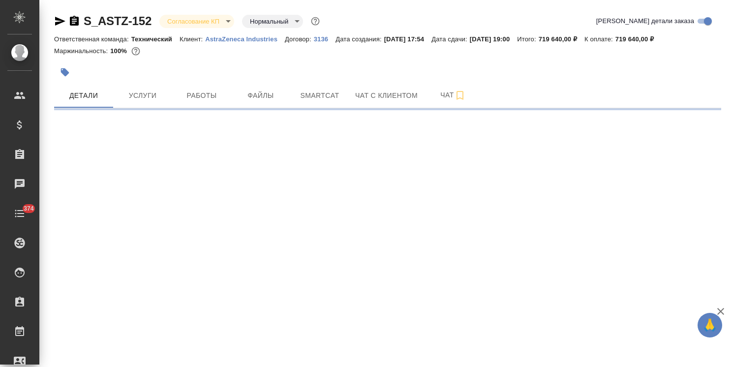
select select "RU"
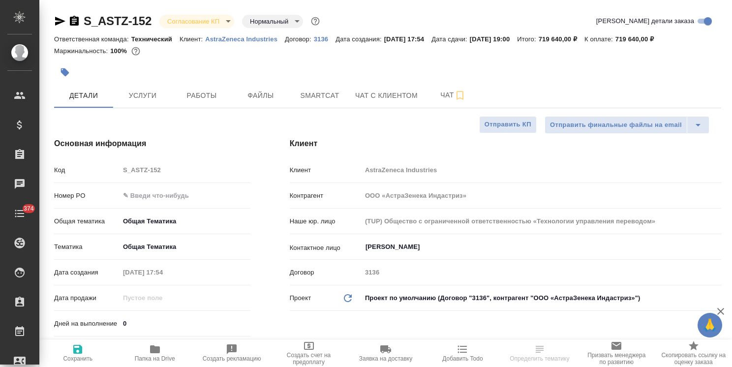
type textarea "x"
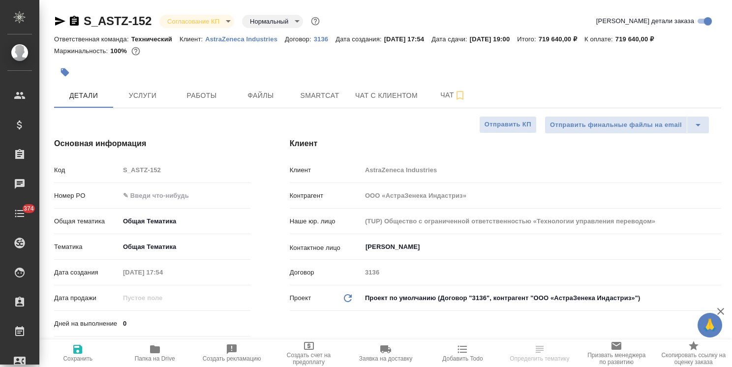
type textarea "x"
click at [157, 96] on span "Услуги" at bounding box center [142, 96] width 47 height 12
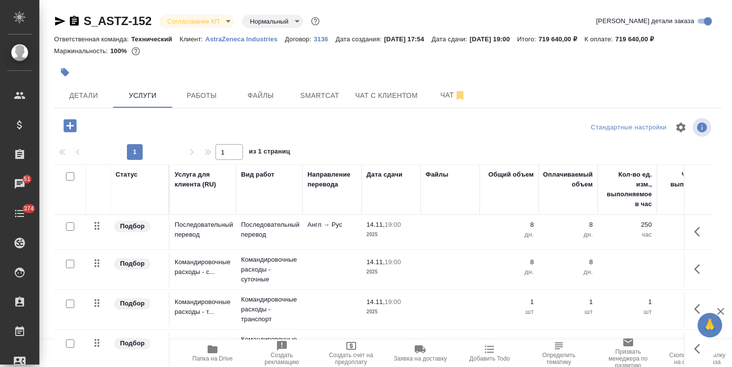
scroll to position [33, 0]
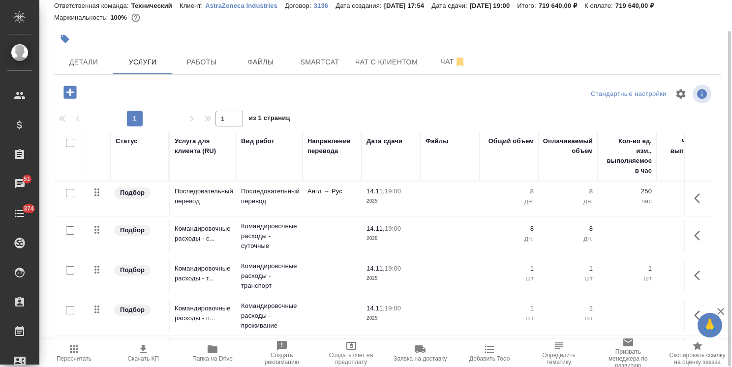
click at [276, 198] on p "Последовательный перевод" at bounding box center [269, 197] width 57 height 20
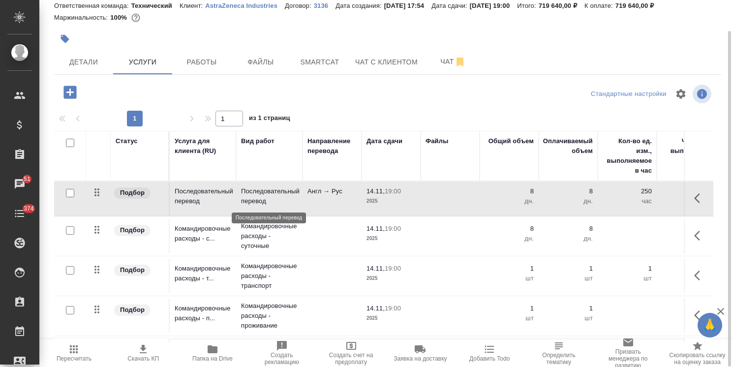
click at [276, 198] on p "Последовательный перевод" at bounding box center [269, 197] width 57 height 20
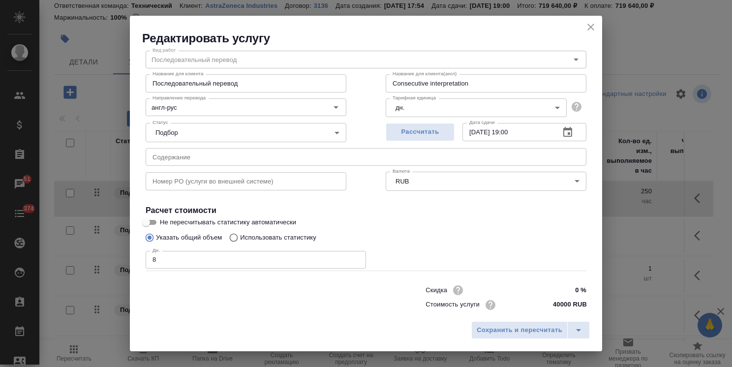
scroll to position [48, 0]
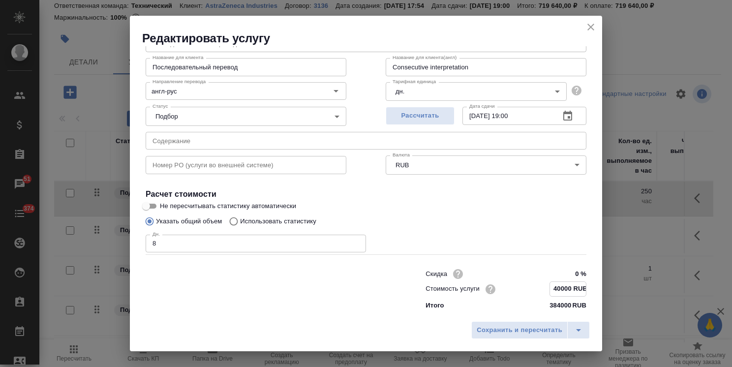
drag, startPoint x: 553, startPoint y: 291, endPoint x: 545, endPoint y: 294, distance: 7.8
click at [550, 294] on input "40000 RUB" at bounding box center [568, 289] width 36 height 14
type input "15000 RUB"
click at [513, 331] on span "Сохранить и пересчитать" at bounding box center [520, 330] width 86 height 11
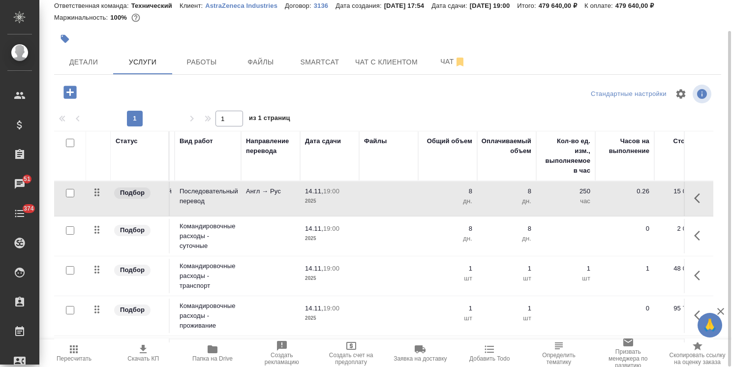
scroll to position [0, 0]
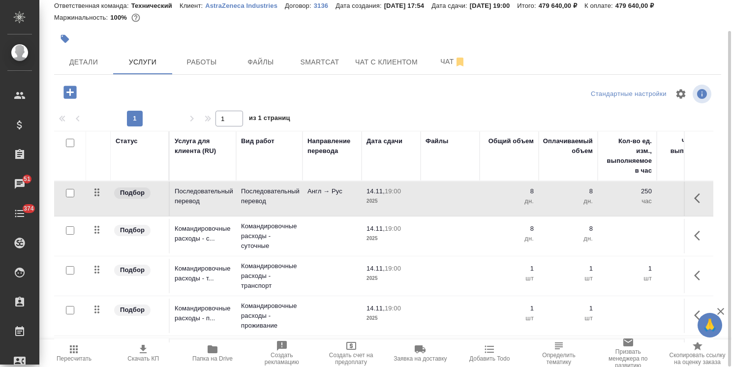
click at [70, 230] on input "checkbox" at bounding box center [70, 230] width 8 height 8
checkbox input "true"
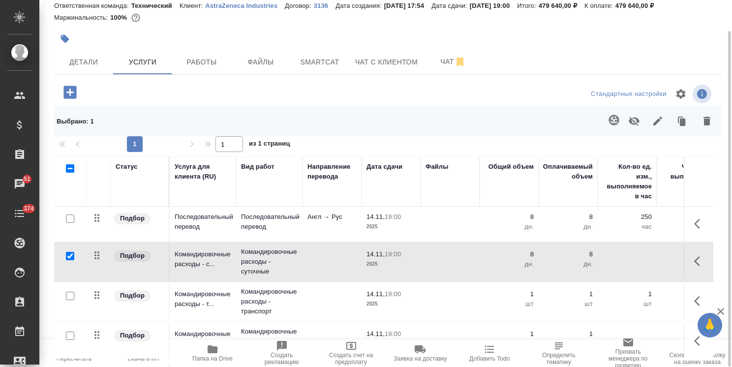
click at [705, 125] on icon "button" at bounding box center [707, 121] width 12 height 12
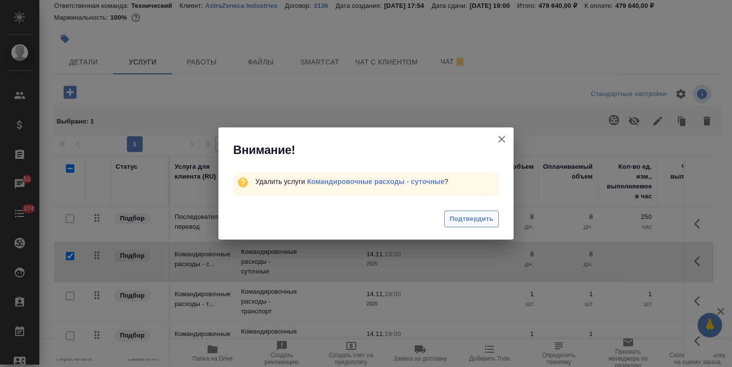
click at [453, 219] on span "Подтвердить" at bounding box center [472, 219] width 44 height 11
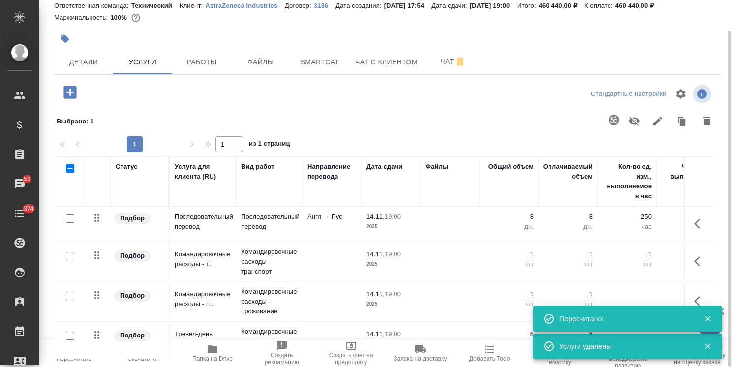
click at [70, 296] on input "checkbox" at bounding box center [70, 296] width 8 height 8
checkbox input "true"
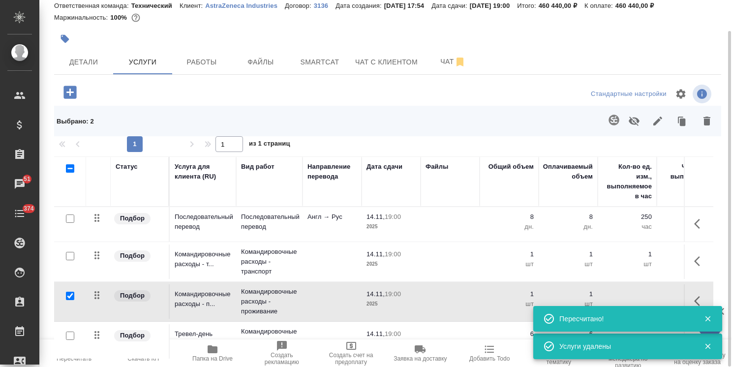
scroll to position [59, 0]
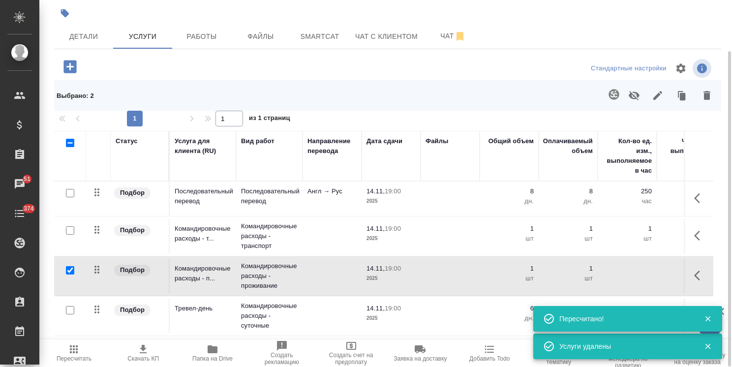
click at [67, 200] on div at bounding box center [70, 194] width 22 height 14
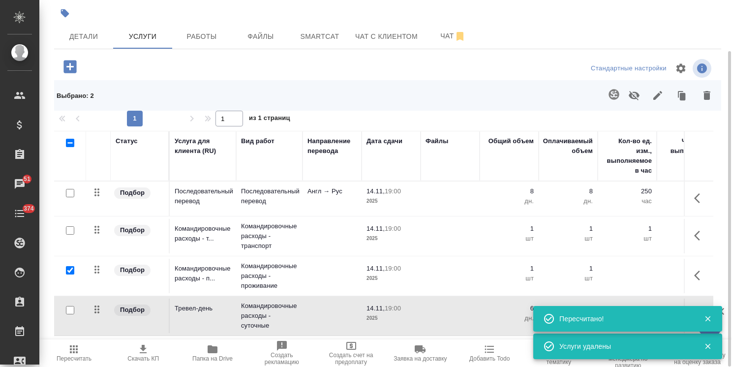
click at [69, 312] on input "checkbox" at bounding box center [70, 310] width 8 height 8
checkbox input "true"
click at [708, 92] on icon "button" at bounding box center [707, 95] width 7 height 9
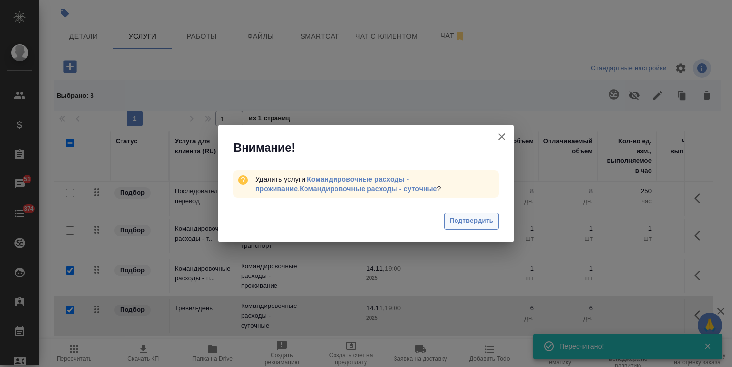
click at [468, 219] on span "Подтвердить" at bounding box center [472, 221] width 44 height 11
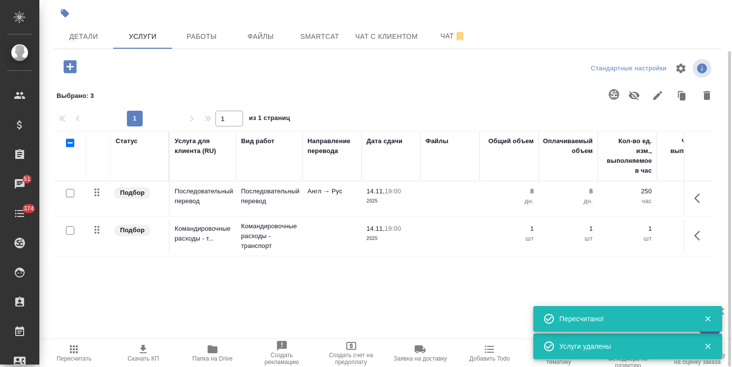
click at [269, 206] on p "Командировочные расходы - транспорт" at bounding box center [269, 197] width 57 height 20
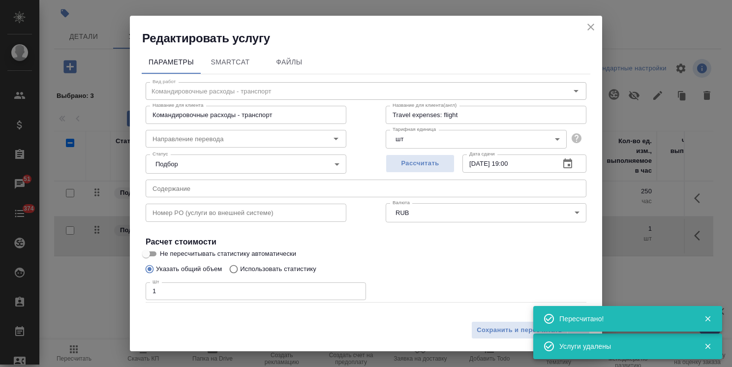
click at [404, 134] on body "🙏 .cls-1 fill:#fff; AWATERA Usmanova Olga Клиенты Спецификации Заказы 51 Чаты 3…" at bounding box center [366, 183] width 732 height 367
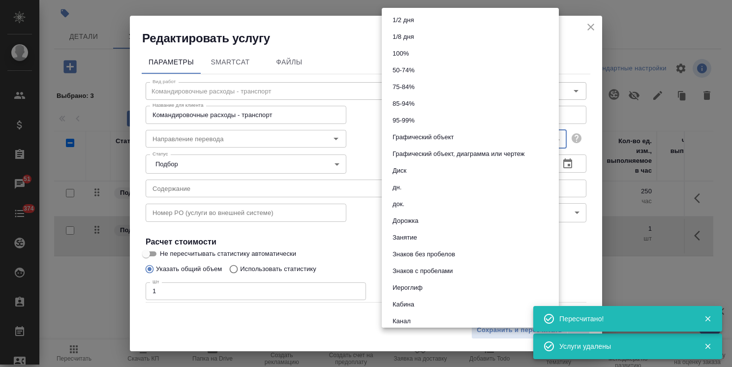
scroll to position [524, 0]
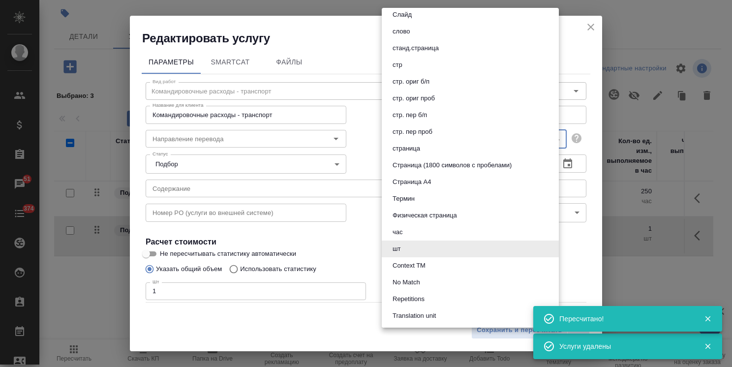
click at [348, 247] on div at bounding box center [366, 183] width 732 height 367
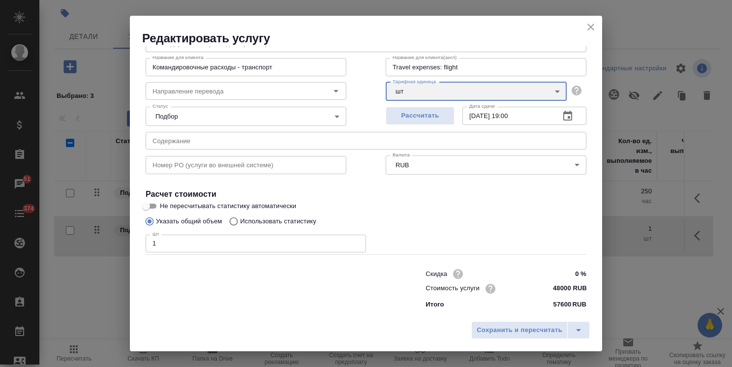
scroll to position [0, 0]
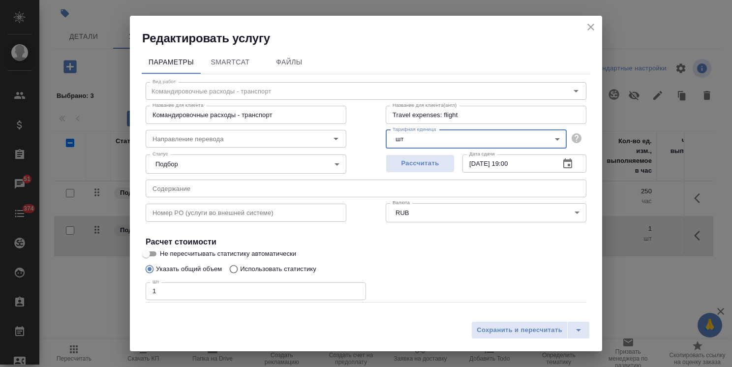
click at [407, 139] on body "🙏 .cls-1 fill:#fff; AWATERA Usmanova Olga Клиенты Спецификации Заказы 51 Чаты 3…" at bounding box center [366, 183] width 732 height 367
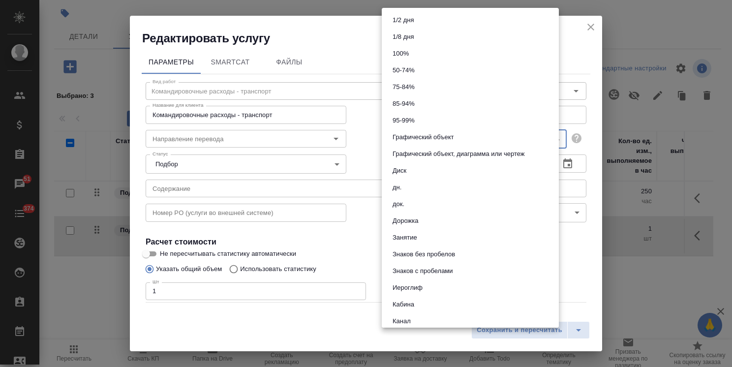
scroll to position [524, 0]
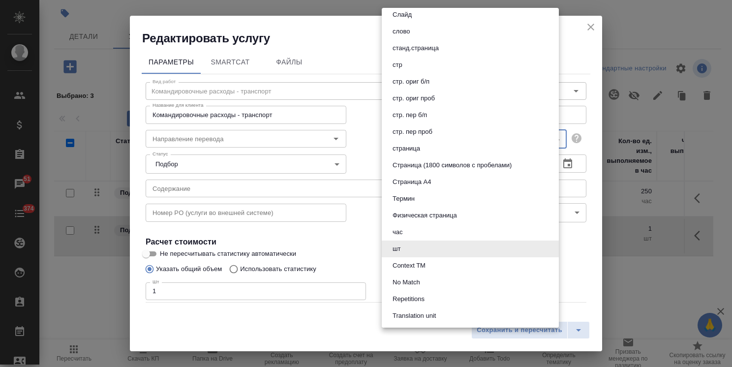
click at [361, 222] on div at bounding box center [366, 183] width 732 height 367
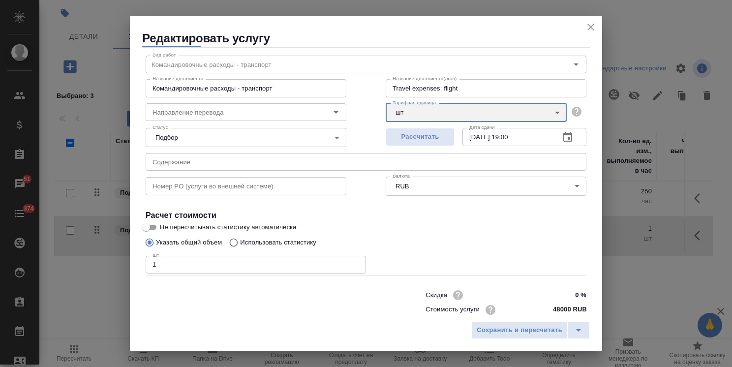
scroll to position [48, 0]
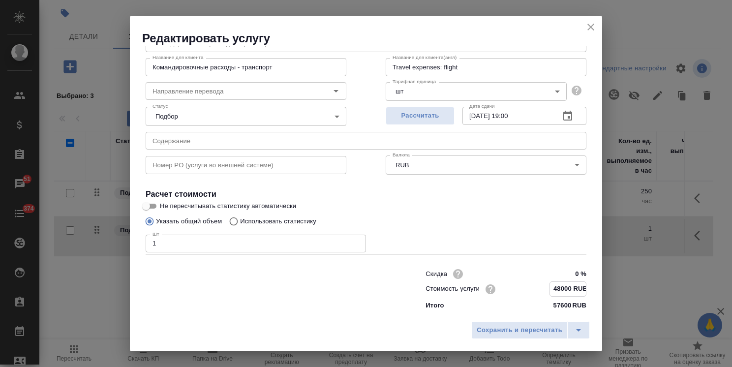
drag, startPoint x: 553, startPoint y: 291, endPoint x: 534, endPoint y: 290, distance: 19.2
click at [534, 290] on div "Стоимость услуги 48000 RUB" at bounding box center [506, 289] width 161 height 15
type input "80000 RUB"
click at [518, 330] on span "Сохранить и пересчитать" at bounding box center [520, 330] width 86 height 11
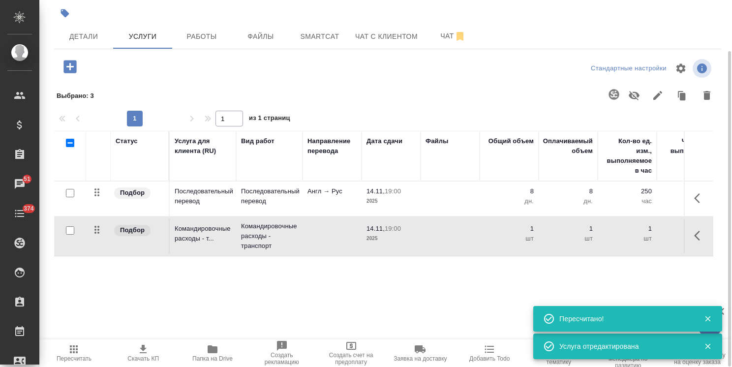
click at [94, 346] on span "Пересчитать" at bounding box center [74, 353] width 58 height 19
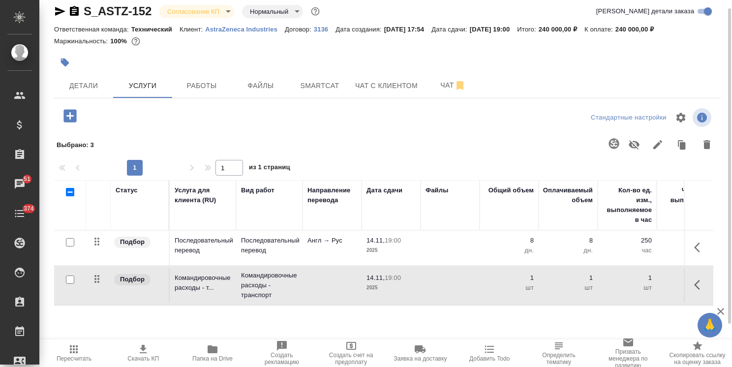
scroll to position [0, 0]
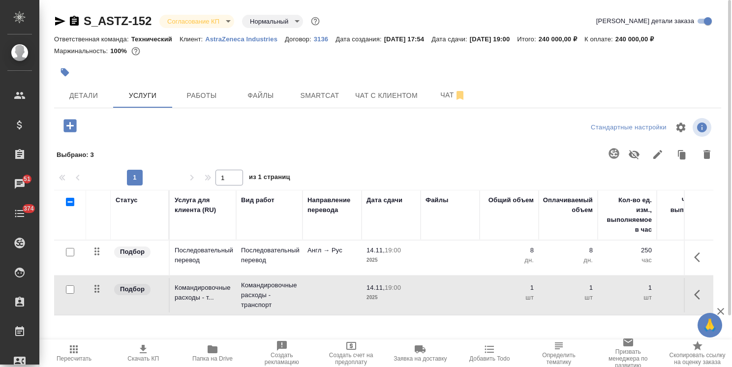
click at [87, 76] on div at bounding box center [276, 73] width 445 height 22
click at [76, 91] on span "Детали" at bounding box center [83, 96] width 47 height 12
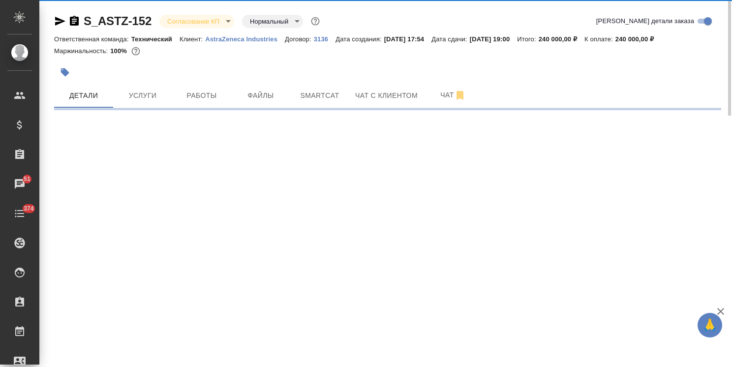
select select "RU"
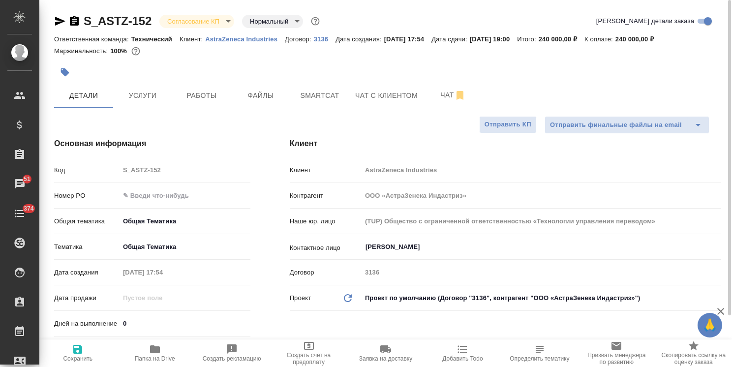
type textarea "x"
click at [136, 96] on span "Услуги" at bounding box center [142, 96] width 47 height 12
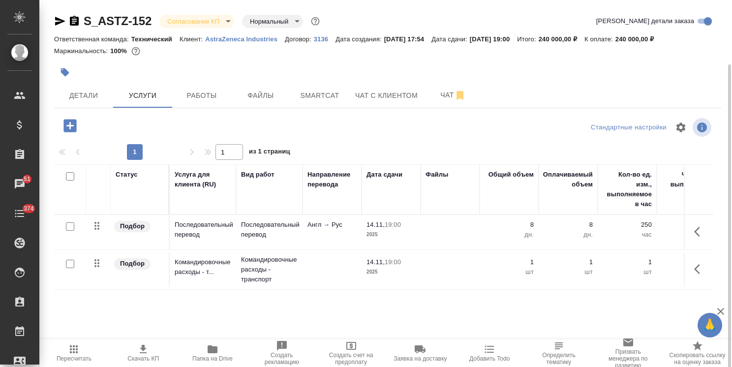
scroll to position [33, 0]
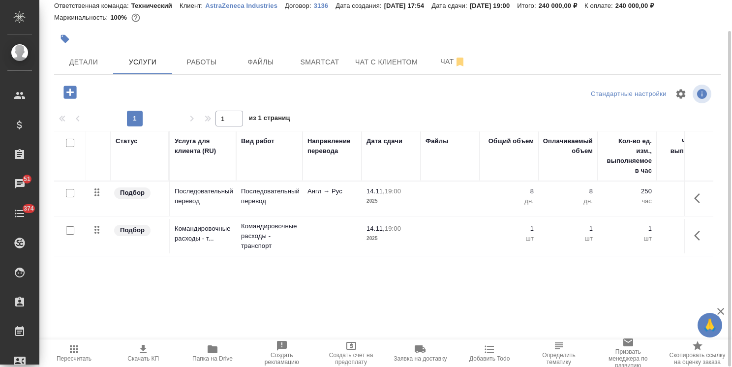
click at [145, 358] on span "Скачать КП" at bounding box center [142, 358] width 31 height 7
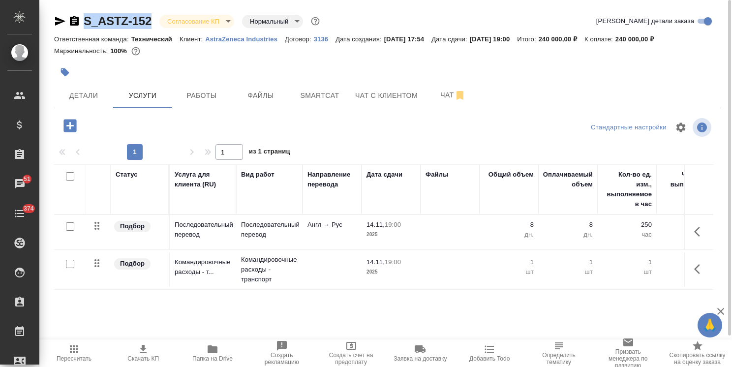
drag, startPoint x: 160, startPoint y: 9, endPoint x: 54, endPoint y: 3, distance: 106.0
click at [54, 3] on div "S_ASTZ-152 Согласование КП kpNegotiation Нормальный normal Кратко детали заказа…" at bounding box center [388, 200] width 678 height 401
copy link "S_ASTZ-152"
